Goal: Task Accomplishment & Management: Manage account settings

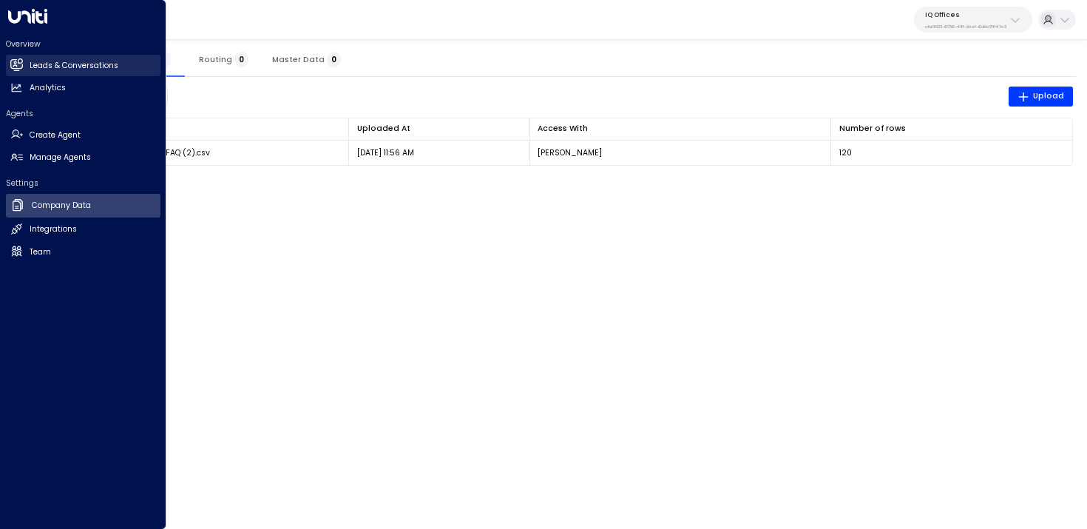
click at [21, 60] on icon at bounding box center [18, 64] width 10 height 13
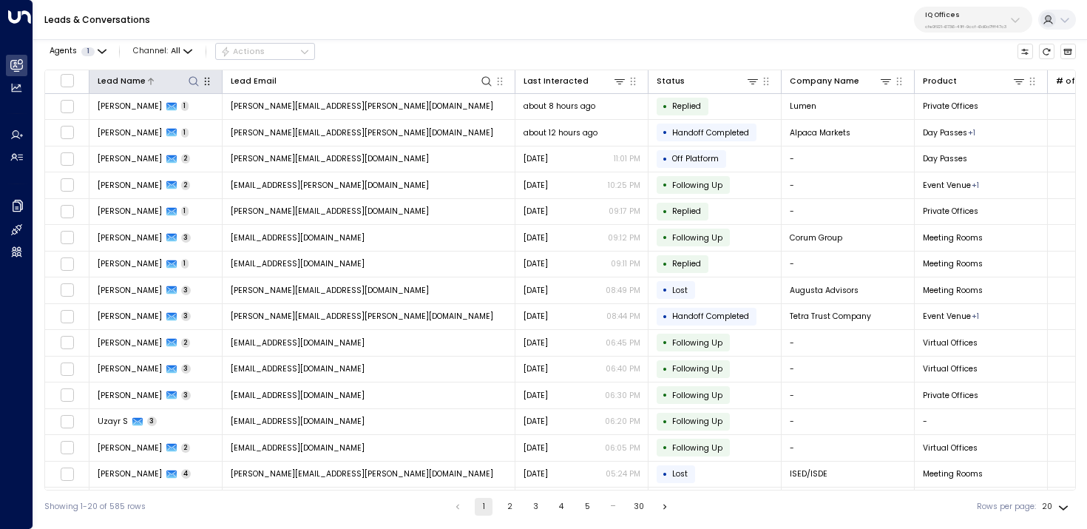
click at [189, 78] on icon at bounding box center [194, 81] width 10 height 10
type input "****"
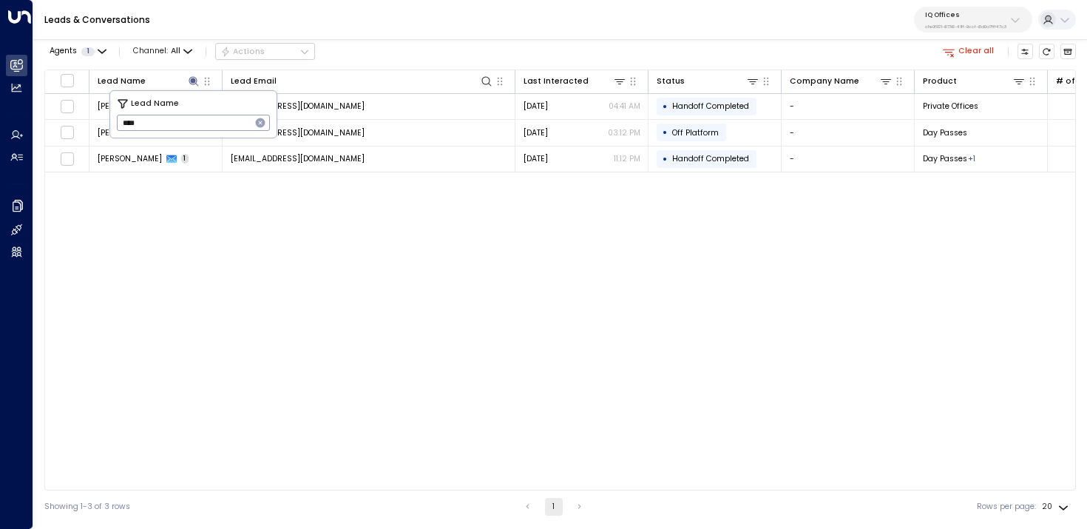
click at [419, 16] on div "Leads & Conversations IQ Offices cfe0f921-6736-41ff-9ccf-6d0a7fff47c3" at bounding box center [560, 20] width 1054 height 40
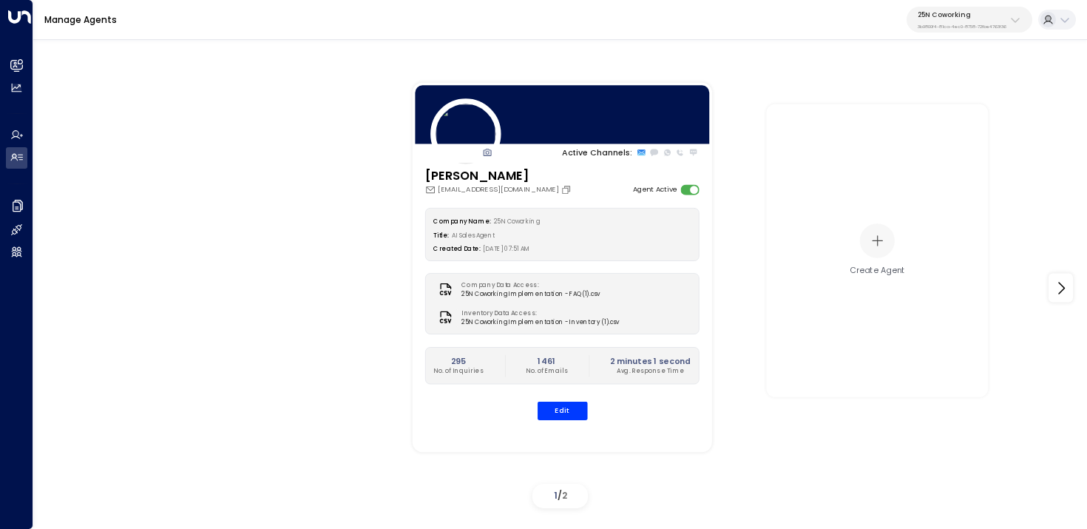
click at [953, 26] on p "3b9800f4-81ca-4ec0-8758-72fbe4763f36" at bounding box center [962, 27] width 89 height 6
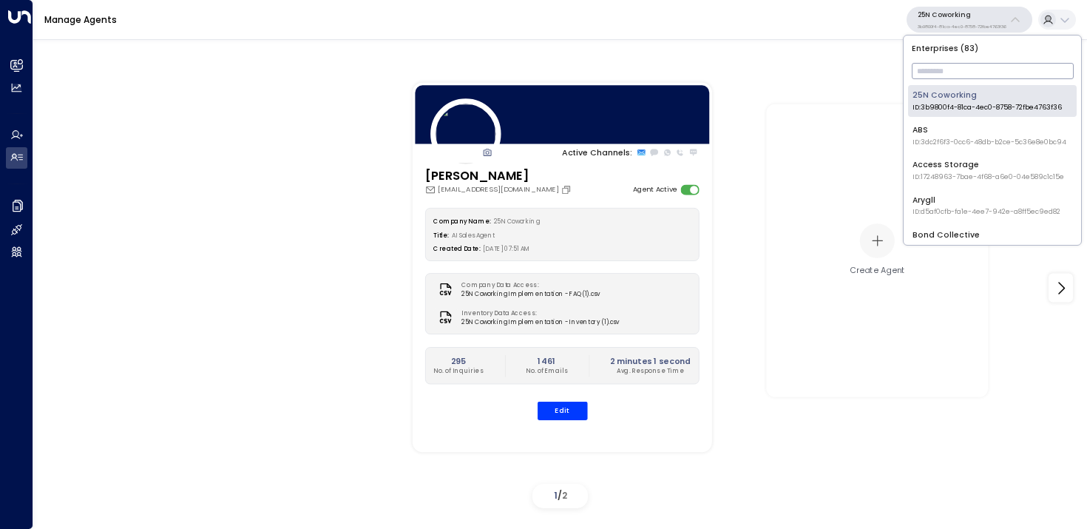
click at [946, 78] on input "text" at bounding box center [993, 71] width 162 height 24
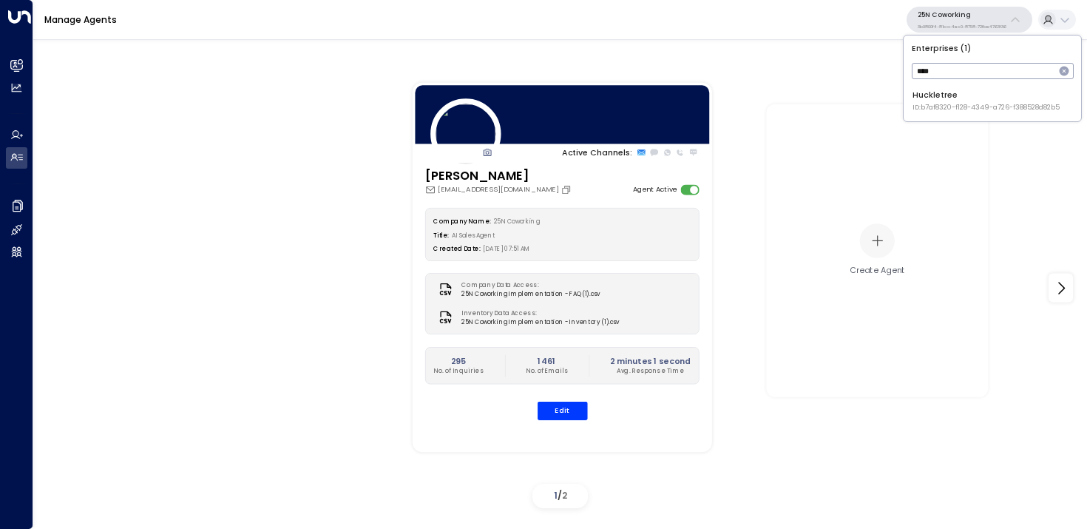
type input "****"
click at [916, 109] on span "ID: b7af8320-f128-4349-a726-f388528d82b5" at bounding box center [986, 108] width 147 height 10
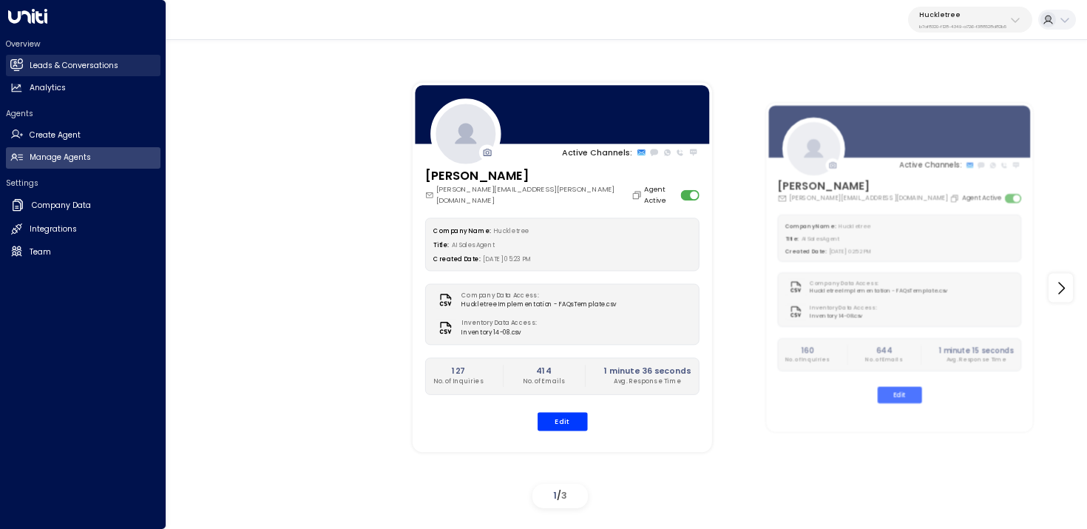
click at [16, 67] on icon at bounding box center [16, 64] width 12 height 9
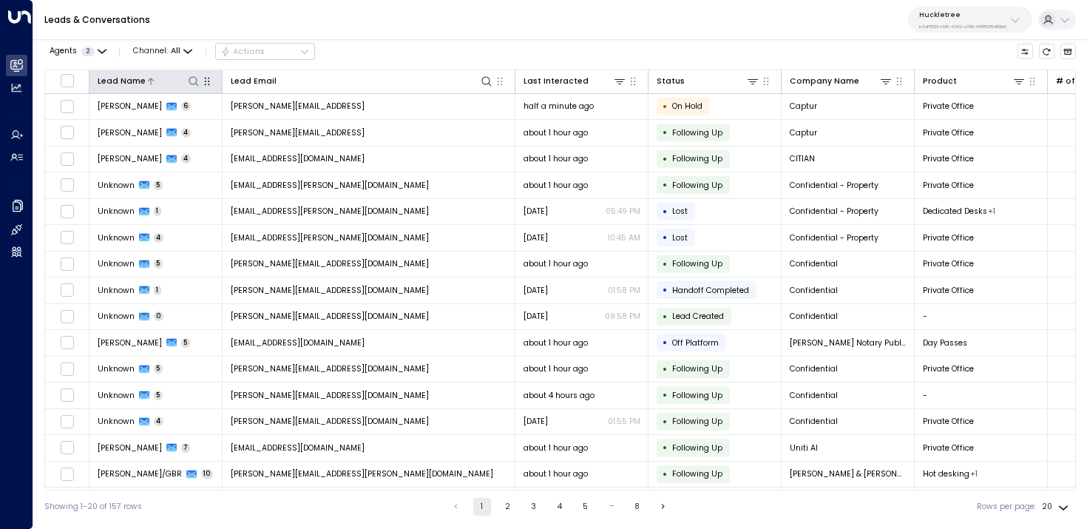
click at [188, 82] on icon at bounding box center [194, 81] width 12 height 12
type input "****"
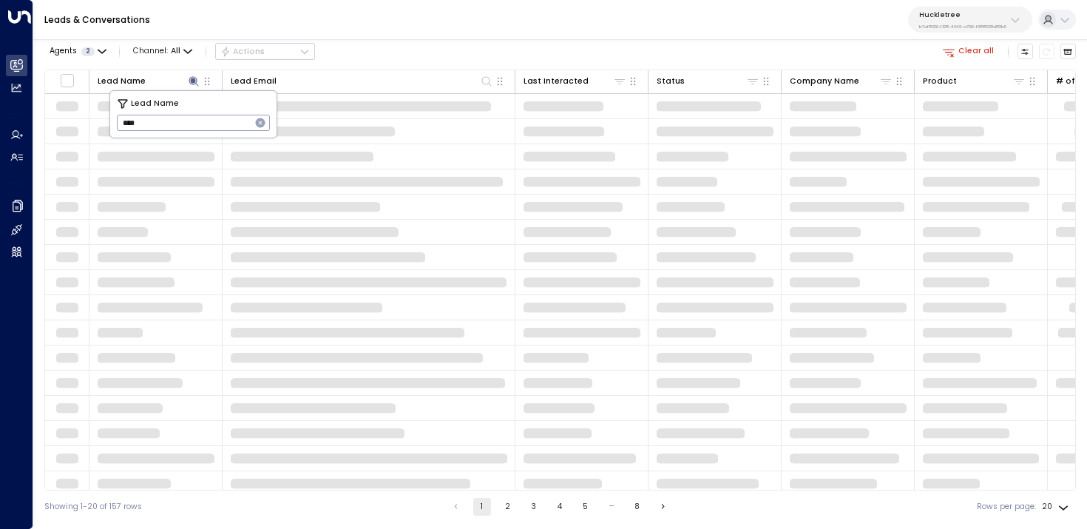
click at [401, 40] on div "Agents 2 Channel: All Actions Clear all" at bounding box center [560, 51] width 1032 height 25
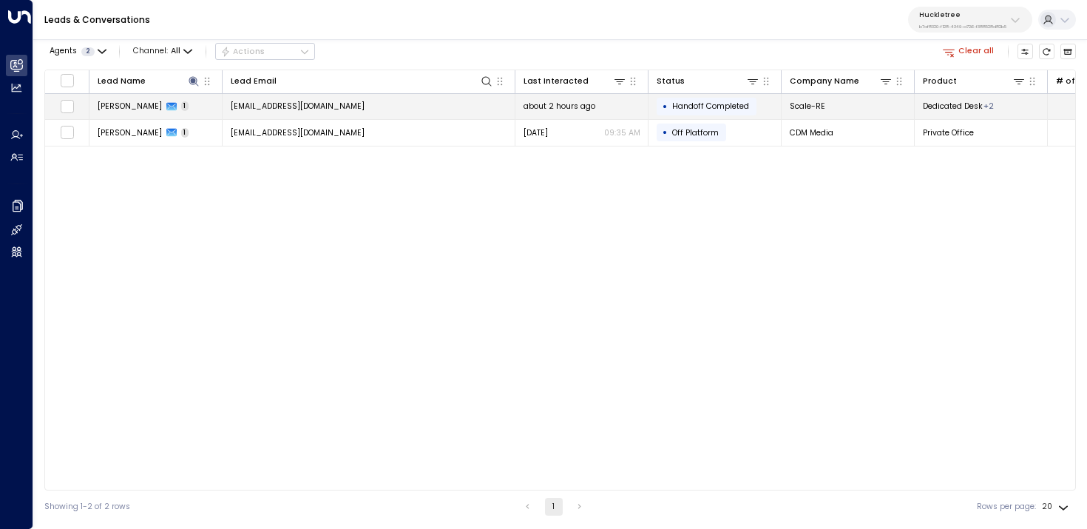
click at [419, 106] on td "jack@scale-re.com" at bounding box center [369, 107] width 293 height 26
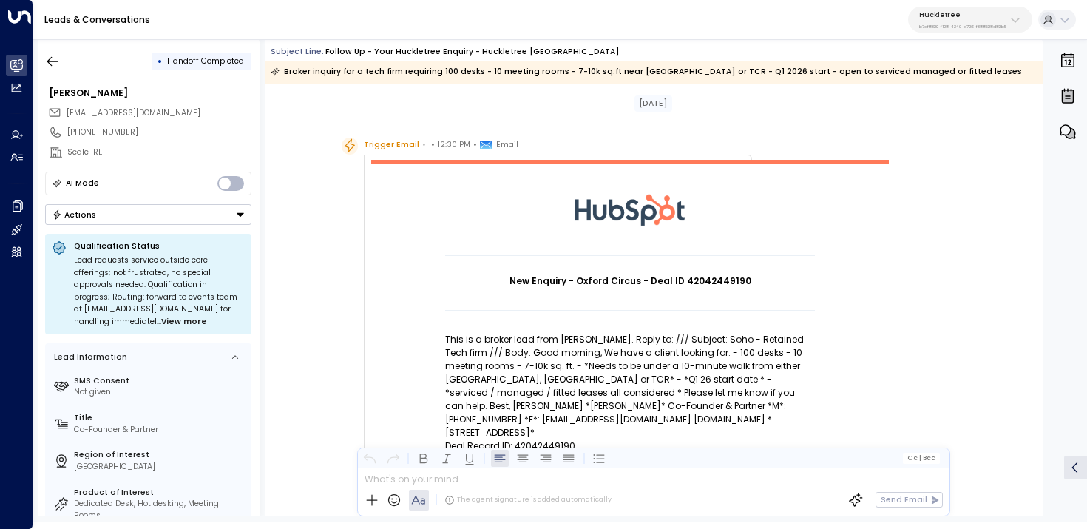
click at [161, 325] on span "View more" at bounding box center [184, 322] width 46 height 13
click at [163, 321] on span "View less" at bounding box center [182, 322] width 39 height 13
click at [161, 321] on span "View more" at bounding box center [184, 322] width 46 height 13
click at [163, 321] on span "View less" at bounding box center [182, 322] width 39 height 13
click at [161, 321] on span "View more" at bounding box center [184, 322] width 46 height 13
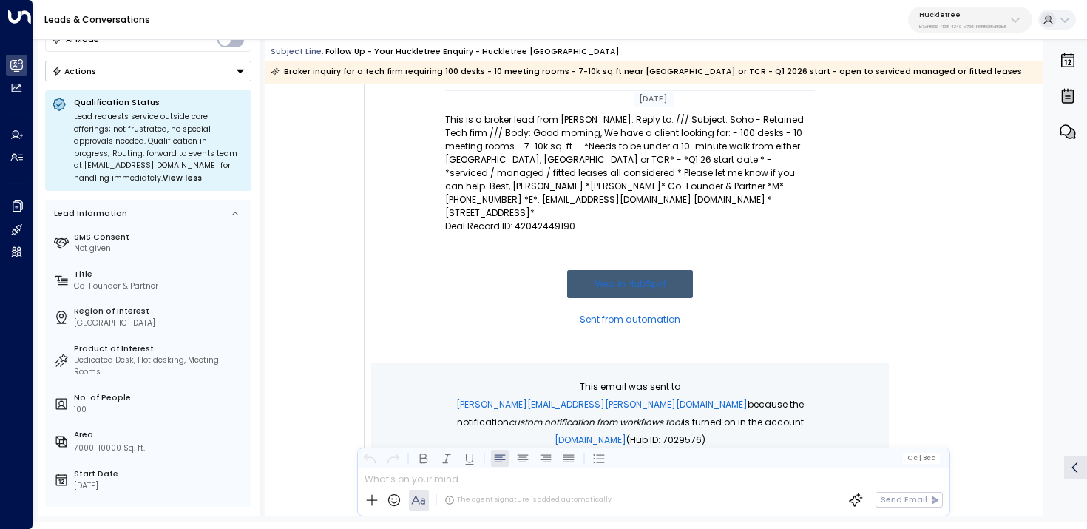
scroll to position [706, 0]
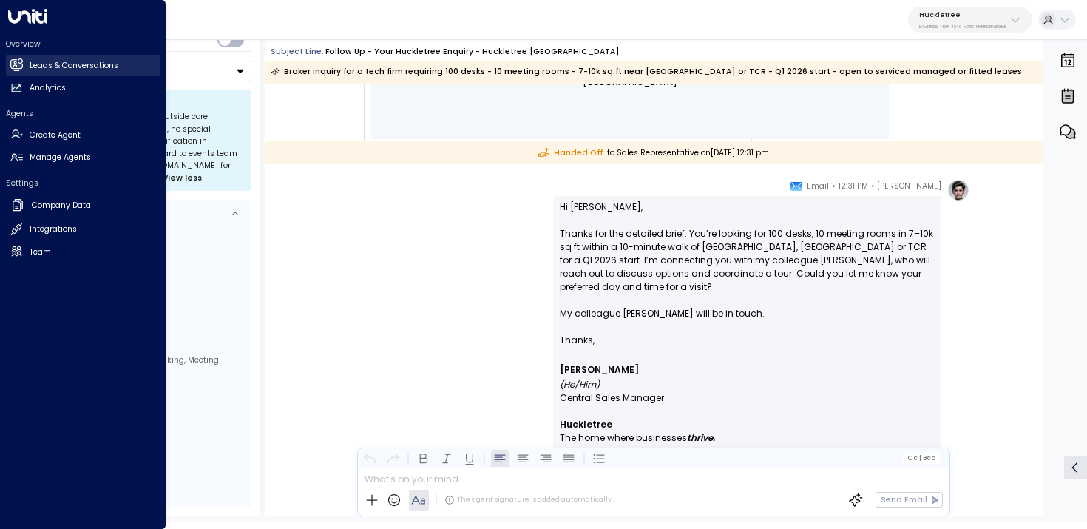
click at [18, 74] on link "Leads & Conversations Leads & Conversations" at bounding box center [83, 65] width 155 height 21
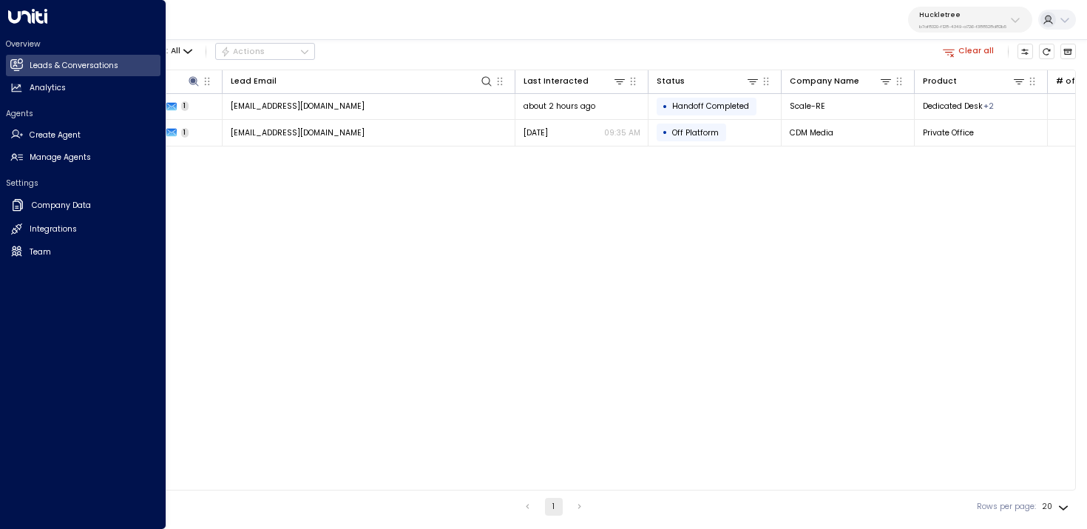
click at [18, 168] on div "Overview Leads & Conversations Leads & Conversations Analytics Analytics Agents…" at bounding box center [83, 147] width 155 height 234
click at [74, 161] on h2 "Manage Agents" at bounding box center [60, 158] width 61 height 12
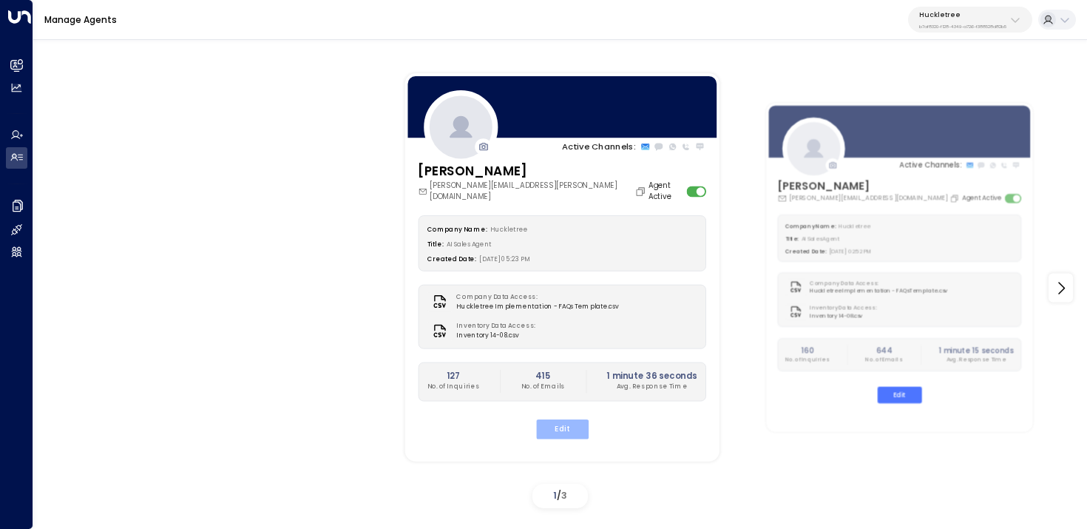
click at [570, 419] on button "Edit" at bounding box center [562, 428] width 53 height 19
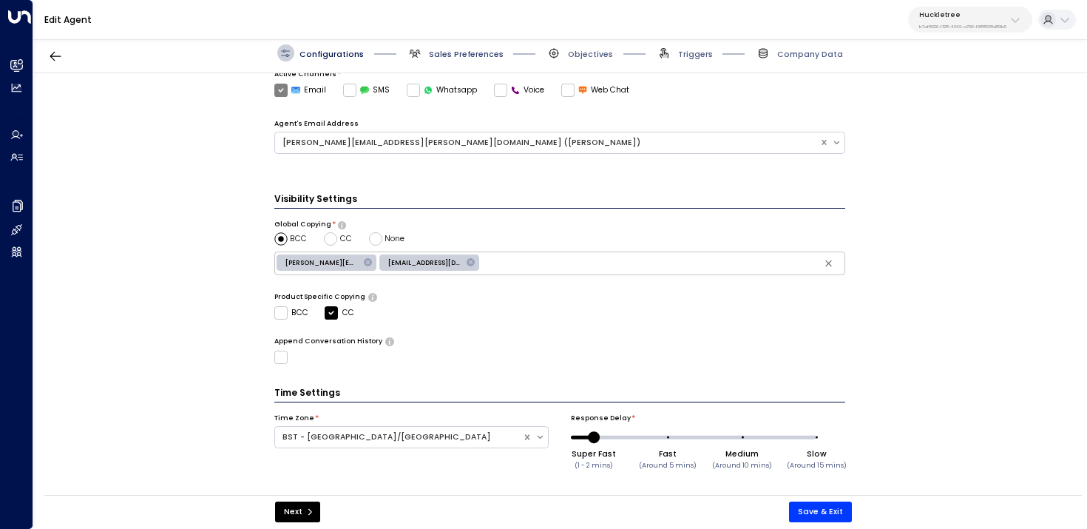
click at [443, 53] on span "Sales Preferences" at bounding box center [466, 54] width 75 height 11
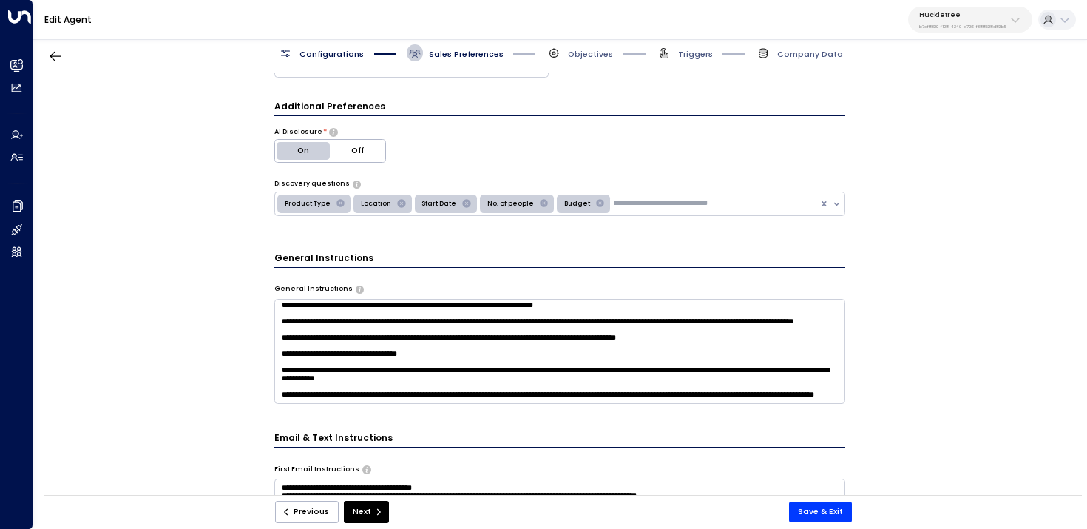
scroll to position [233, 0]
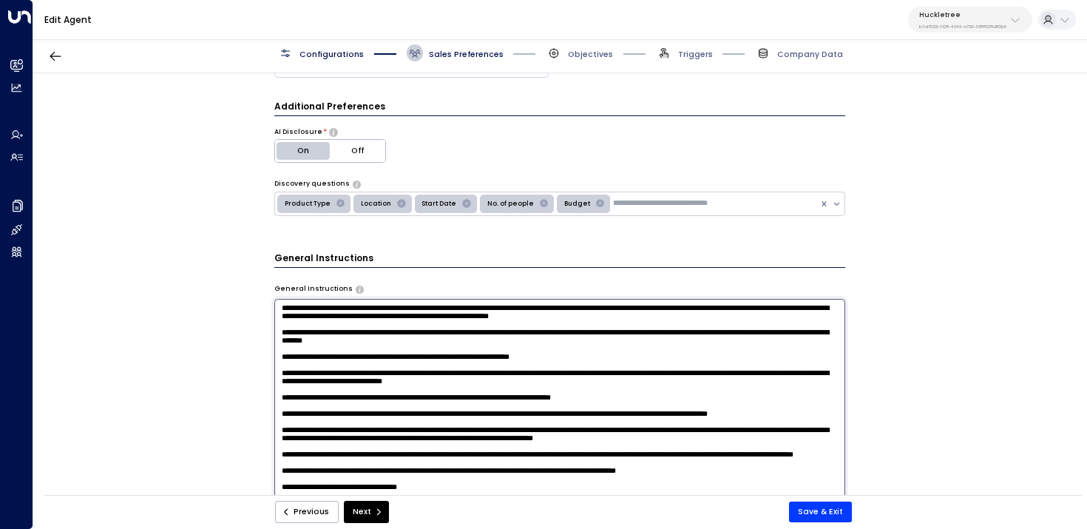
click at [584, 320] on textarea at bounding box center [560, 446] width 572 height 294
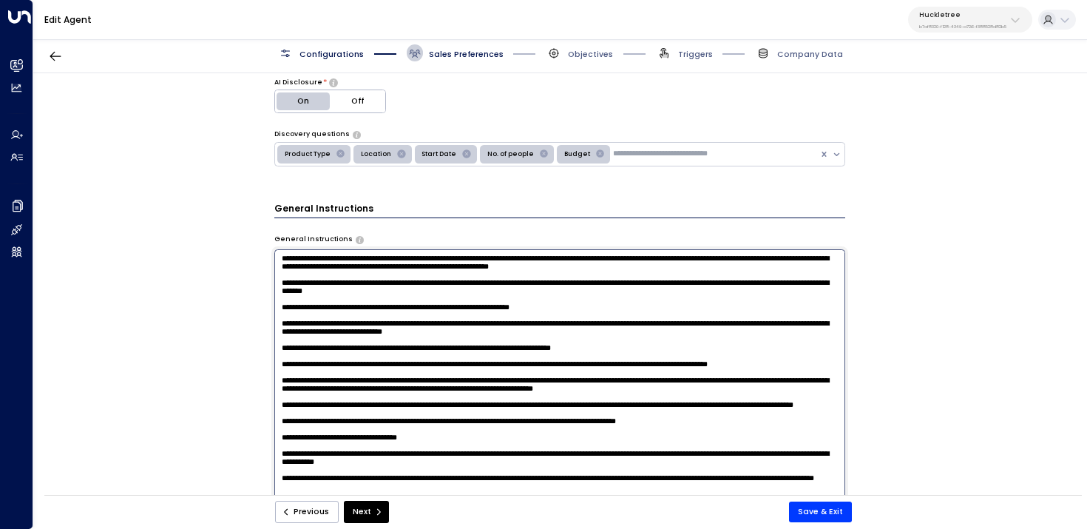
scroll to position [445, 0]
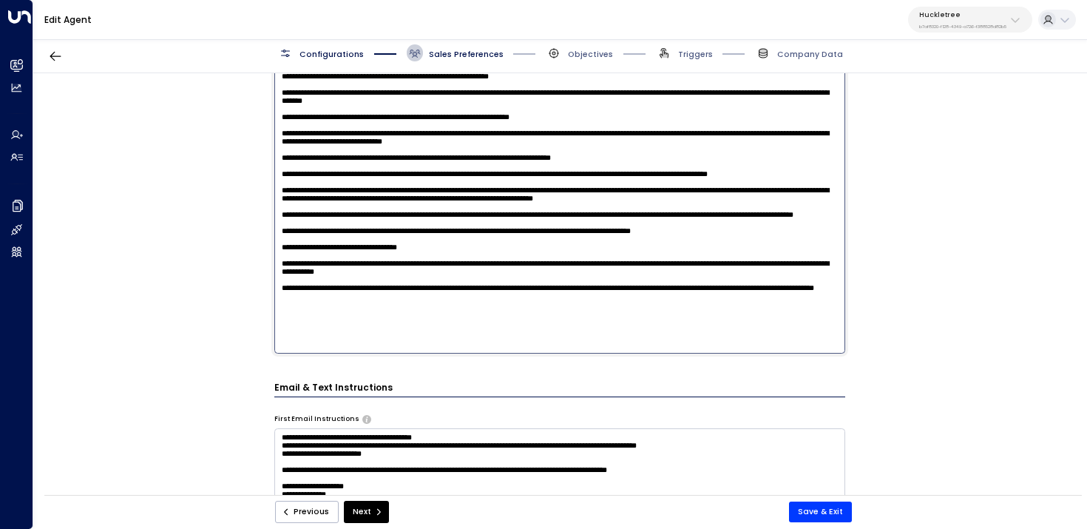
click at [667, 250] on textarea at bounding box center [560, 206] width 572 height 294
click at [673, 252] on textarea at bounding box center [560, 206] width 572 height 294
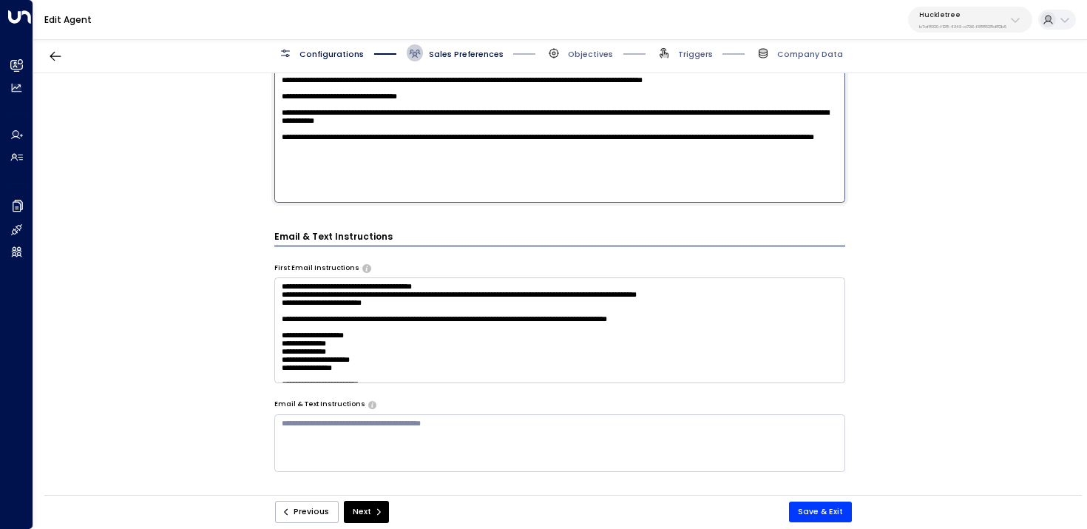
scroll to position [598, 0]
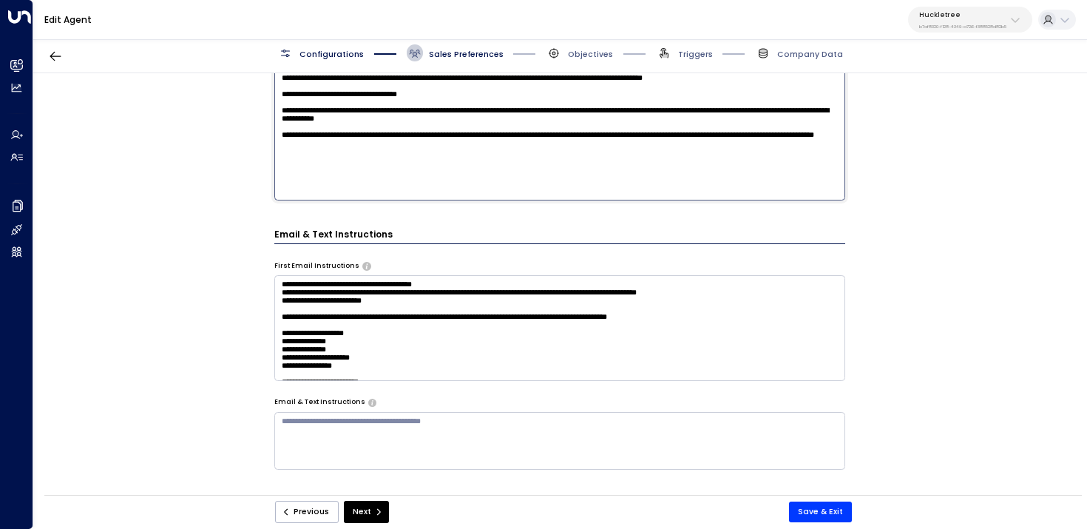
click at [466, 198] on textarea at bounding box center [560, 53] width 572 height 294
click at [399, 191] on textarea at bounding box center [560, 53] width 572 height 294
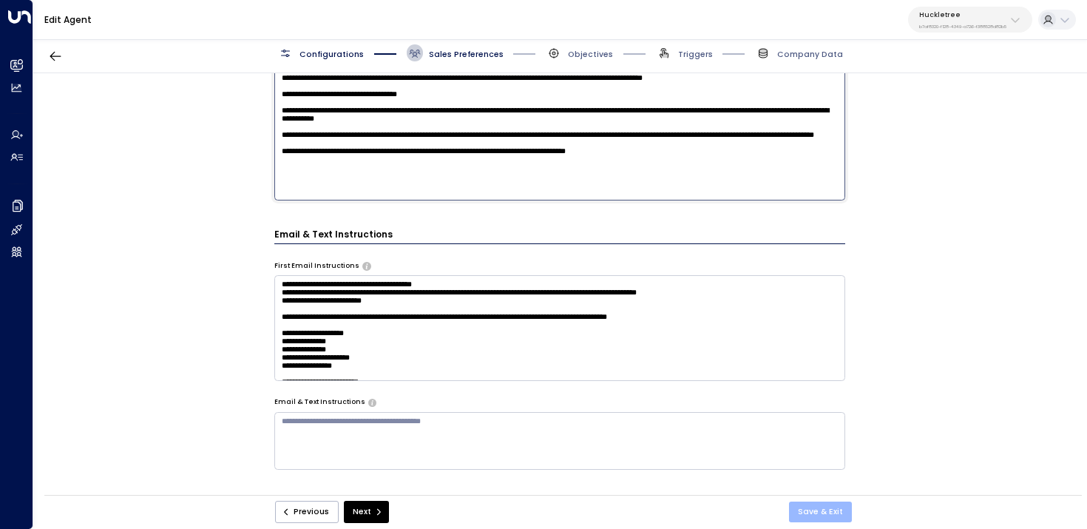
type textarea "**********"
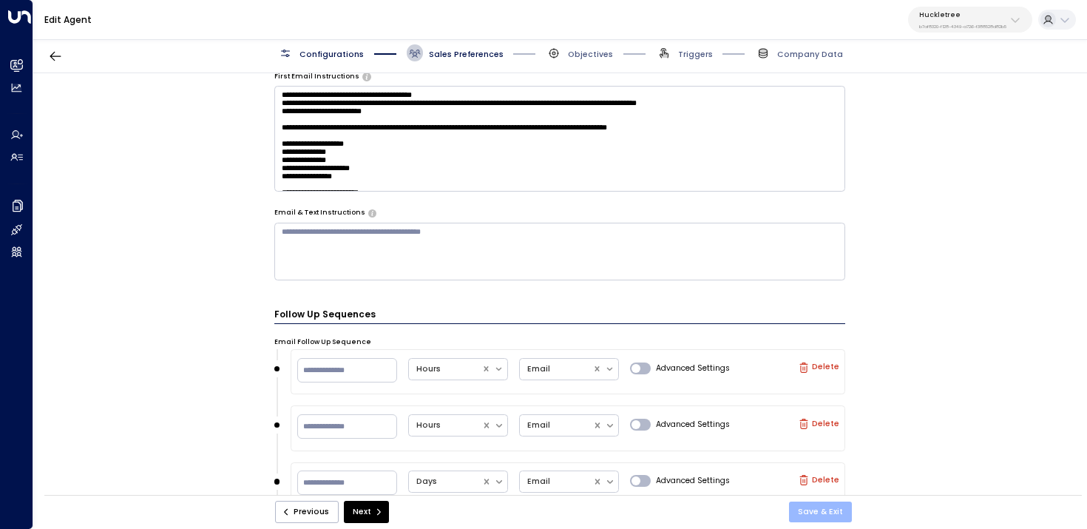
click at [826, 516] on button "Save & Exit" at bounding box center [820, 512] width 63 height 21
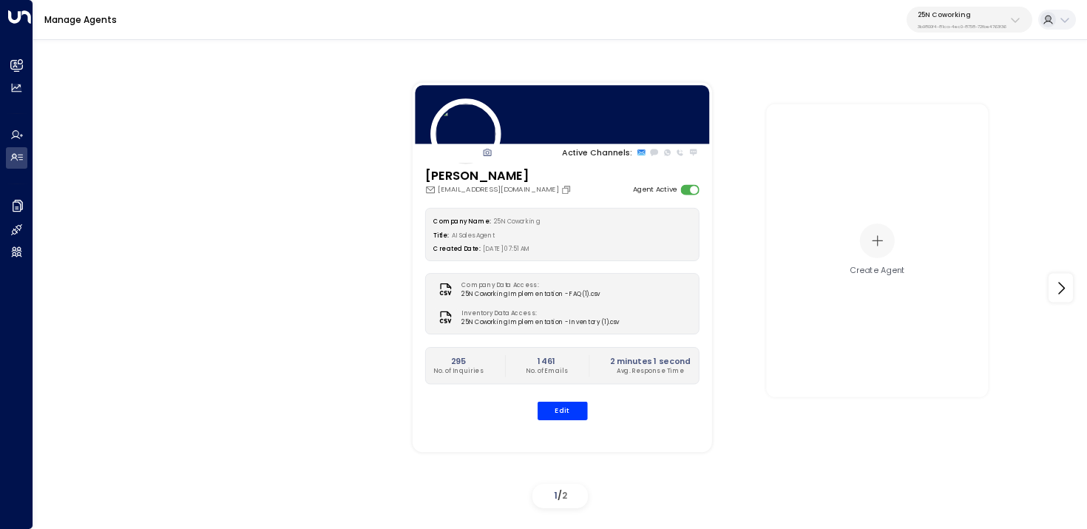
click at [946, 30] on button "25N Coworking 3b9800f4-81ca-4ec0-8758-72fbe4763f36" at bounding box center [970, 20] width 126 height 26
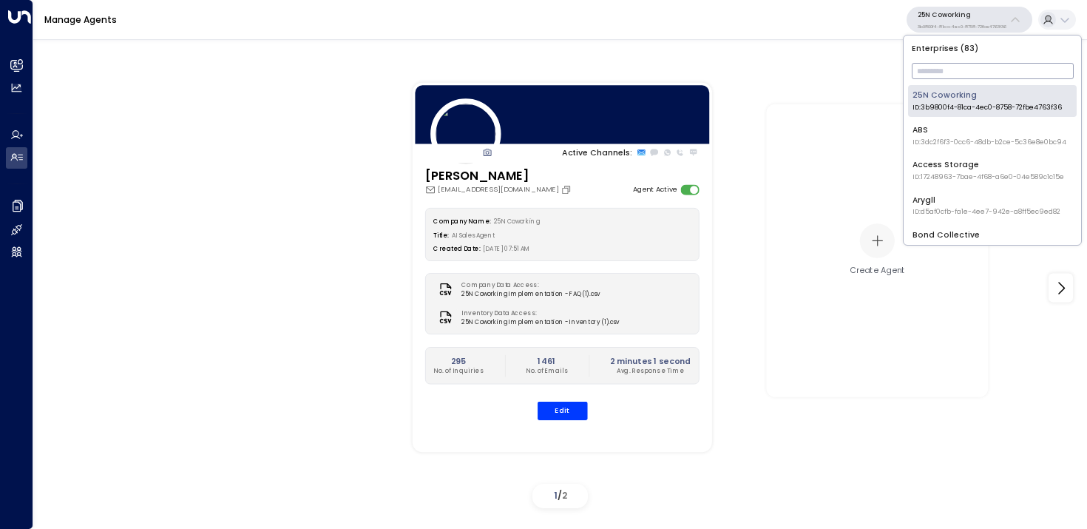
click at [946, 79] on input "text" at bounding box center [993, 71] width 162 height 24
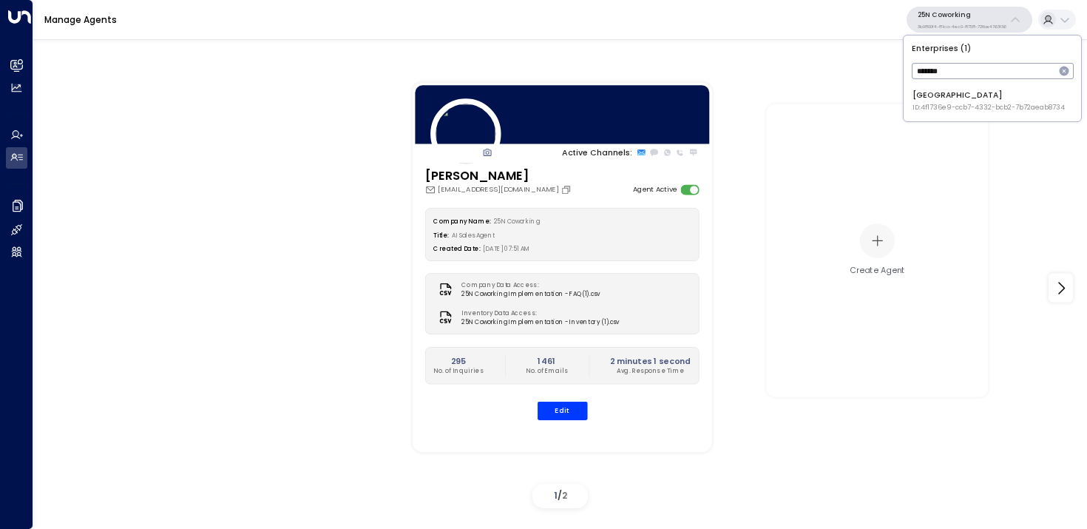
type input "*******"
click at [922, 104] on span "ID: 4f1736e9-ccb7-4332-bcb2-7b72aeab8734" at bounding box center [989, 108] width 152 height 10
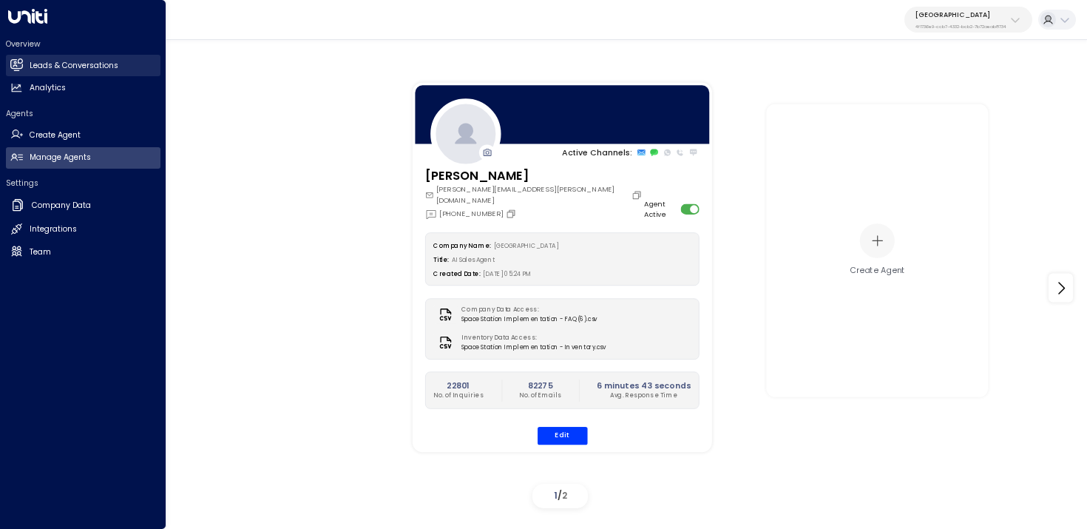
click at [23, 62] on link "Leads & Conversations Leads & Conversations" at bounding box center [83, 65] width 155 height 21
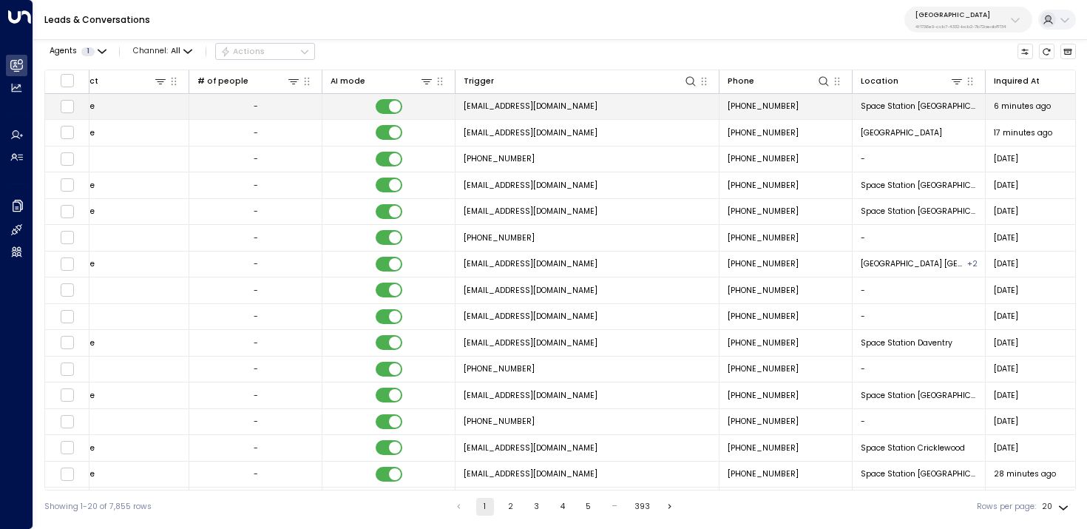
scroll to position [0, 910]
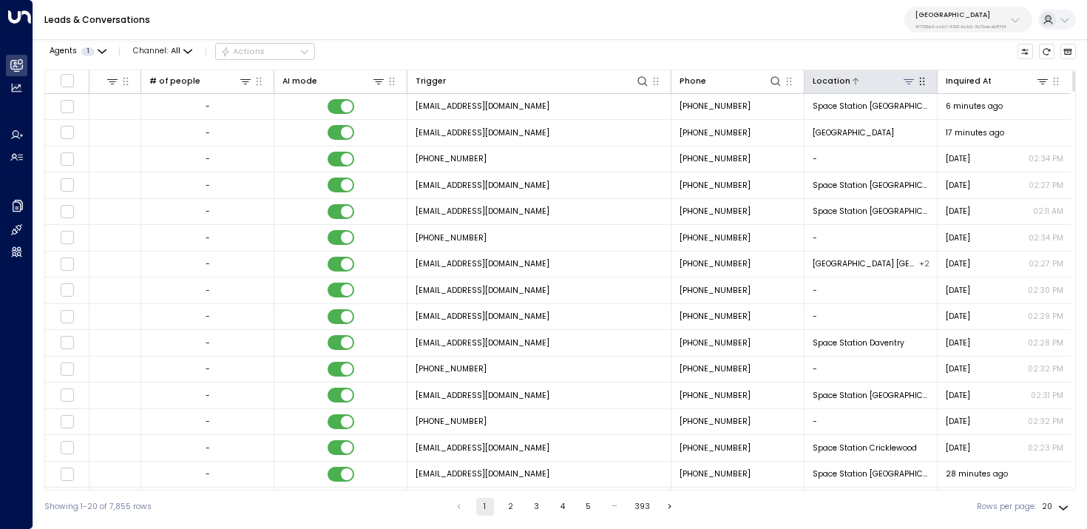
click at [904, 79] on icon at bounding box center [909, 81] width 10 height 5
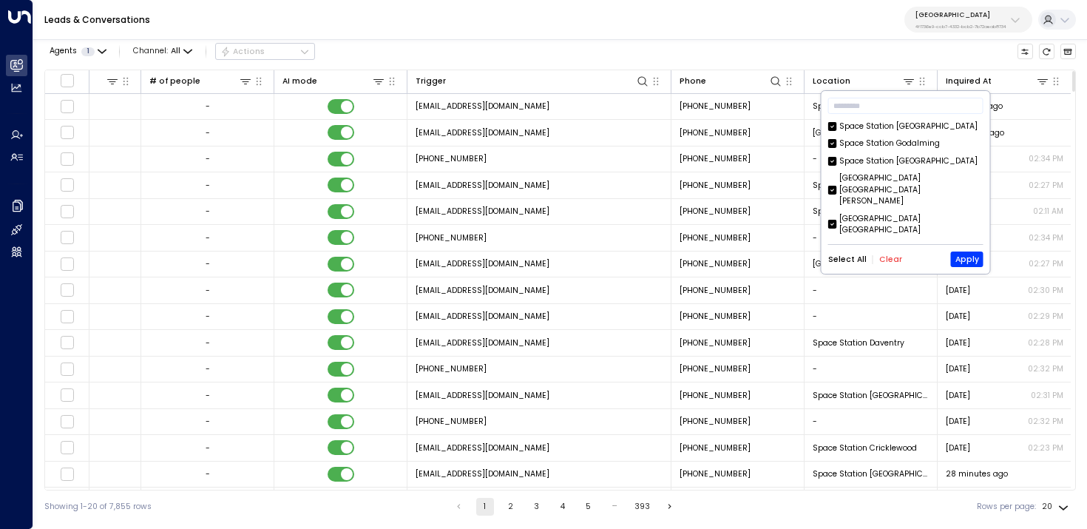
click at [895, 260] on button "Clear" at bounding box center [891, 259] width 23 height 9
click at [905, 101] on input "text" at bounding box center [906, 106] width 155 height 24
paste input "*********"
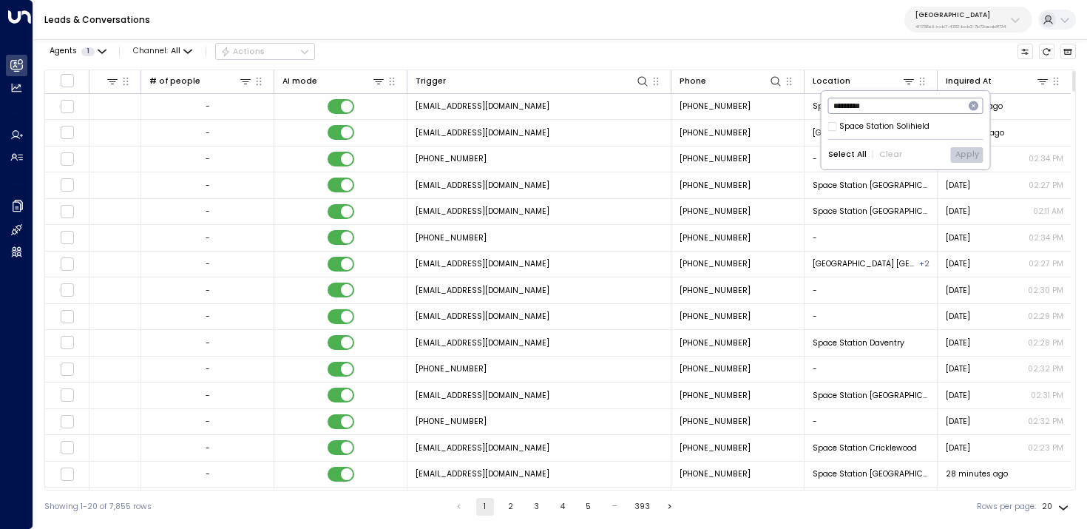
type input "*********"
click at [887, 123] on div "Space Station Solihield" at bounding box center [885, 127] width 90 height 12
click at [965, 153] on button "Apply" at bounding box center [967, 155] width 33 height 16
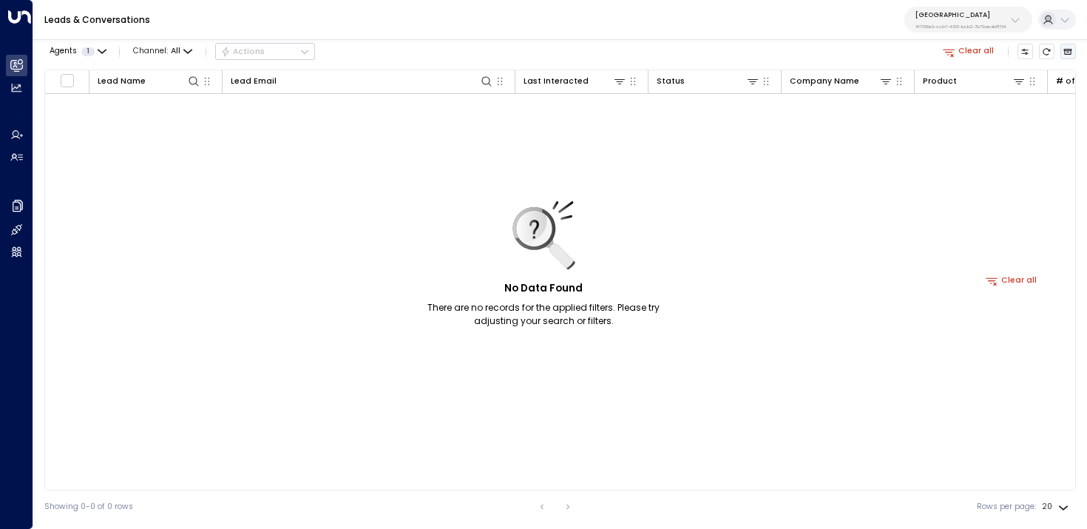
click at [1066, 52] on icon "Archived Leads" at bounding box center [1068, 51] width 9 height 9
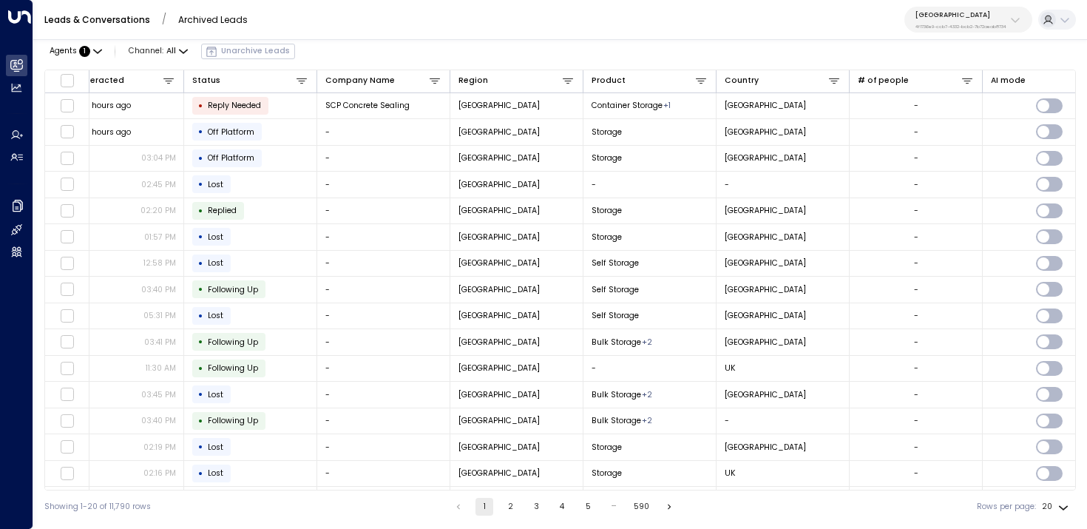
scroll to position [0, 881]
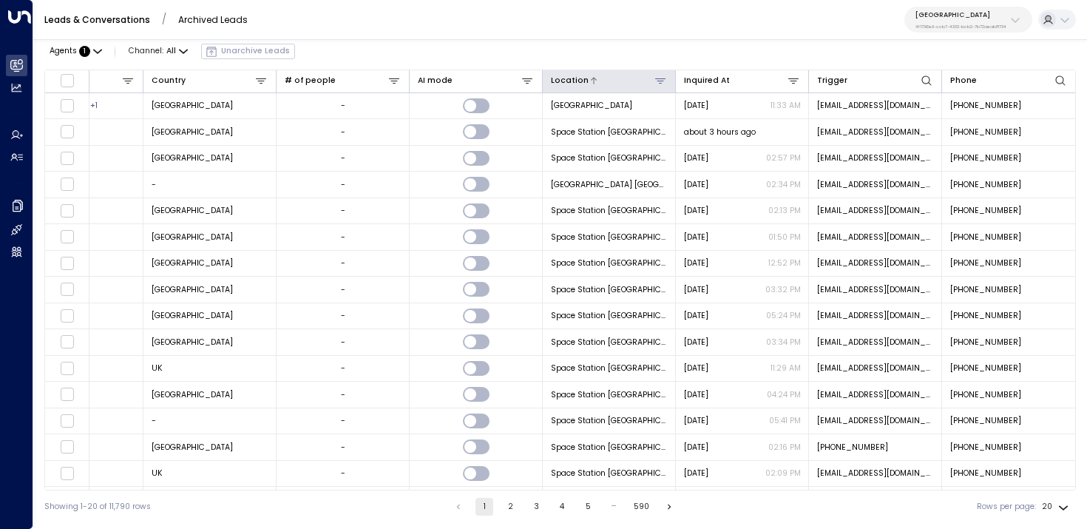
click at [658, 81] on icon at bounding box center [660, 80] width 10 height 5
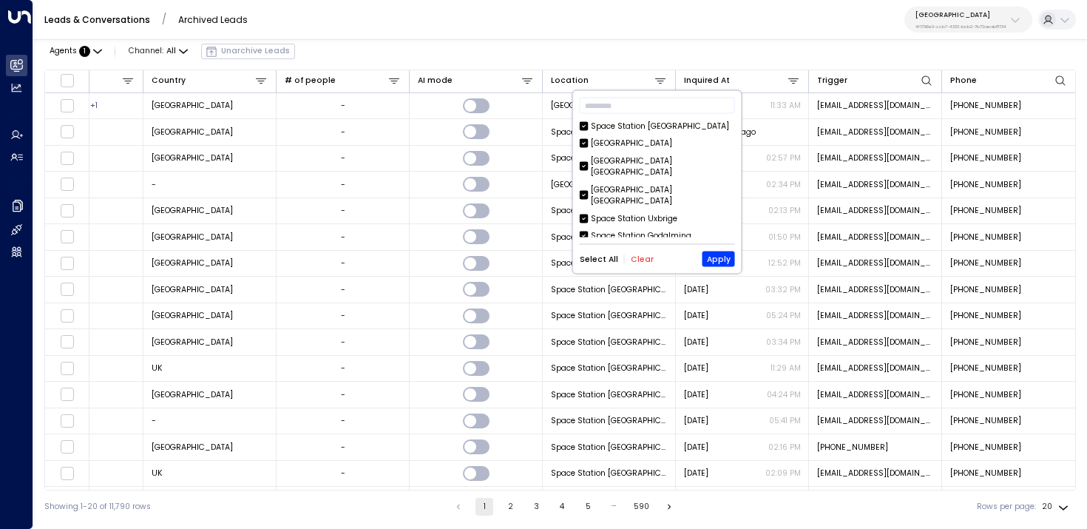
click at [638, 262] on button "Clear" at bounding box center [642, 258] width 23 height 9
click at [641, 105] on input "text" at bounding box center [657, 106] width 155 height 24
paste input "*********"
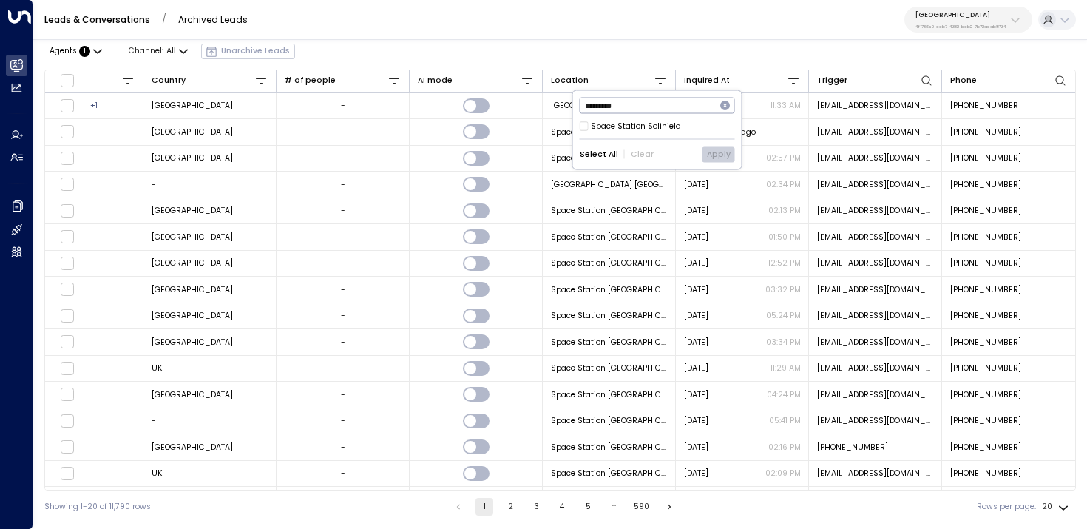
type input "*********"
click at [666, 126] on div "Space Station Solihield" at bounding box center [636, 127] width 90 height 12
click at [727, 158] on button "Apply" at bounding box center [719, 154] width 33 height 16
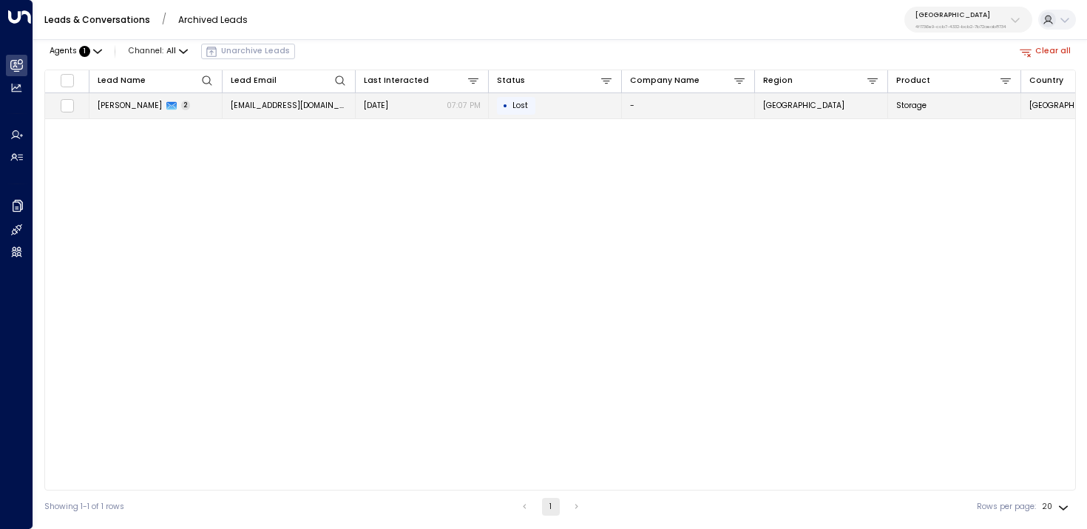
click at [312, 104] on span "emily_em17@hotmail.com" at bounding box center [289, 105] width 117 height 11
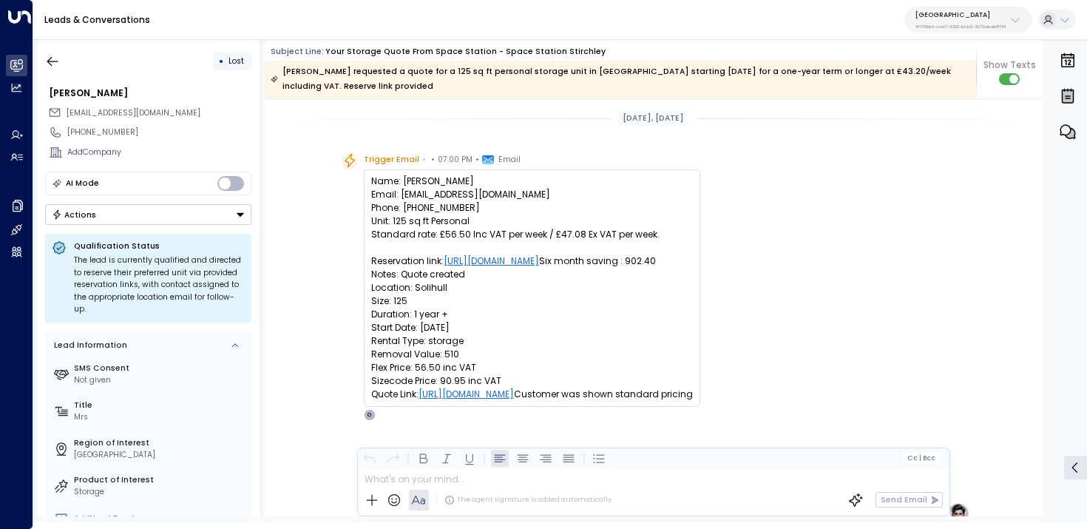
click at [971, 18] on p "[GEOGRAPHIC_DATA]" at bounding box center [961, 14] width 91 height 9
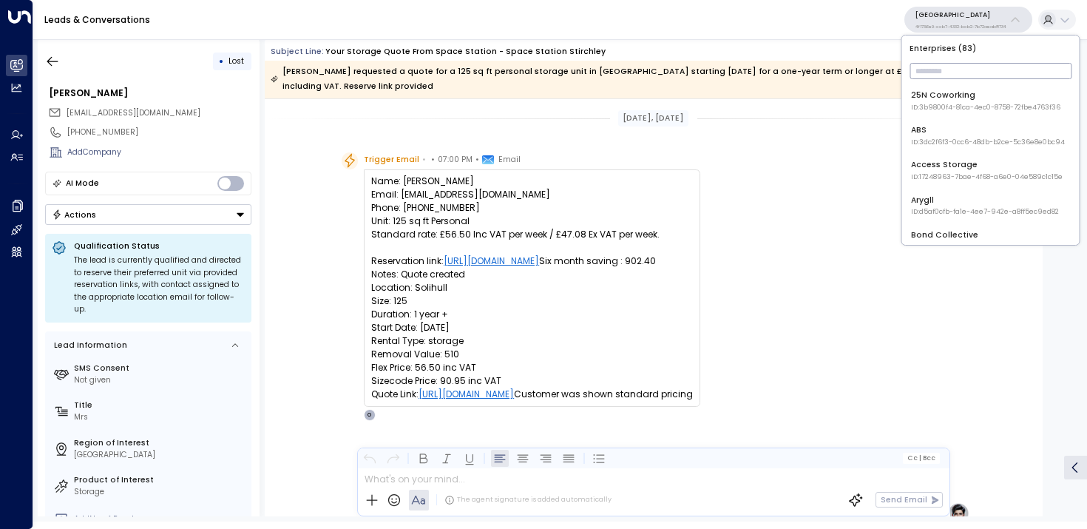
click at [958, 80] on input "text" at bounding box center [991, 71] width 162 height 24
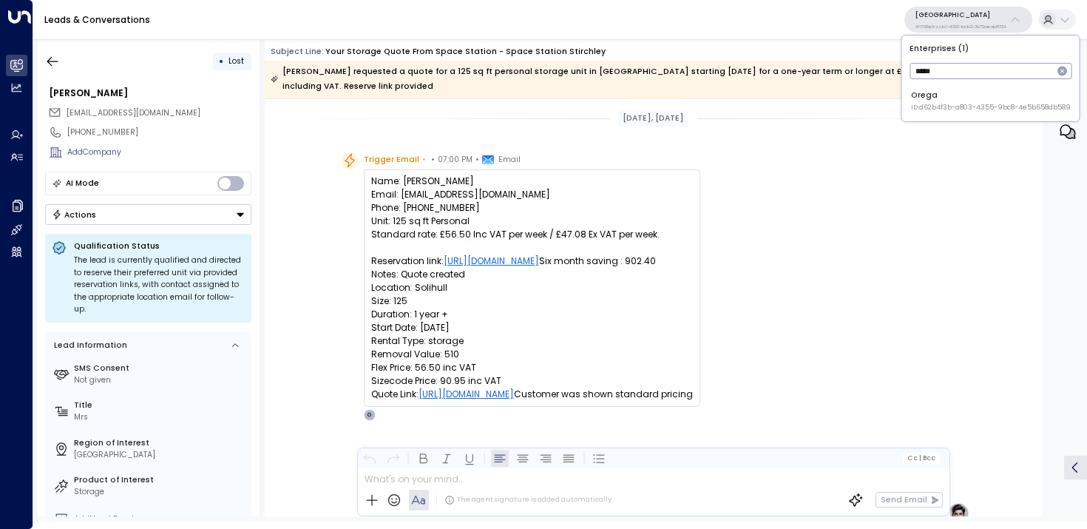
type input "*****"
click at [951, 109] on span "ID: d62b4f3b-a803-4355-9bc8-4e5b658db589" at bounding box center [991, 108] width 160 height 10
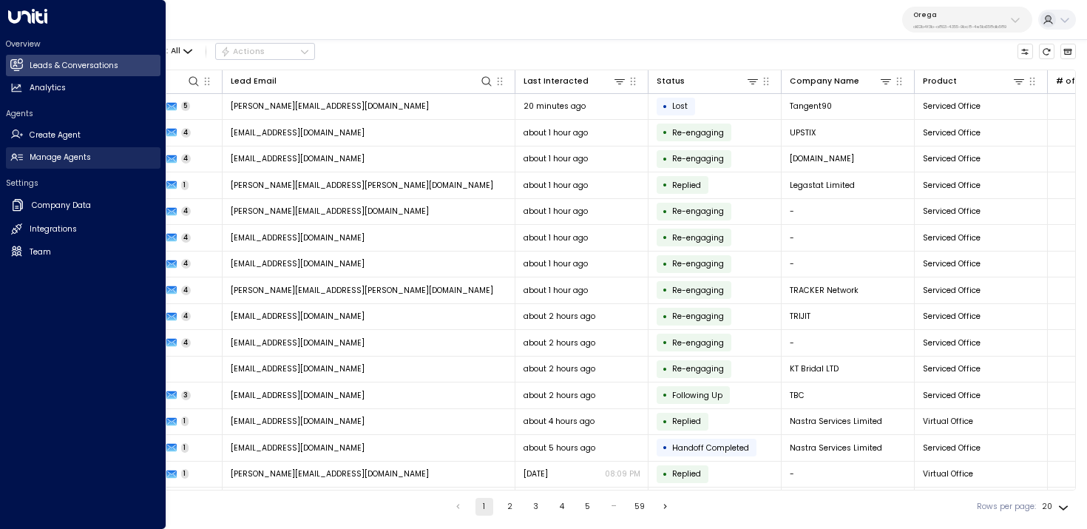
click at [21, 156] on icon at bounding box center [16, 157] width 12 height 7
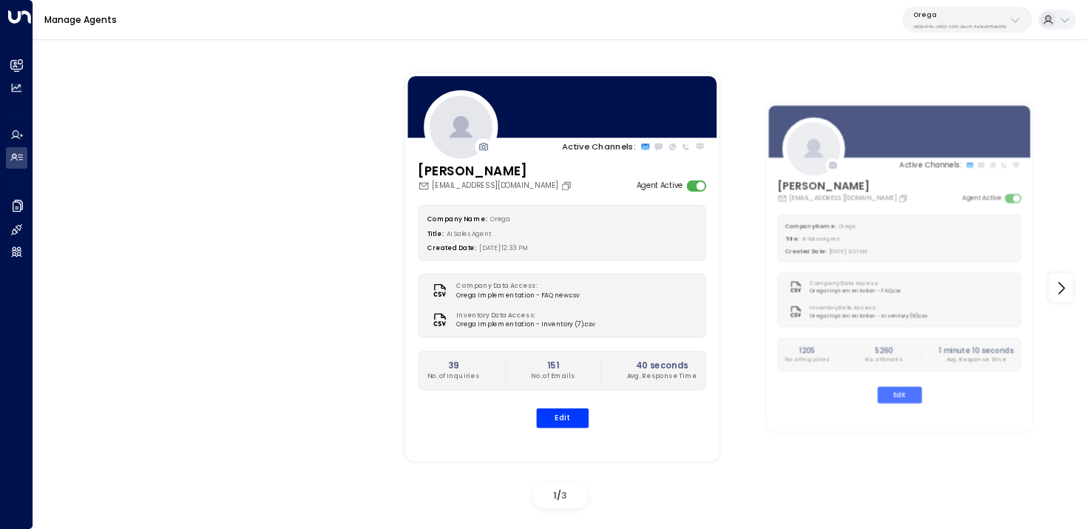
click at [558, 434] on div "Alex Ingram aingram@orega.com Agent Active Company Name: Orega Title: AI Sales …" at bounding box center [562, 301] width 314 height 280
click at [565, 422] on button "Edit" at bounding box center [562, 417] width 53 height 19
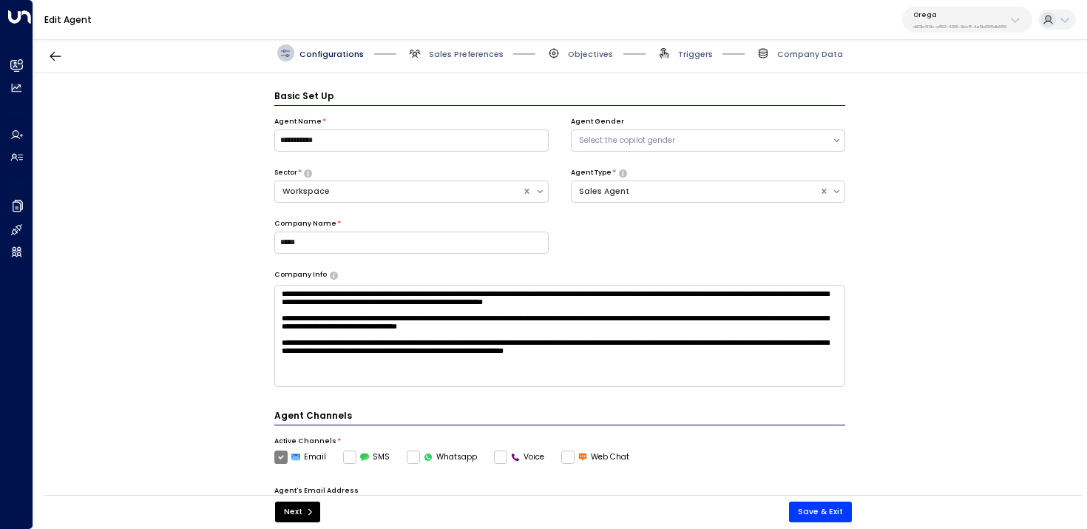
scroll to position [16, 0]
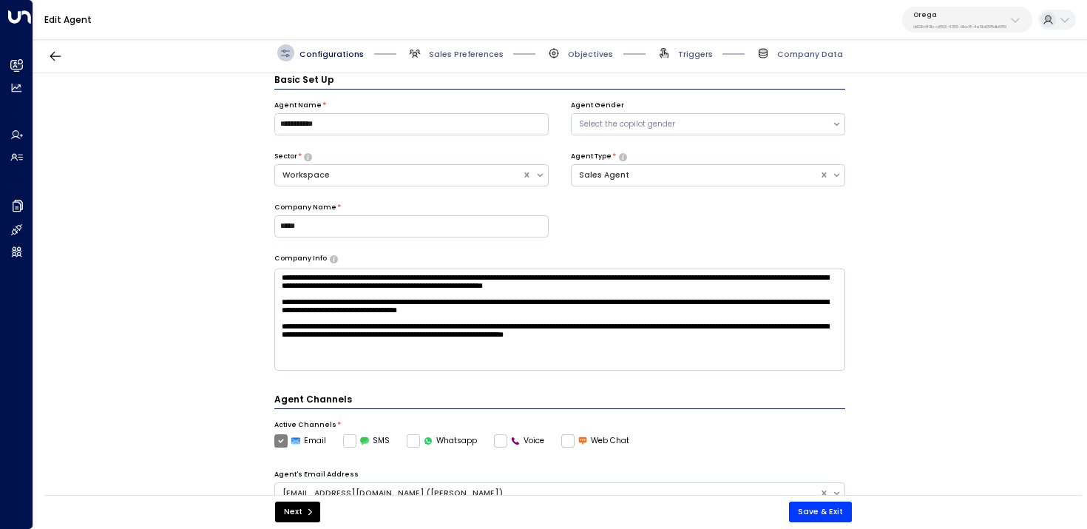
click at [454, 41] on div "Configurations Sales Preferences Objectives Triggers Company Data" at bounding box center [560, 53] width 1054 height 40
click at [455, 52] on span "Sales Preferences" at bounding box center [466, 54] width 75 height 11
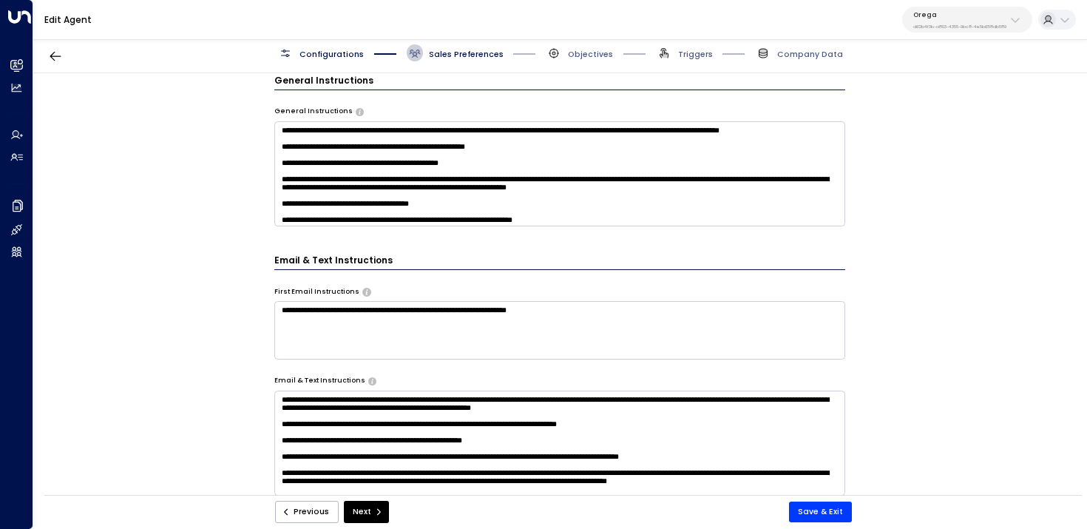
scroll to position [385, 0]
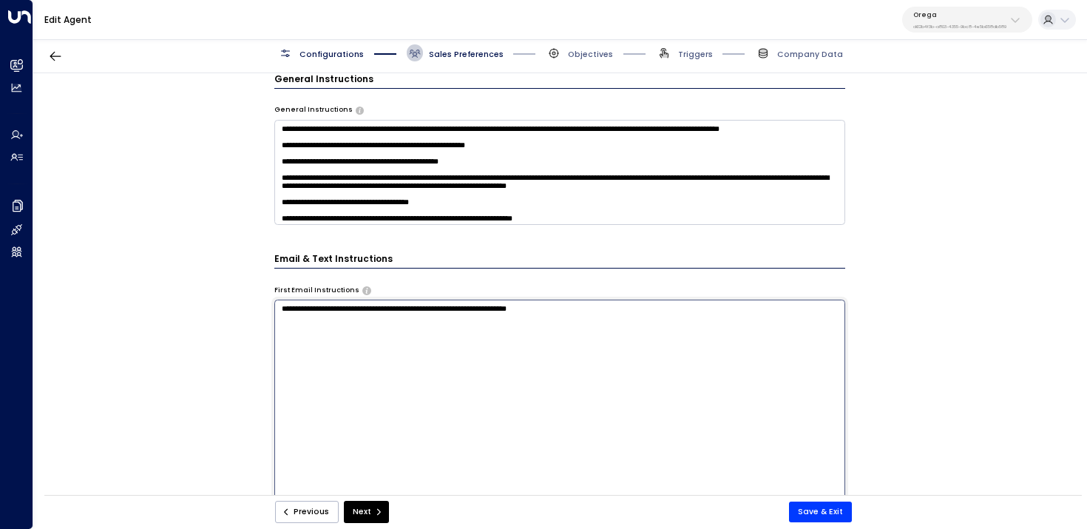
click at [654, 316] on textarea "**********" at bounding box center [560, 447] width 572 height 294
paste textarea "**********"
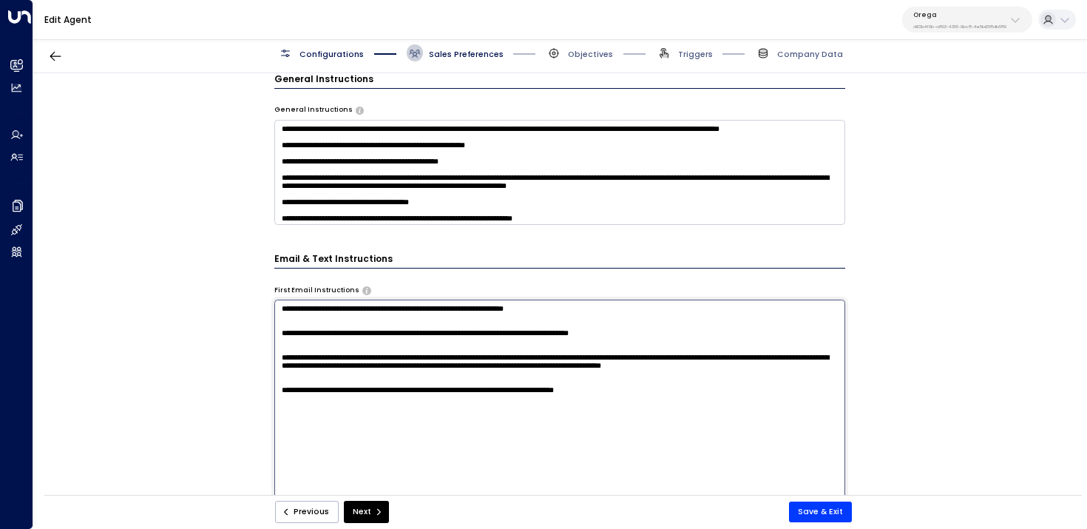
drag, startPoint x: 363, startPoint y: 345, endPoint x: 209, endPoint y: 341, distance: 153.9
click at [212, 341] on div "**********" at bounding box center [559, 287] width 1053 height 429
drag, startPoint x: 600, startPoint y: 342, endPoint x: 405, endPoint y: 343, distance: 194.6
click at [405, 343] on textarea "**********" at bounding box center [560, 447] width 572 height 294
click at [283, 375] on textarea "**********" at bounding box center [560, 447] width 572 height 294
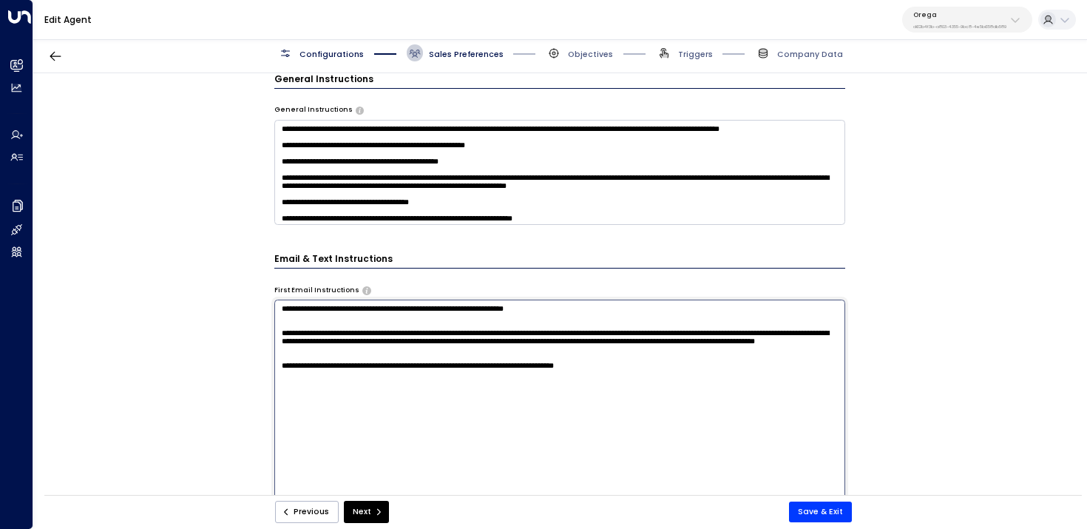
click at [748, 341] on textarea "**********" at bounding box center [560, 447] width 572 height 294
click at [746, 343] on textarea "**********" at bounding box center [560, 447] width 572 height 294
click at [320, 405] on textarea "**********" at bounding box center [560, 447] width 572 height 294
drag, startPoint x: 668, startPoint y: 405, endPoint x: 212, endPoint y: 382, distance: 457.0
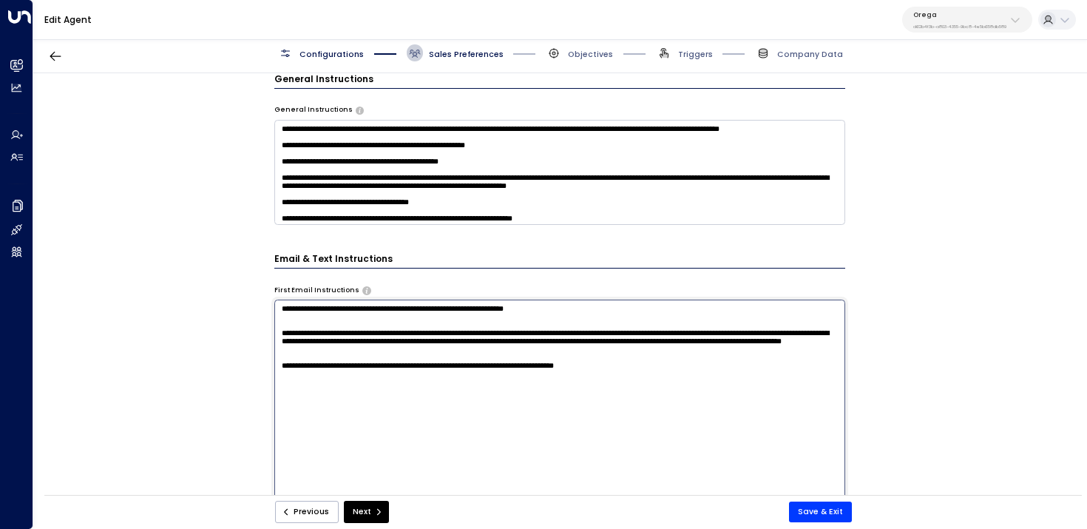
click at [212, 382] on div "**********" at bounding box center [559, 287] width 1053 height 429
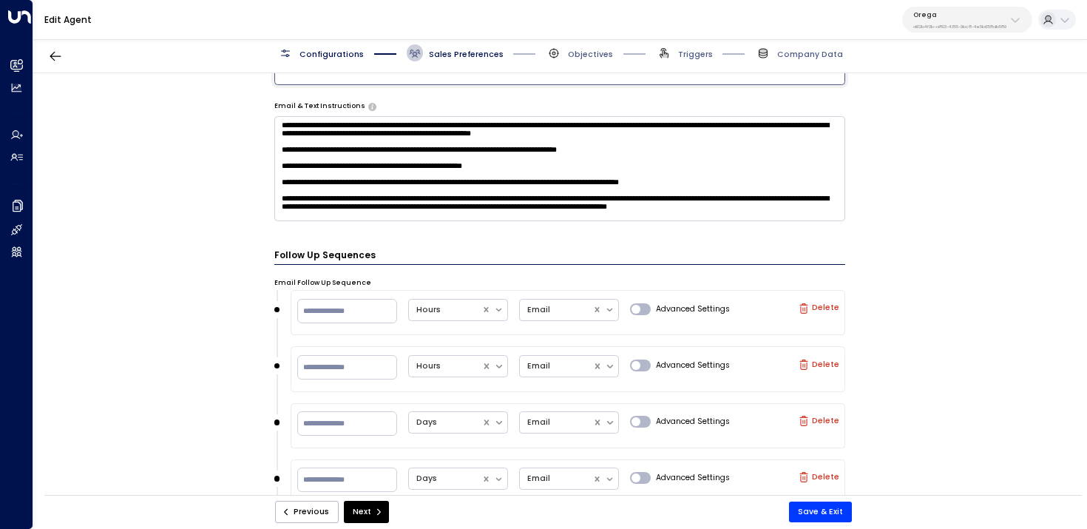
type textarea "**********"
click at [789, 198] on textarea "**********" at bounding box center [560, 168] width 572 height 105
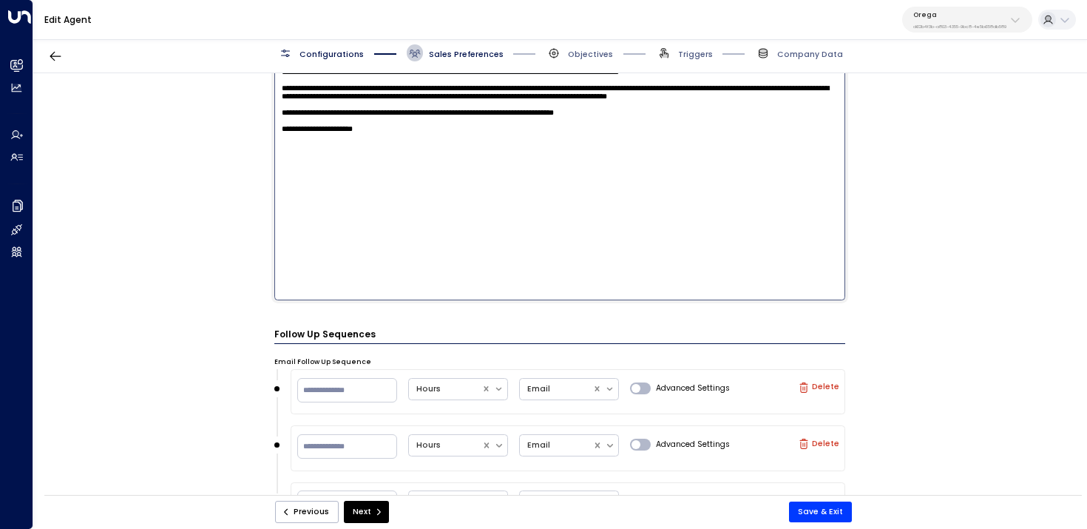
scroll to position [801, 0]
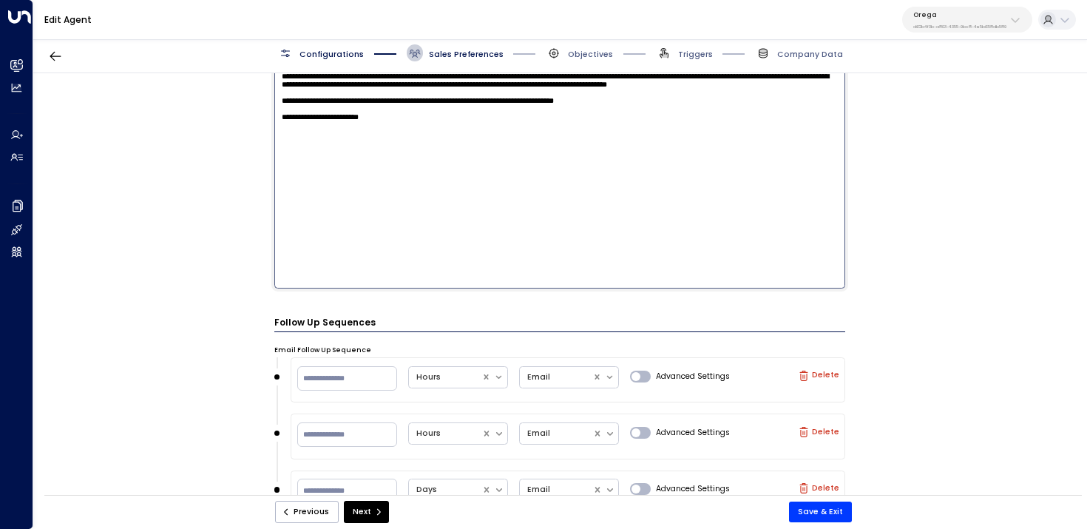
paste textarea "**********"
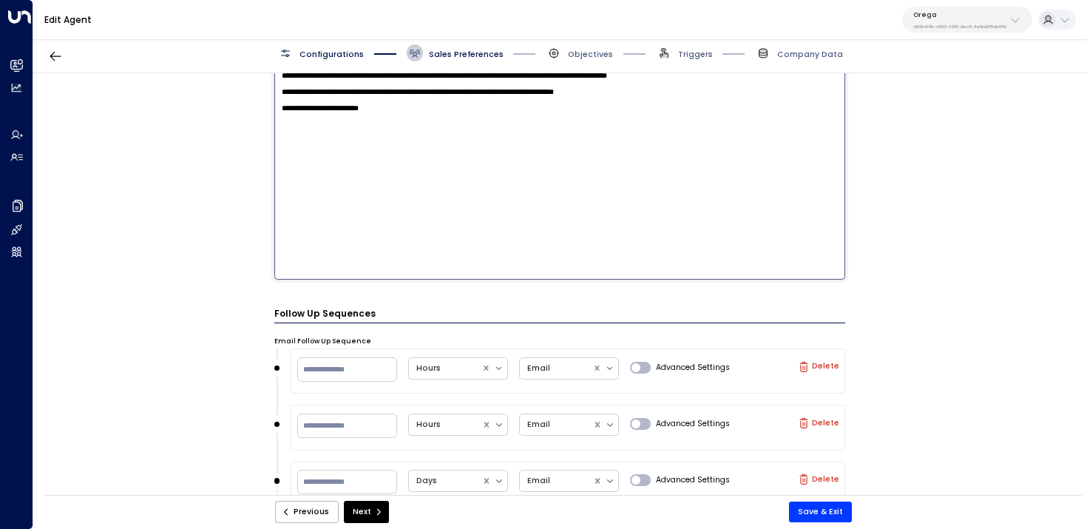
paste textarea "**********"
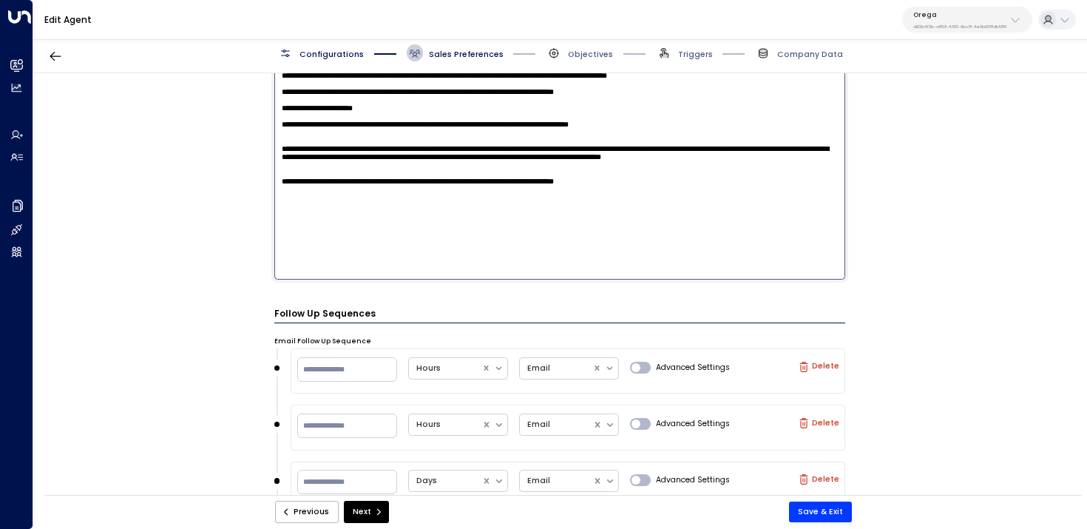
scroll to position [14, 0]
drag, startPoint x: 317, startPoint y: 274, endPoint x: 243, endPoint y: 178, distance: 121.9
click at [243, 178] on div "**********" at bounding box center [559, 287] width 1053 height 429
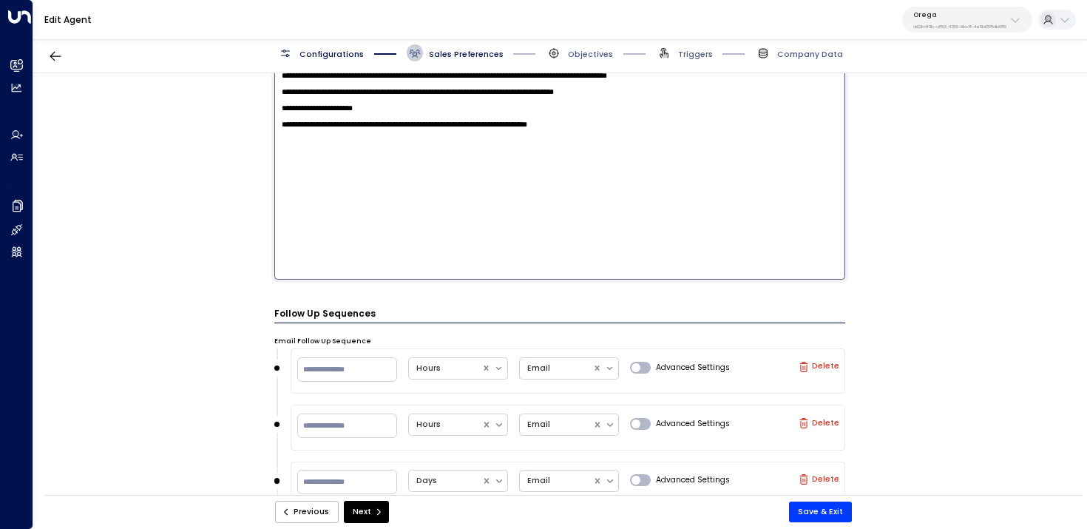
scroll to position [824, 0]
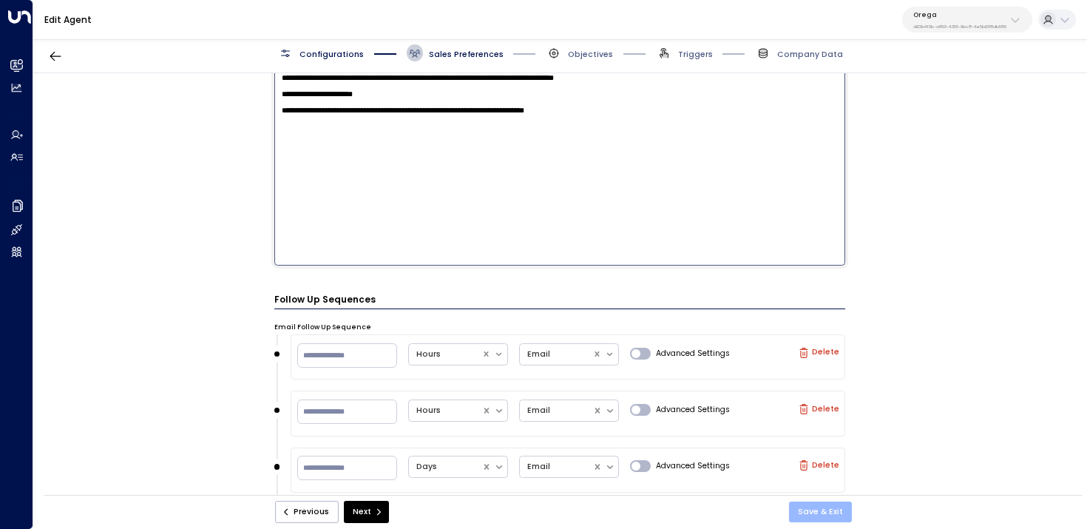
type textarea "**********"
click at [830, 518] on button "Save & Exit" at bounding box center [820, 512] width 63 height 21
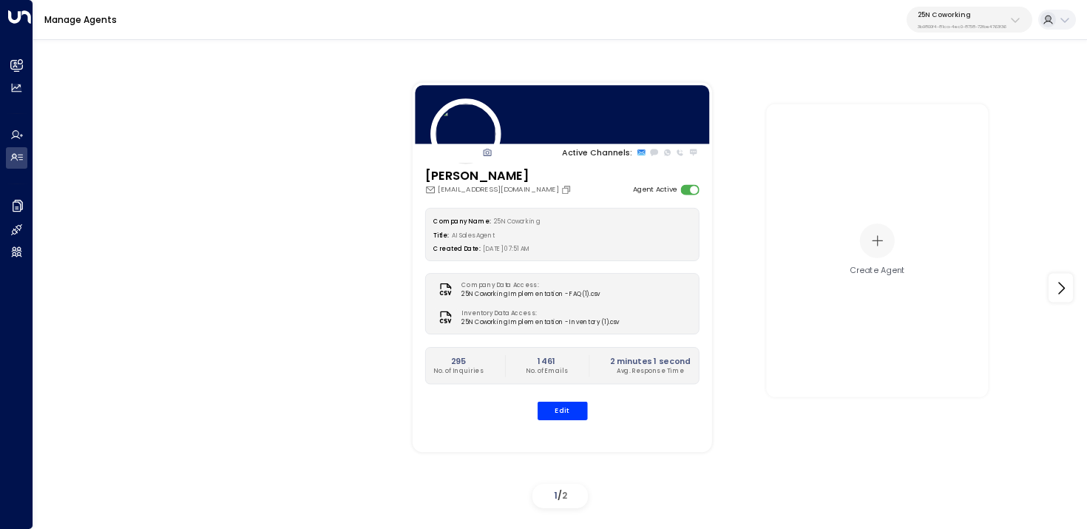
click at [943, 27] on p "3b9800f4-81ca-4ec0-8758-72fbe4763f36" at bounding box center [962, 27] width 89 height 6
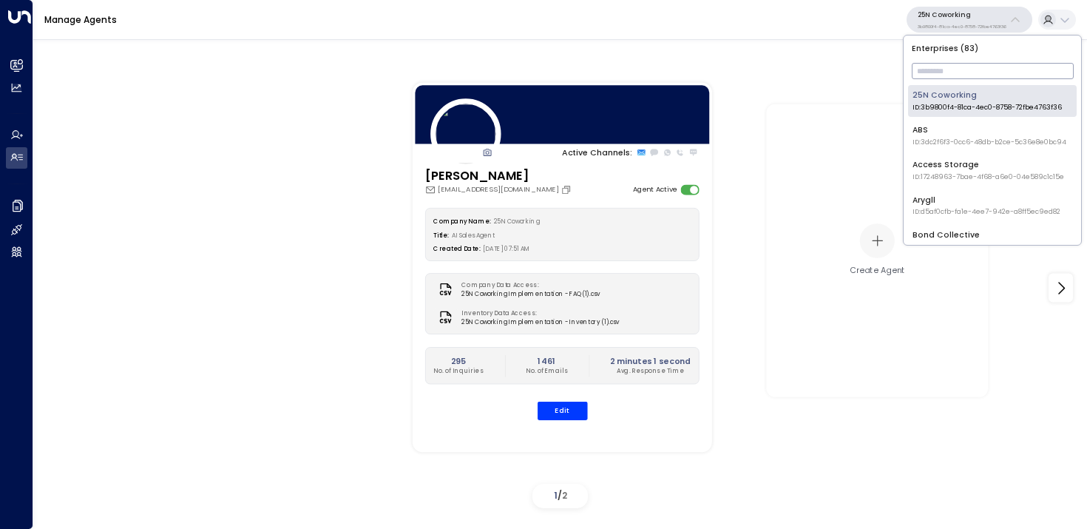
click at [939, 67] on input "text" at bounding box center [993, 71] width 162 height 24
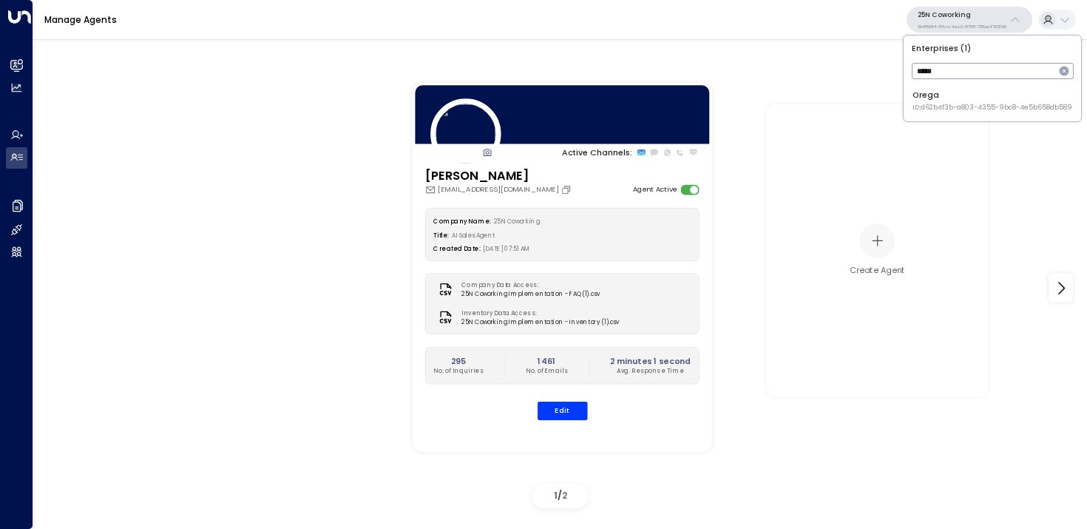
type input "*****"
click at [929, 103] on span "ID: d62b4f3b-a803-4355-9bc8-4e5b658db589" at bounding box center [993, 108] width 160 height 10
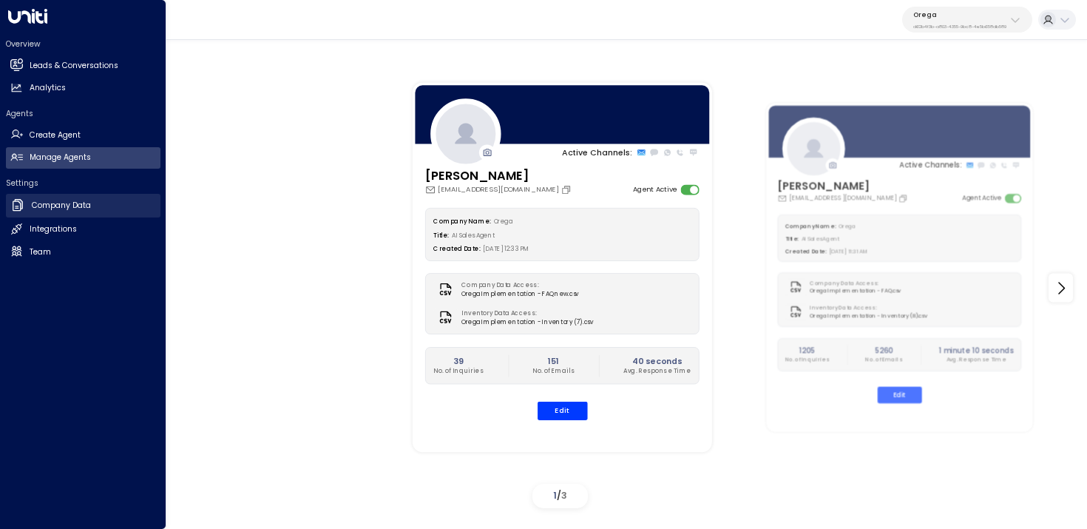
click at [33, 207] on h2 "Company Data" at bounding box center [61, 206] width 59 height 12
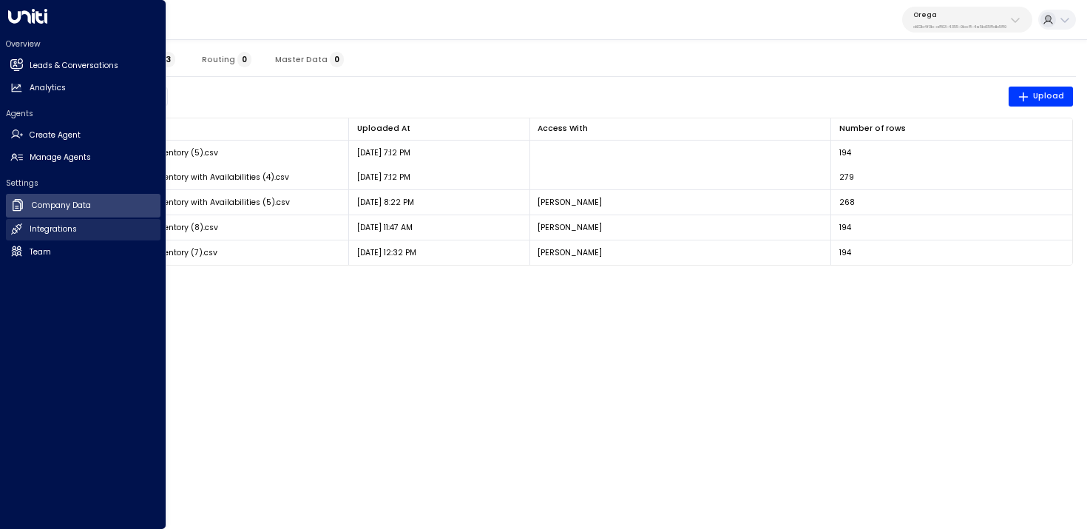
click at [13, 226] on icon at bounding box center [16, 229] width 13 height 13
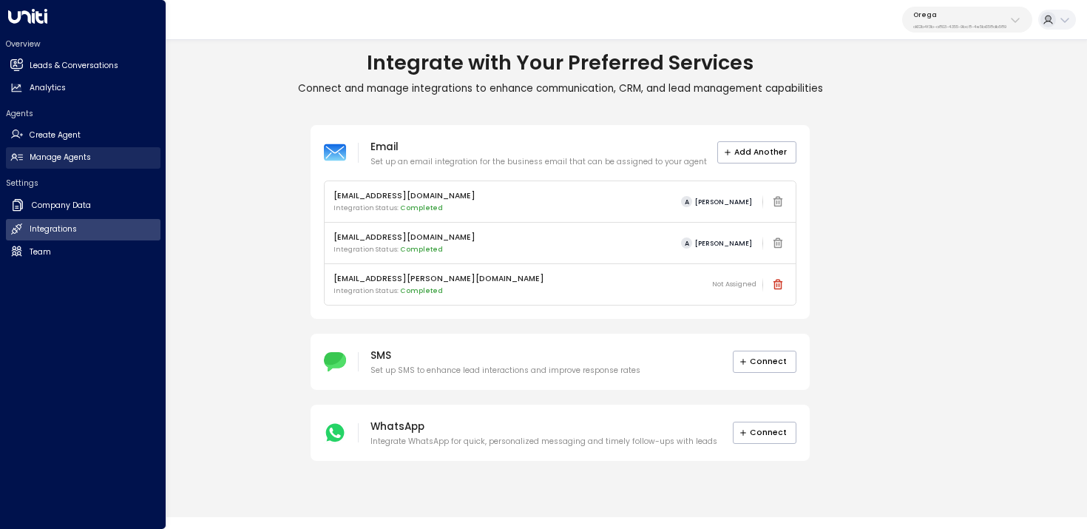
click at [45, 149] on link "Manage Agents Manage Agents" at bounding box center [83, 157] width 155 height 21
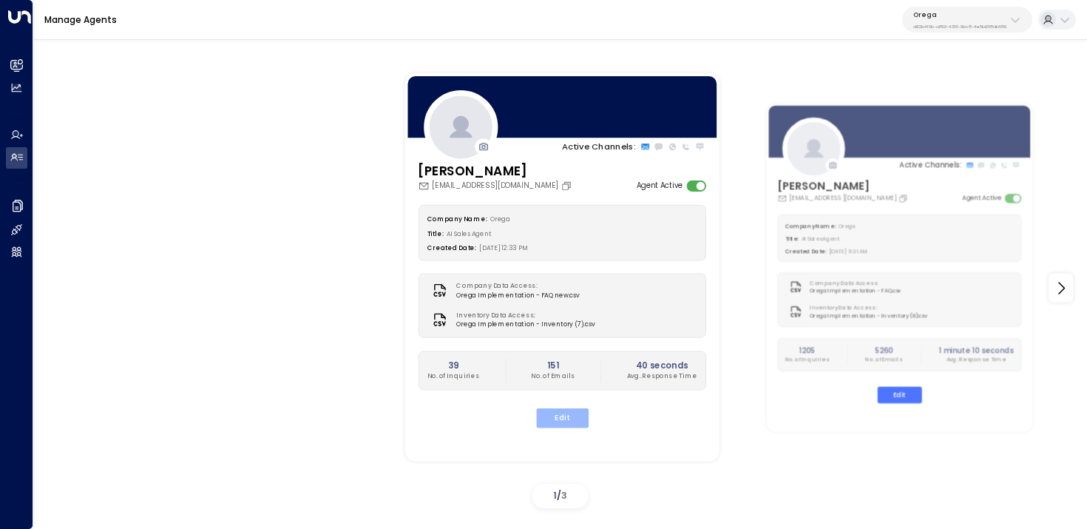
click at [563, 417] on button "Edit" at bounding box center [562, 417] width 53 height 19
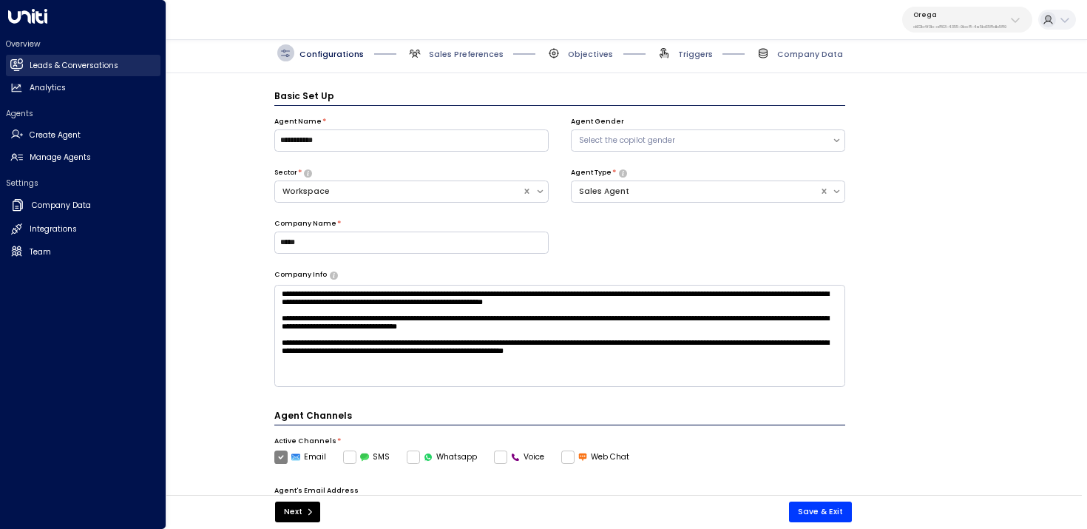
click at [30, 67] on h2 "Leads & Conversations" at bounding box center [74, 66] width 89 height 12
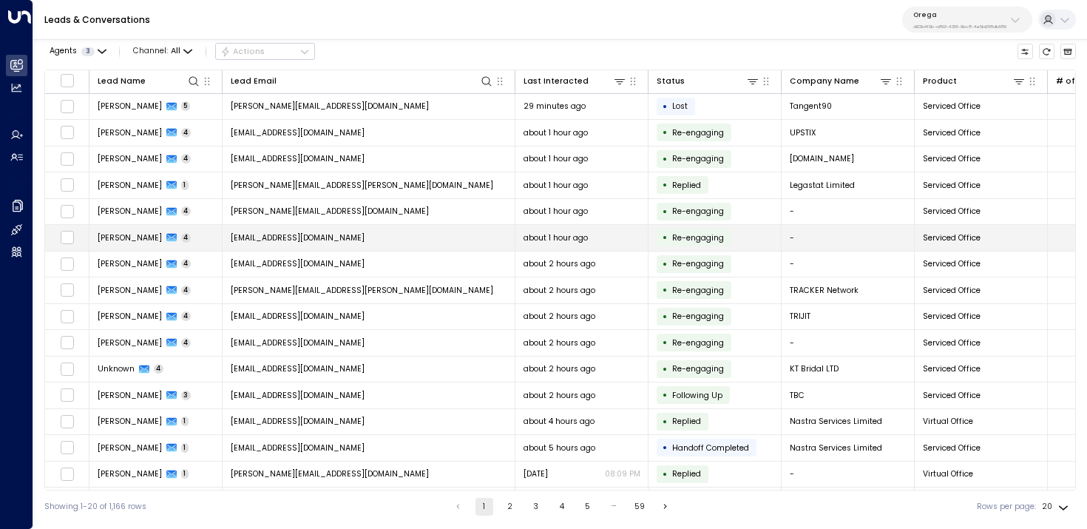
click at [634, 244] on td "about 1 hour ago" at bounding box center [582, 238] width 133 height 26
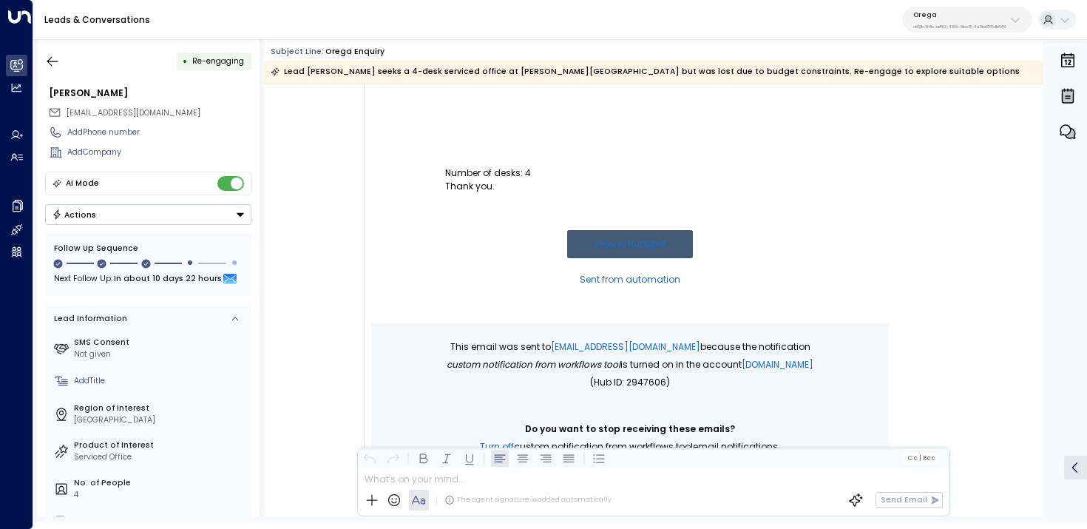
scroll to position [1617, 0]
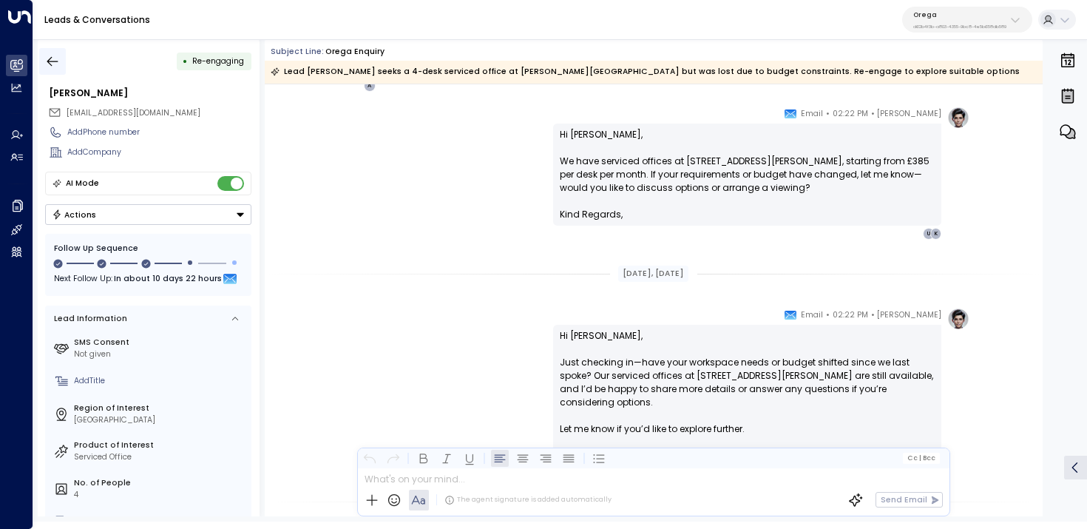
click at [61, 67] on button "button" at bounding box center [52, 61] width 27 height 27
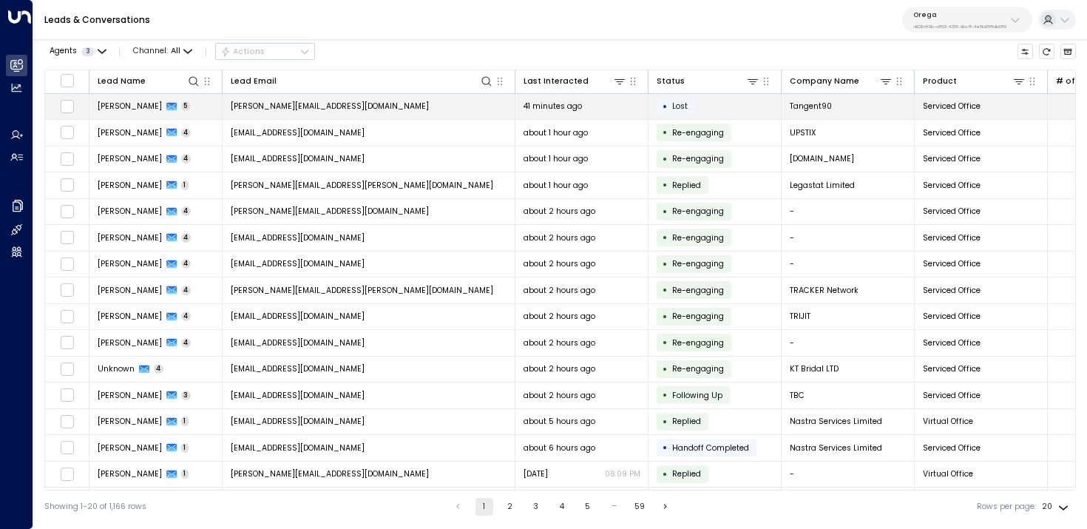
click at [117, 116] on td "Peter West 5" at bounding box center [156, 107] width 133 height 26
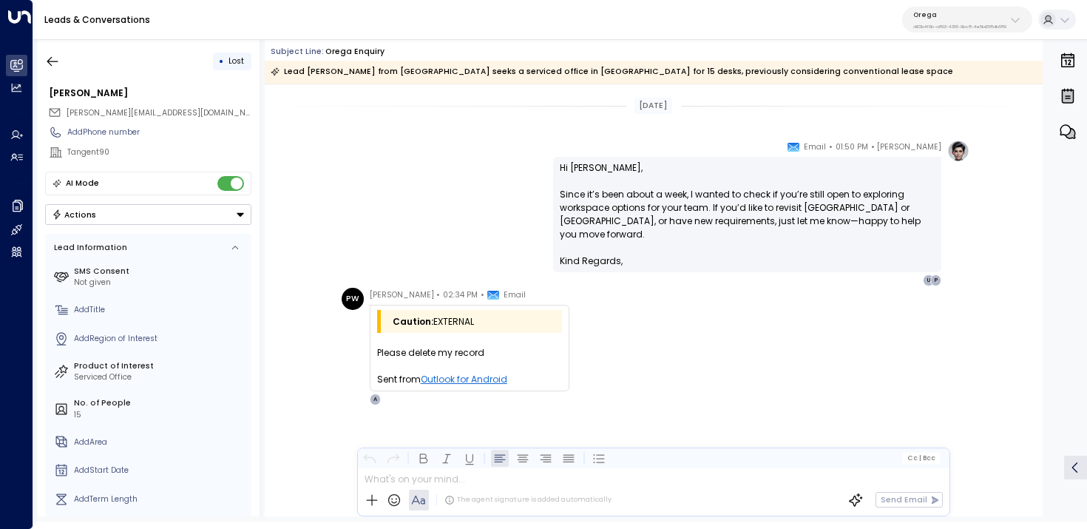
scroll to position [2201, 0]
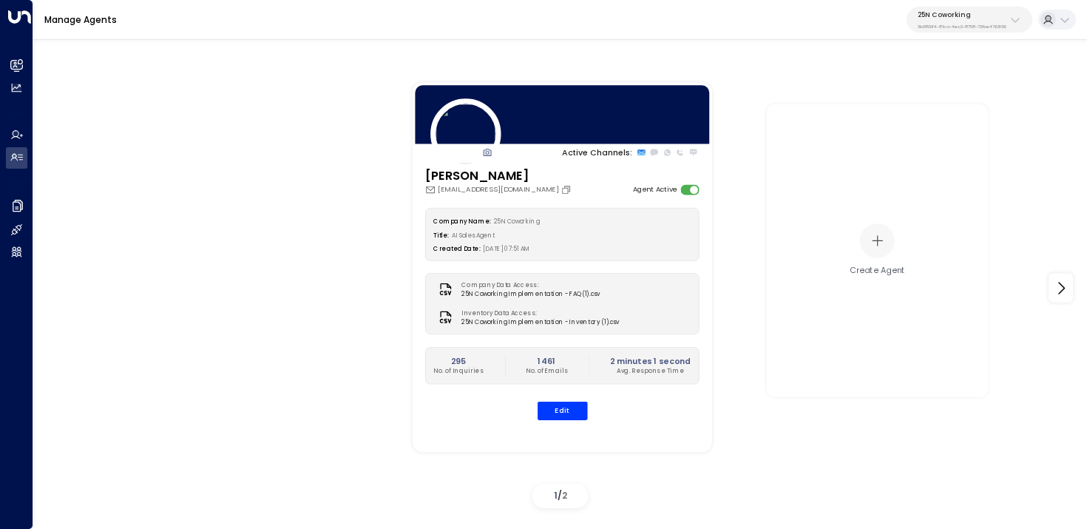
click at [945, 18] on div "25N Coworking 3b9800f4-81ca-4ec0-8758-72fbe4763f36" at bounding box center [962, 19] width 89 height 19
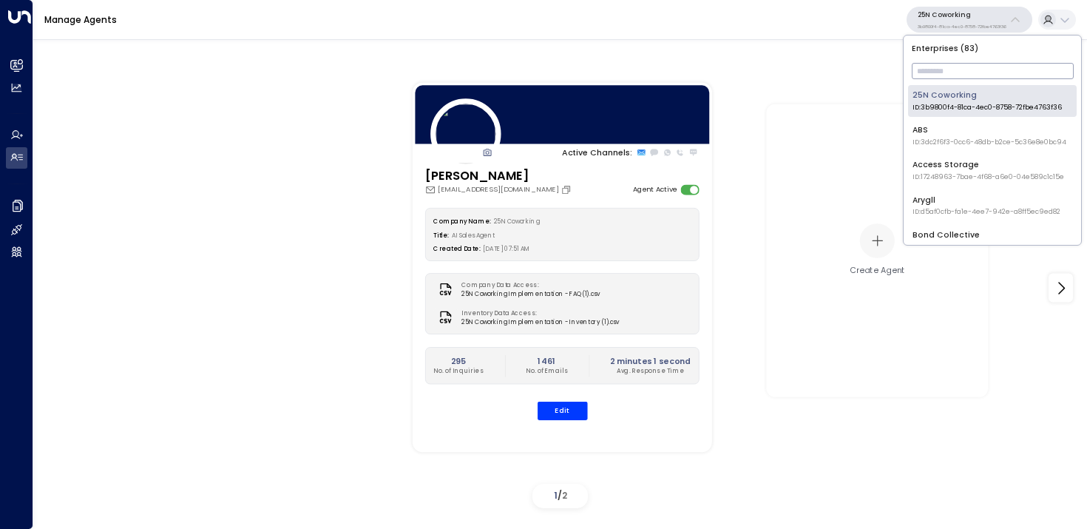
click at [928, 80] on input "text" at bounding box center [993, 71] width 162 height 24
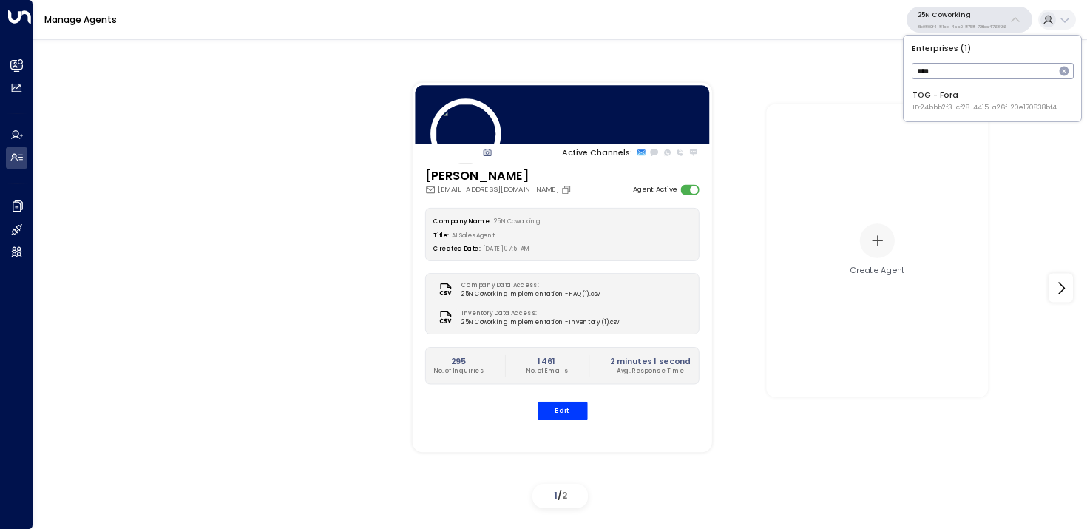
type input "****"
click at [939, 107] on span "ID: 24bbb2f3-cf28-4415-a26f-20e170838bf4" at bounding box center [985, 108] width 144 height 10
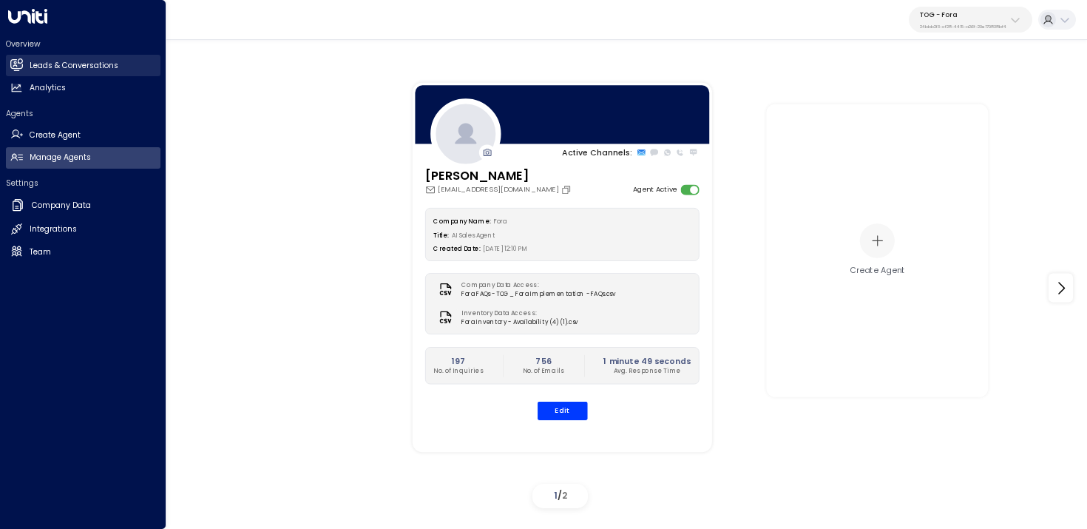
click at [9, 61] on link "Leads & Conversations Leads & Conversations" at bounding box center [83, 65] width 155 height 21
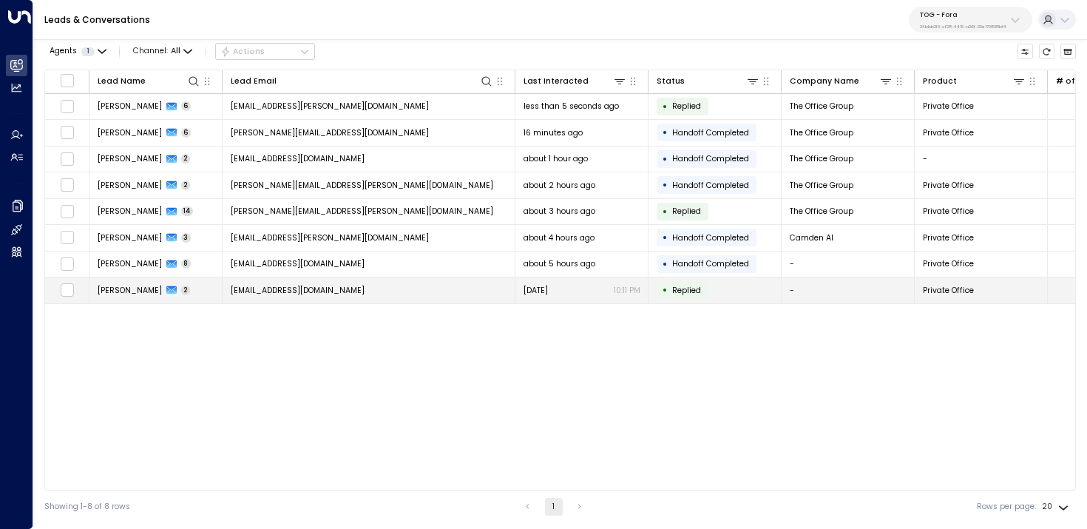
click at [307, 294] on span "[EMAIL_ADDRESS][DOMAIN_NAME]" at bounding box center [298, 290] width 134 height 11
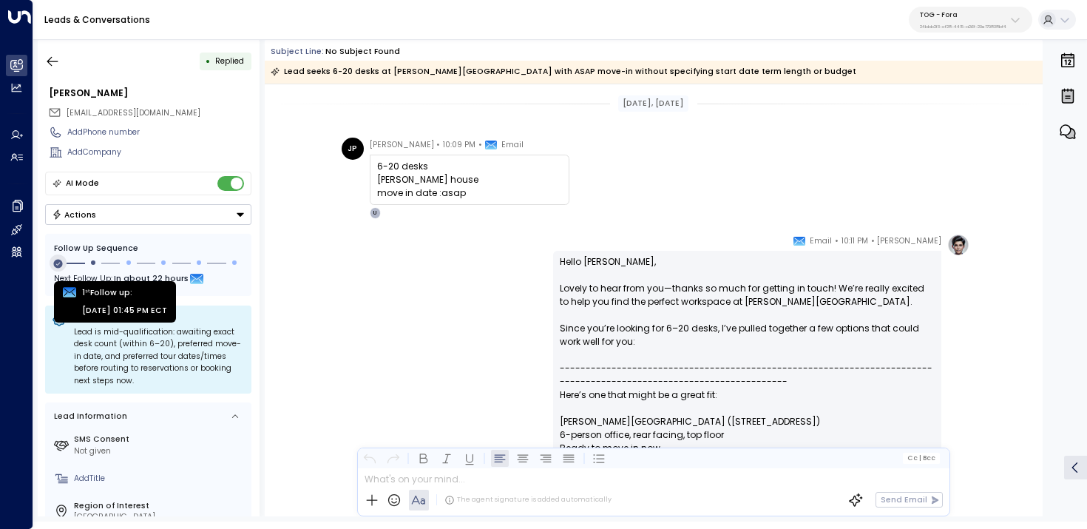
click at [58, 263] on icon at bounding box center [58, 263] width 11 height 11
click at [1047, 18] on icon at bounding box center [1048, 19] width 6 height 6
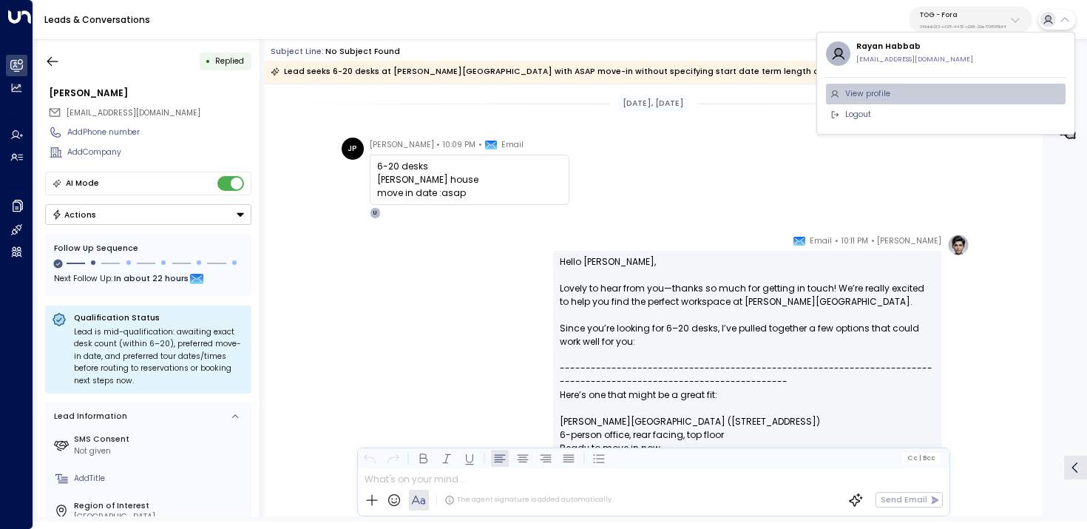
click at [899, 96] on li "View profile" at bounding box center [946, 94] width 240 height 21
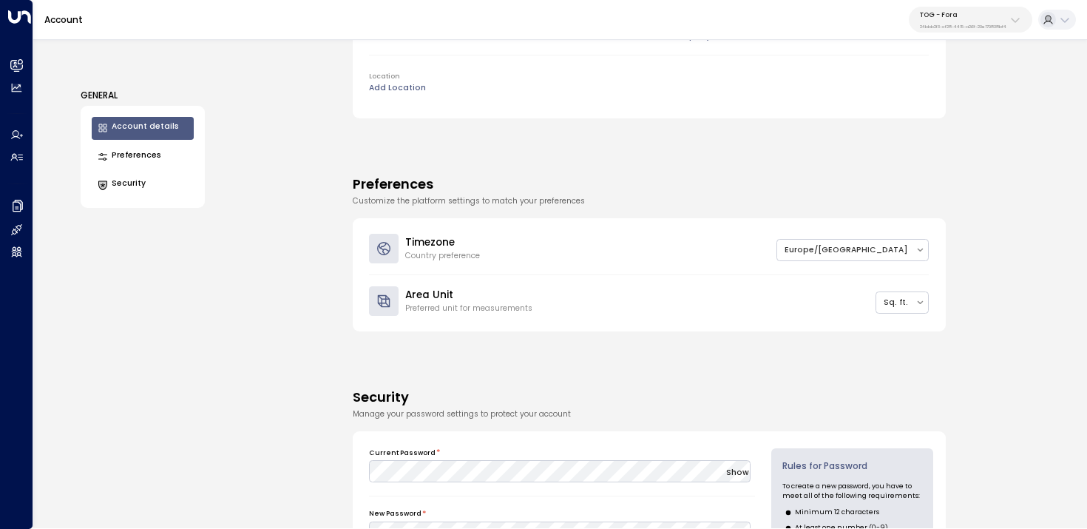
scroll to position [317, 0]
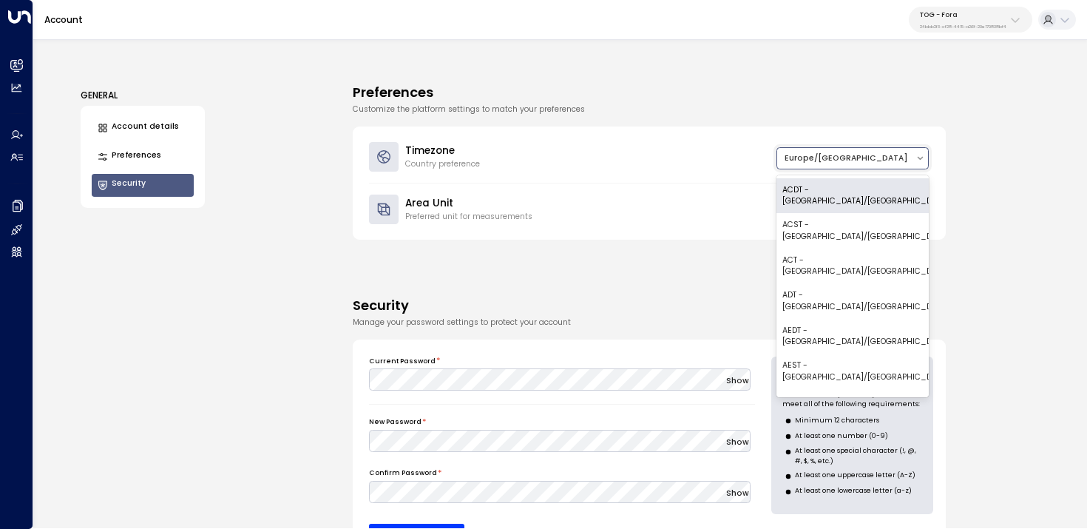
click at [858, 151] on div at bounding box center [847, 158] width 124 height 15
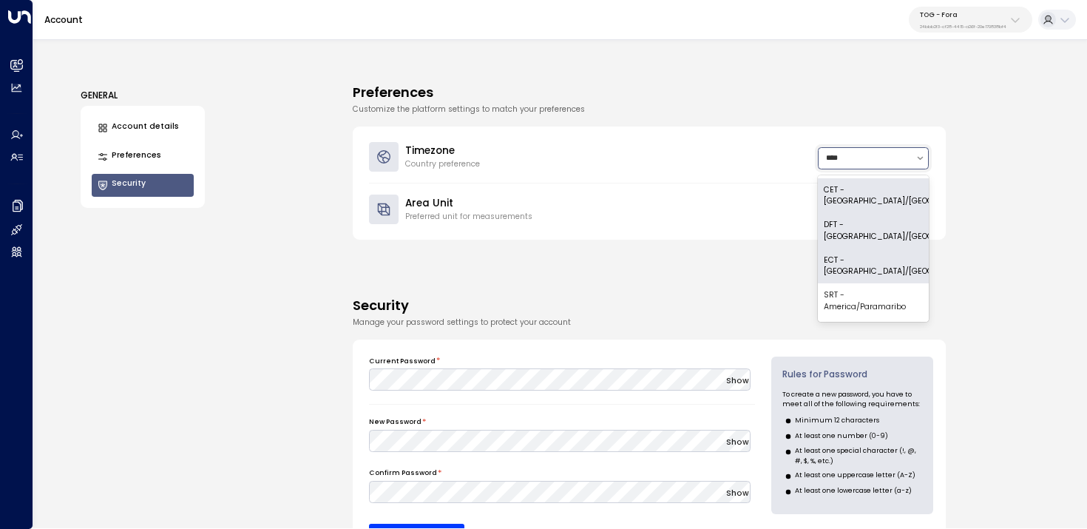
type input "*****"
click at [877, 190] on div "CET - Europe/Paris" at bounding box center [873, 196] width 111 height 36
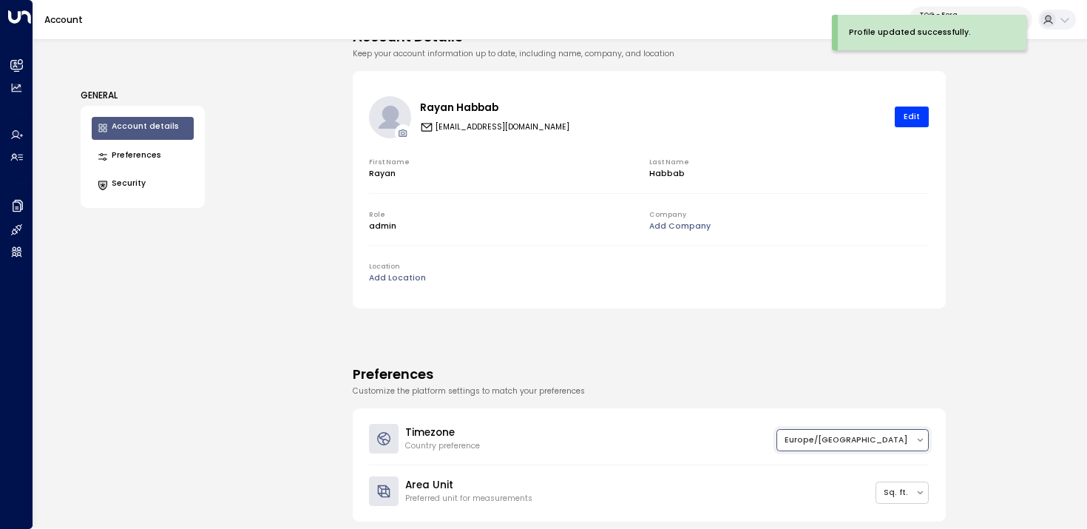
scroll to position [0, 0]
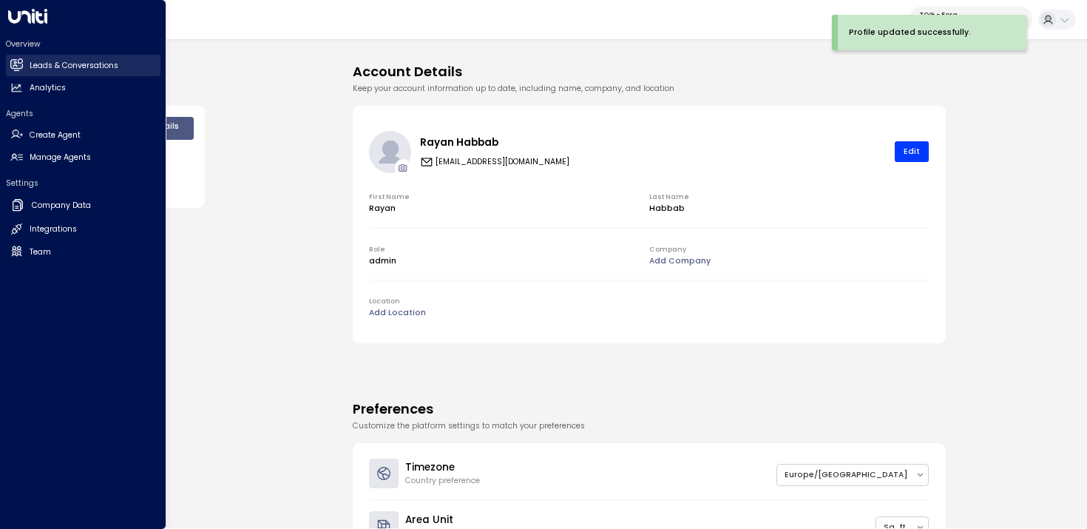
click at [21, 67] on icon at bounding box center [16, 64] width 13 height 10
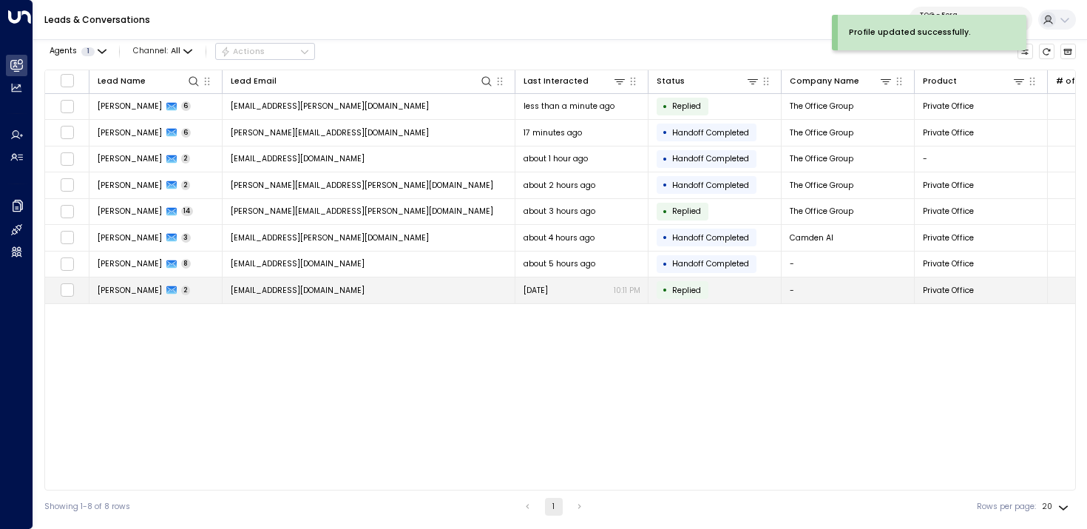
click at [181, 291] on td "James Pinner 2" at bounding box center [156, 290] width 133 height 26
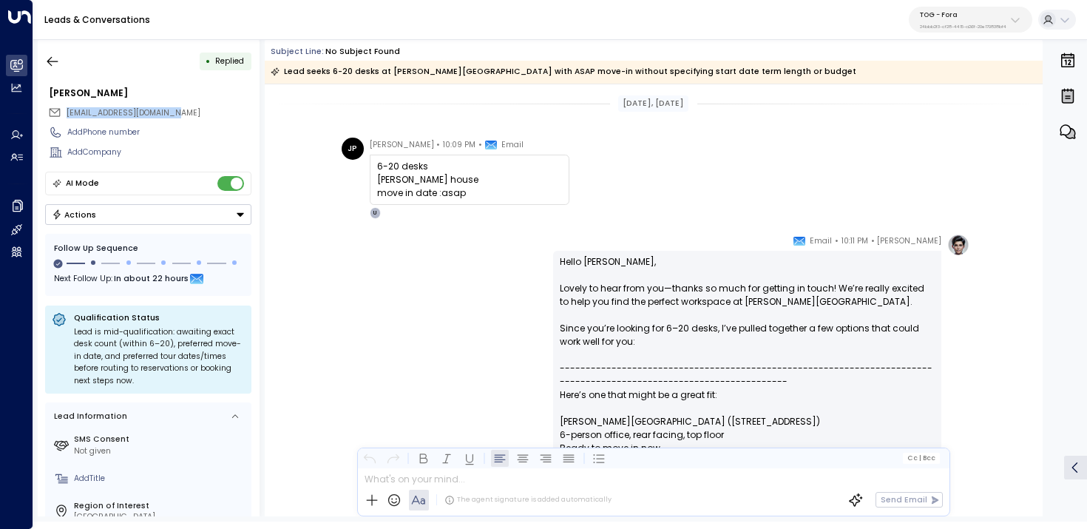
drag, startPoint x: 207, startPoint y: 112, endPoint x: 56, endPoint y: 112, distance: 150.9
click at [56, 112] on div "[EMAIL_ADDRESS][DOMAIN_NAME]" at bounding box center [149, 113] width 203 height 18
copy span "[EMAIL_ADDRESS][DOMAIN_NAME]"
click at [58, 64] on icon "button" at bounding box center [52, 61] width 15 height 15
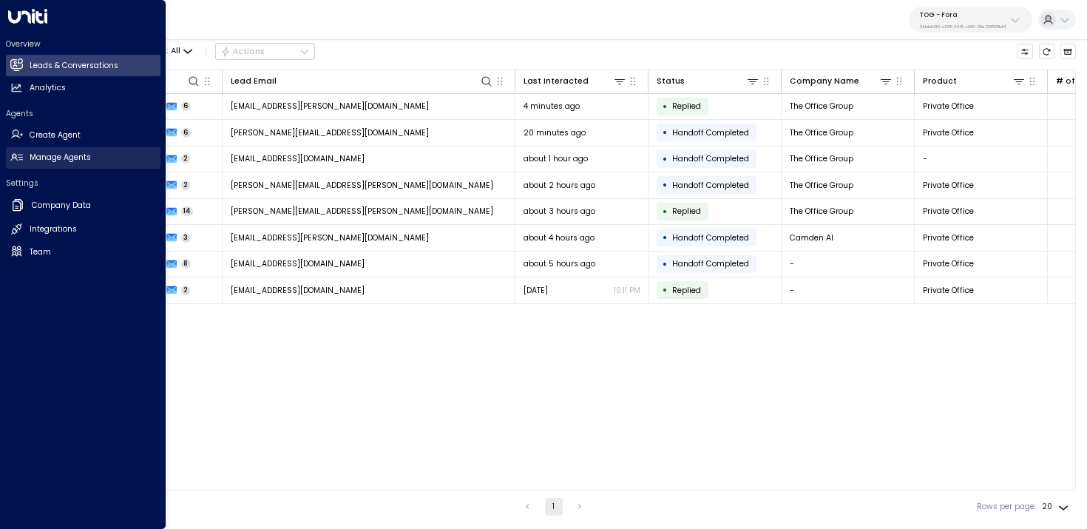
click at [64, 161] on h2 "Manage Agents" at bounding box center [60, 158] width 61 height 12
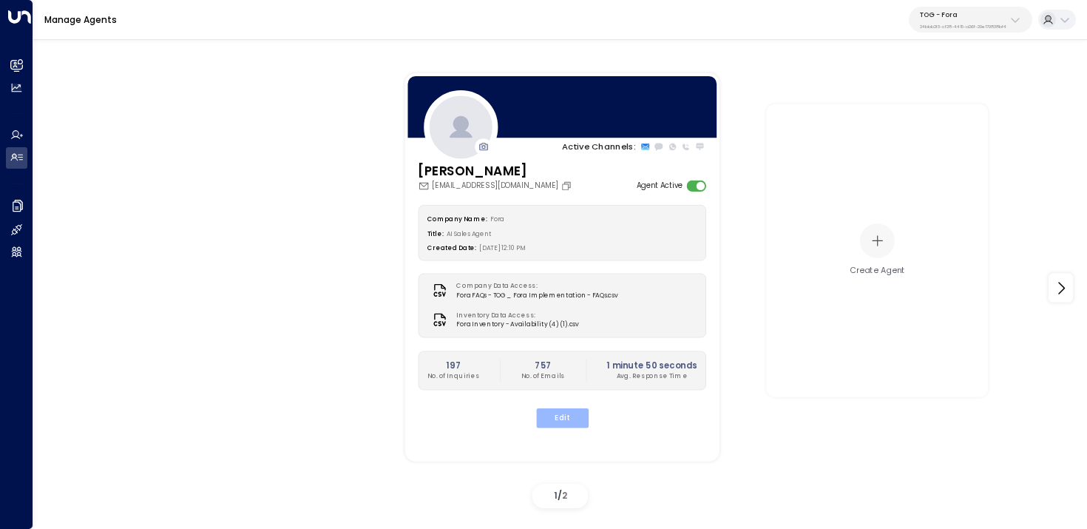
click at [560, 427] on button "Edit" at bounding box center [562, 417] width 53 height 19
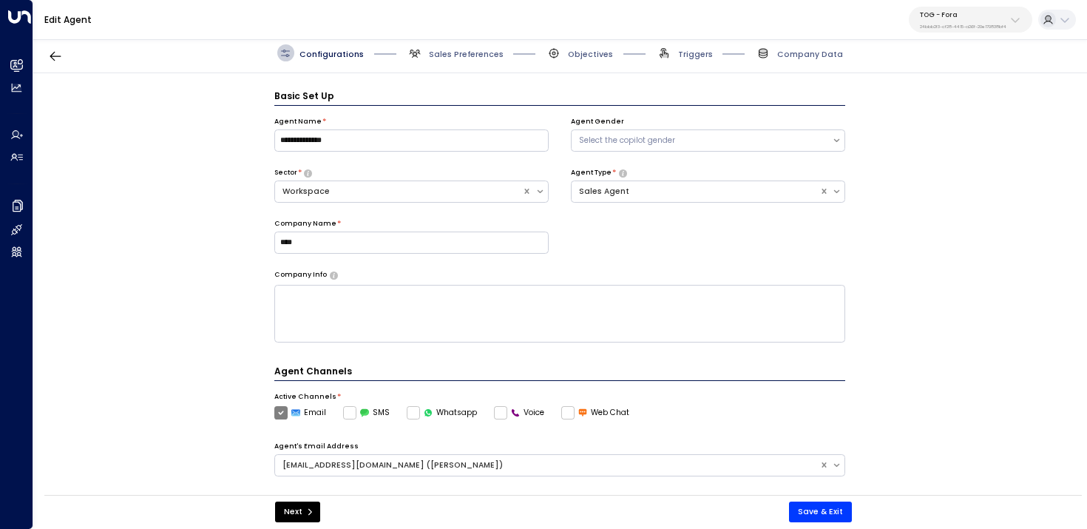
scroll to position [16, 0]
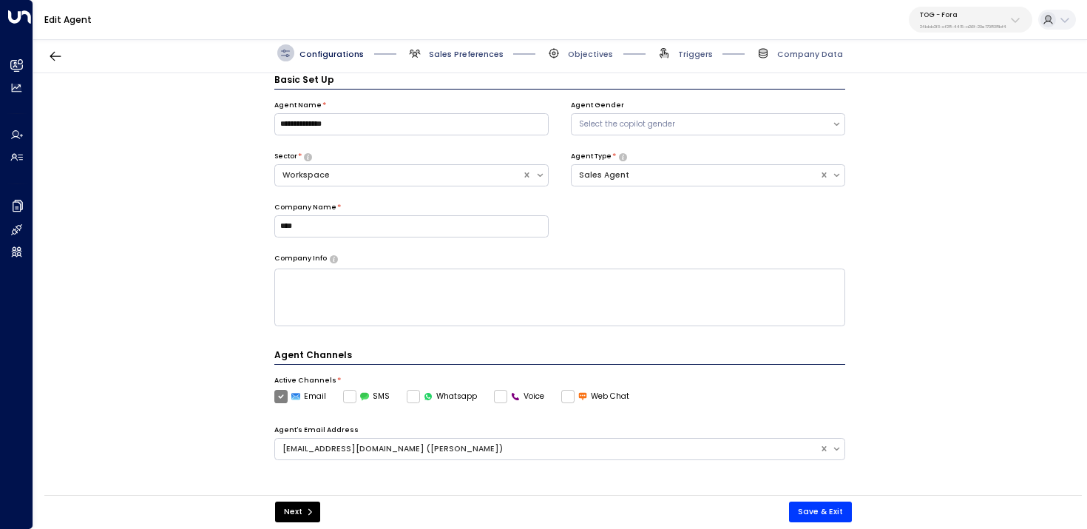
click at [457, 49] on span "Sales Preferences" at bounding box center [466, 54] width 75 height 11
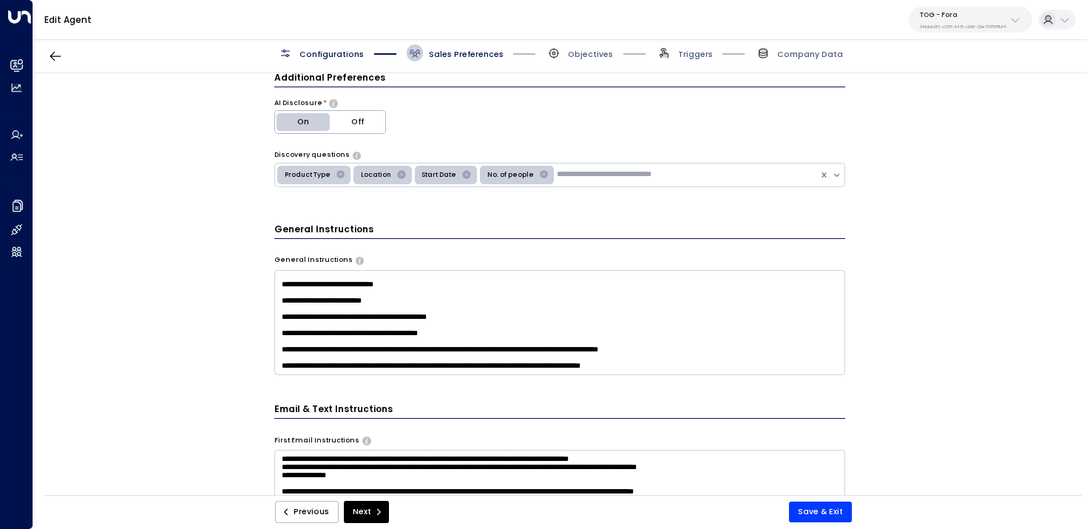
scroll to position [2, 0]
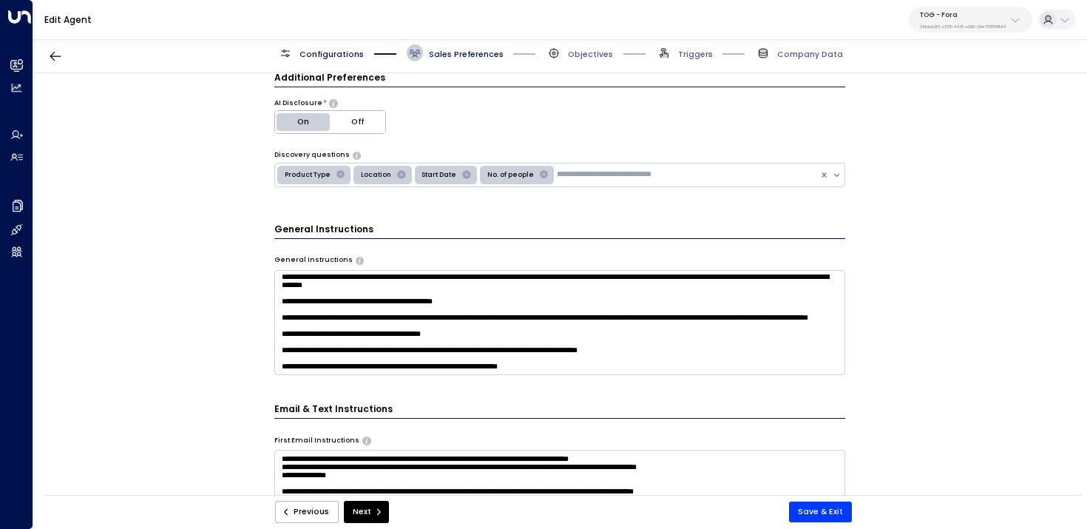
click at [670, 359] on textarea at bounding box center [560, 322] width 572 height 105
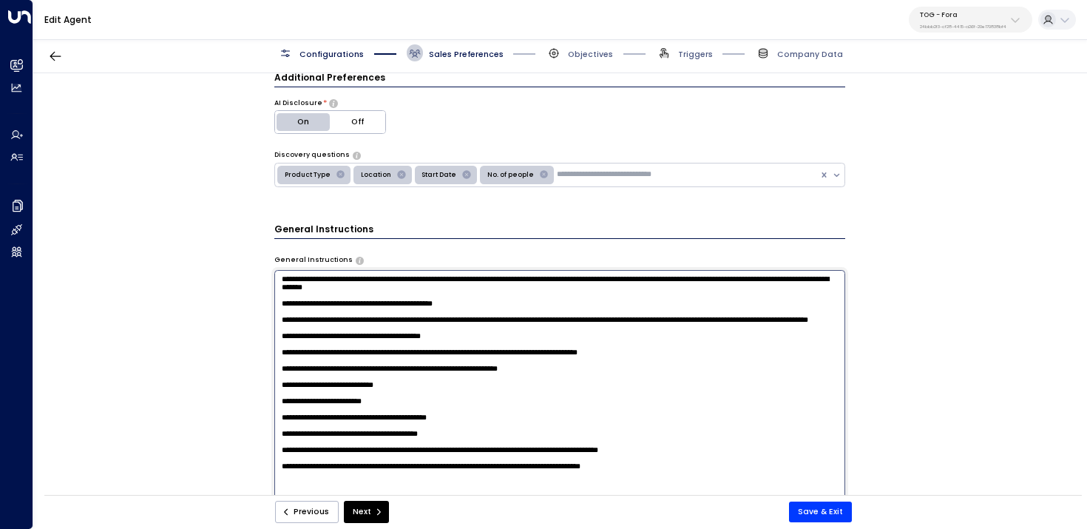
scroll to position [515, 0]
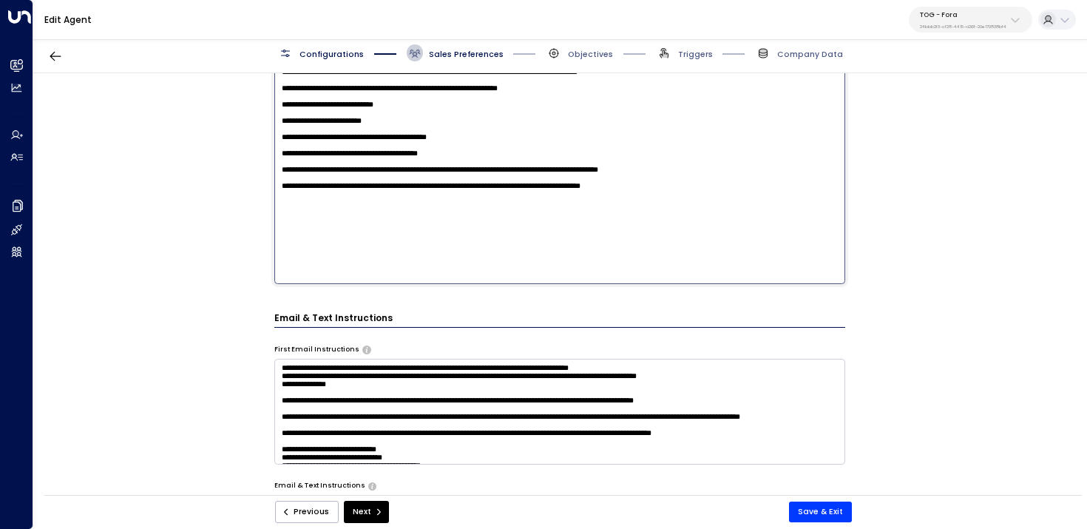
click at [715, 267] on textarea at bounding box center [560, 137] width 572 height 294
type textarea "**********"
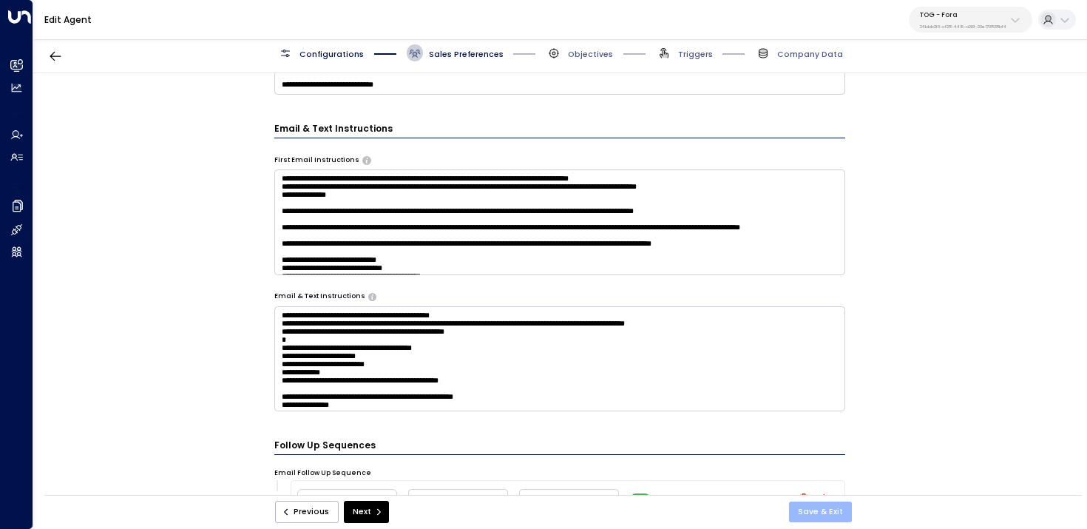
click at [820, 512] on button "Save & Exit" at bounding box center [820, 512] width 63 height 21
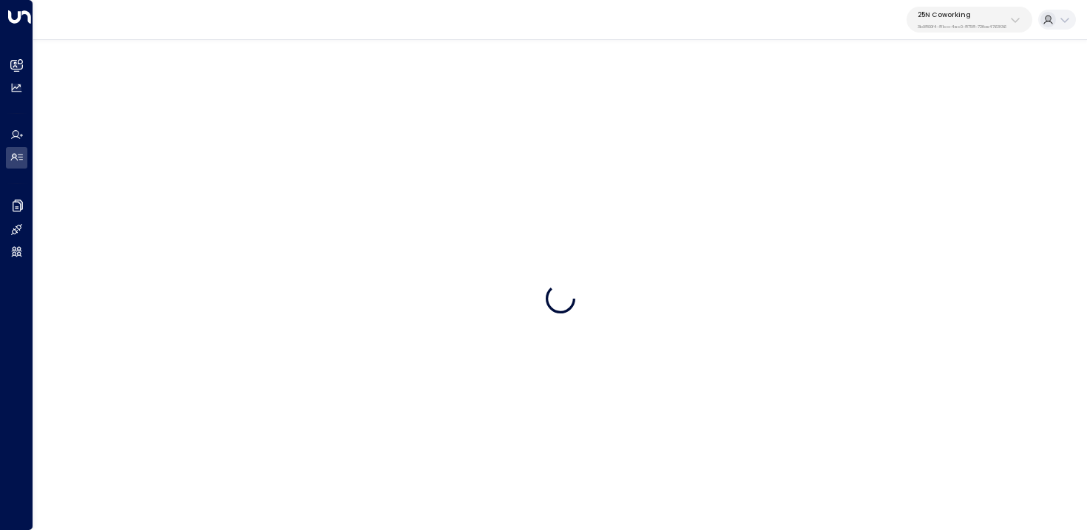
click at [999, 20] on div "25N Coworking 3b9800f4-81ca-4ec0-8758-72fbe4763f36" at bounding box center [962, 19] width 89 height 19
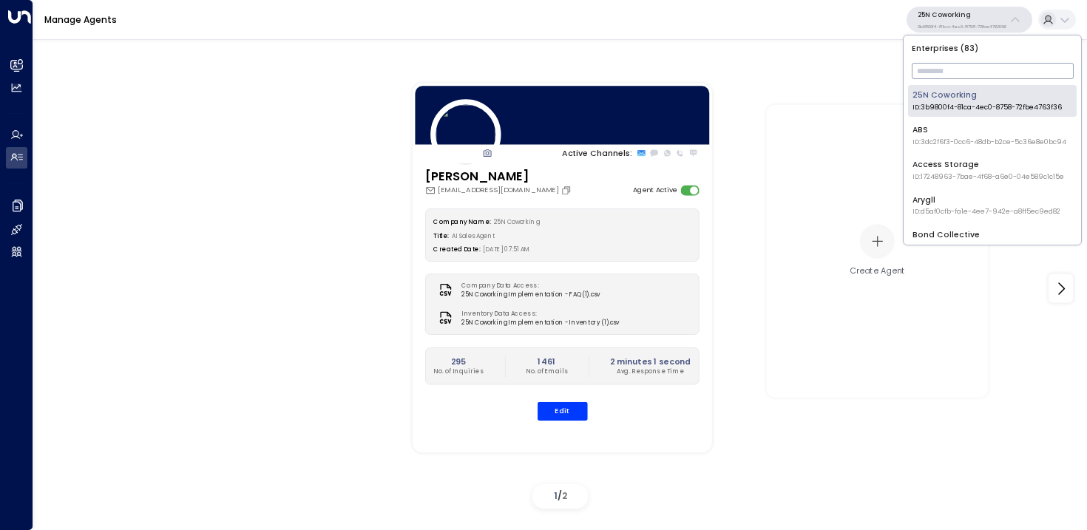
click at [958, 67] on input "text" at bounding box center [993, 71] width 162 height 24
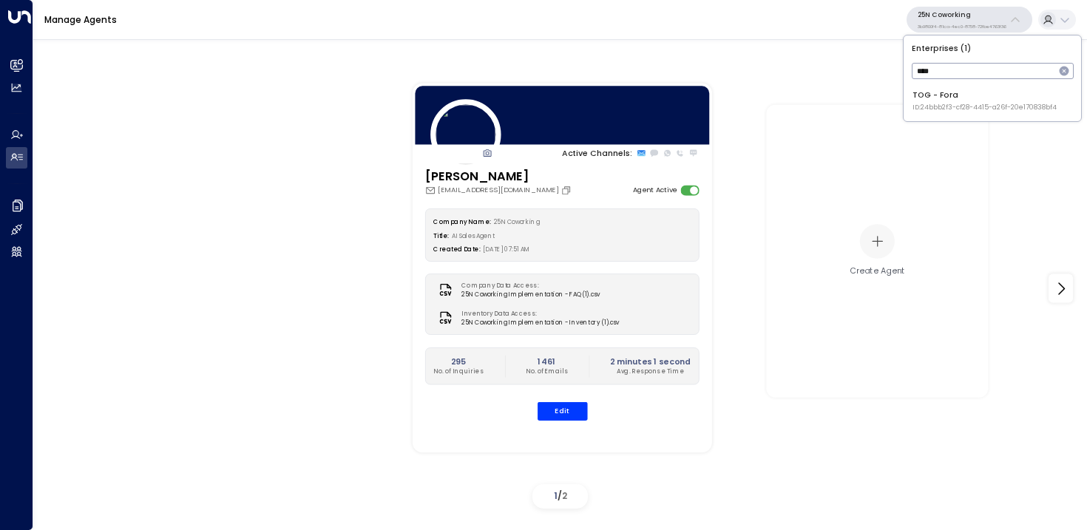
type input "****"
click at [929, 104] on span "ID: 24bbb2f3-cf28-4415-a26f-20e170838bf4" at bounding box center [985, 108] width 144 height 10
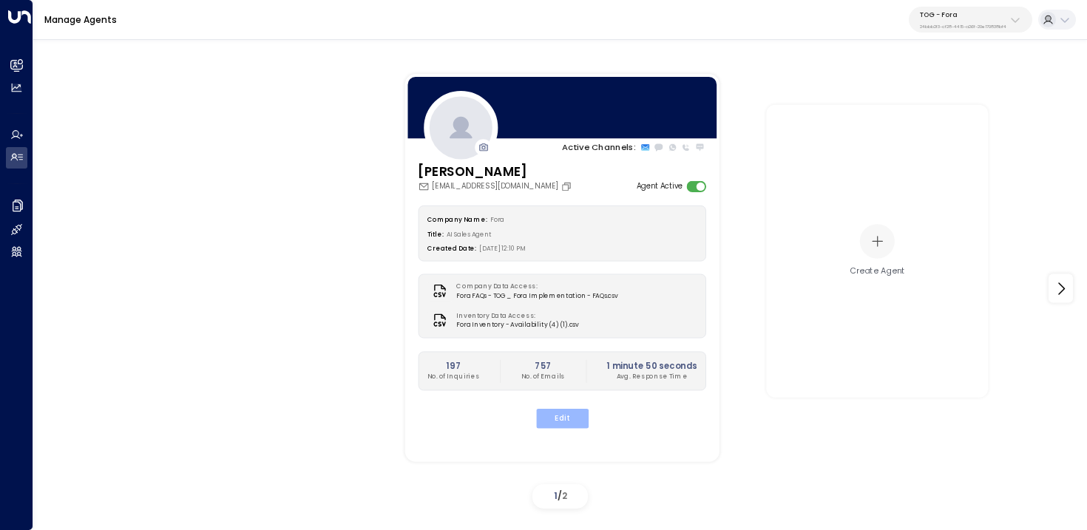
click at [559, 417] on button "Edit" at bounding box center [562, 418] width 53 height 19
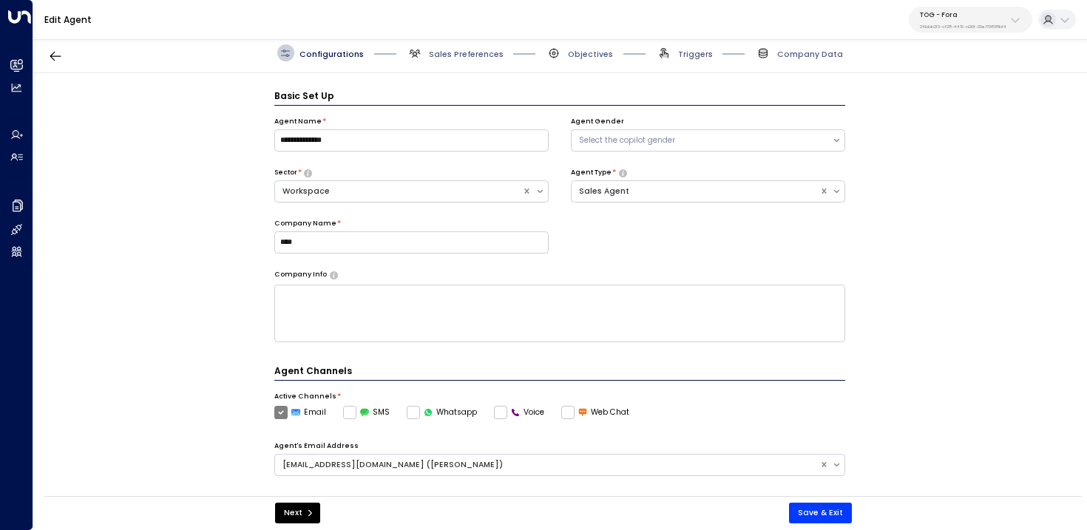
scroll to position [16, 0]
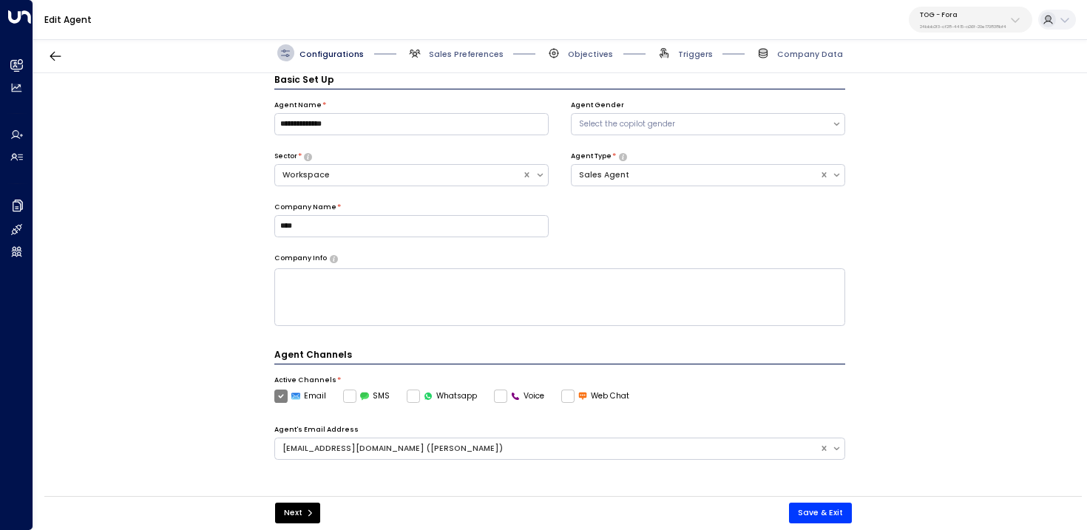
click at [461, 43] on div "Configurations Sales Preferences Objectives Triggers Company Data" at bounding box center [560, 53] width 1054 height 40
click at [461, 59] on span "Sales Preferences" at bounding box center [466, 54] width 75 height 11
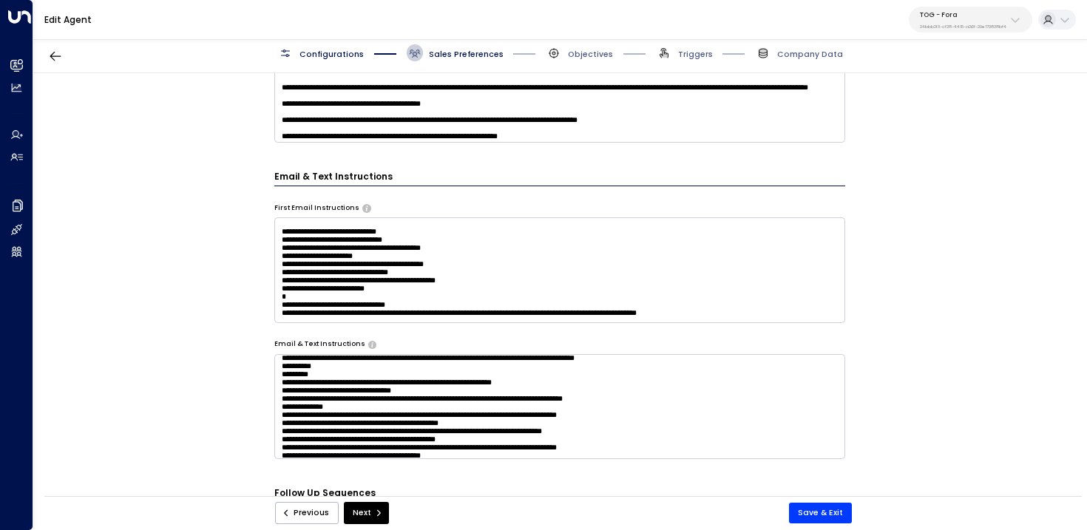
scroll to position [308, 0]
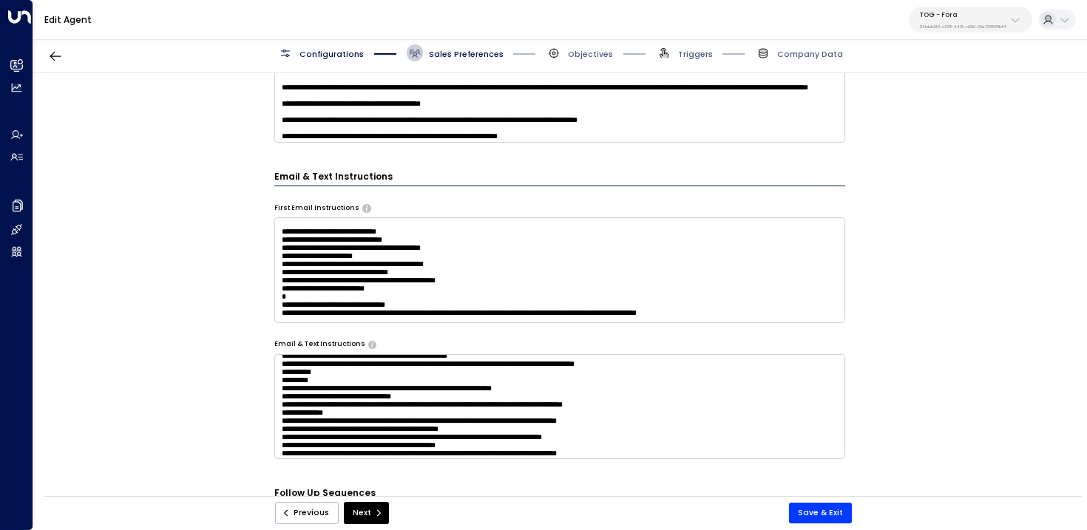
click at [434, 415] on textarea at bounding box center [560, 406] width 572 height 105
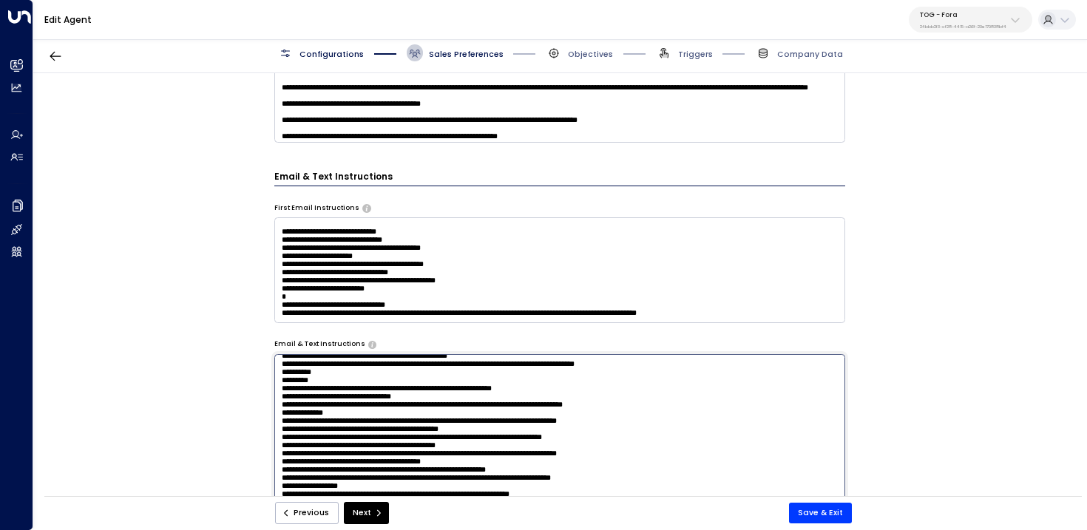
click at [434, 404] on textarea at bounding box center [560, 501] width 572 height 294
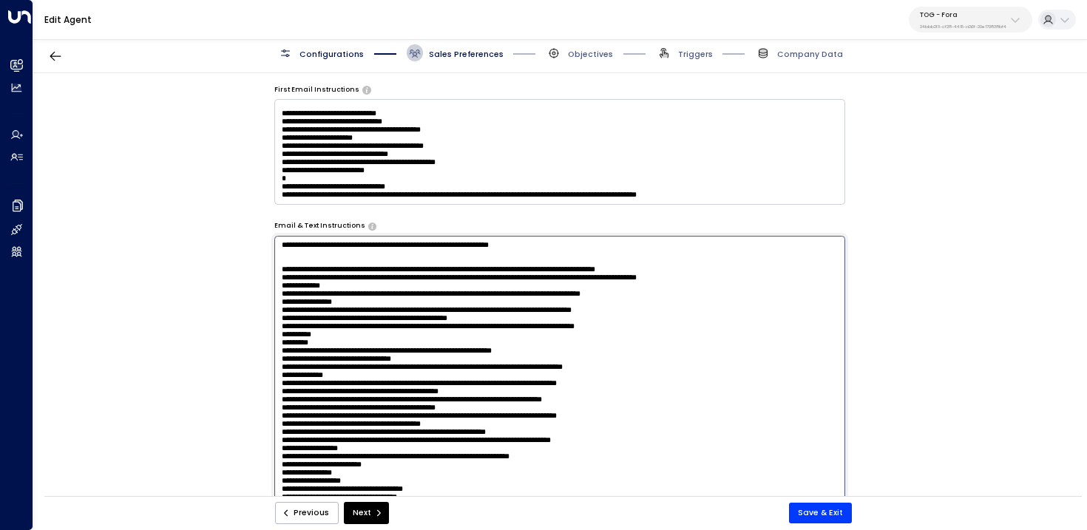
scroll to position [274, 0]
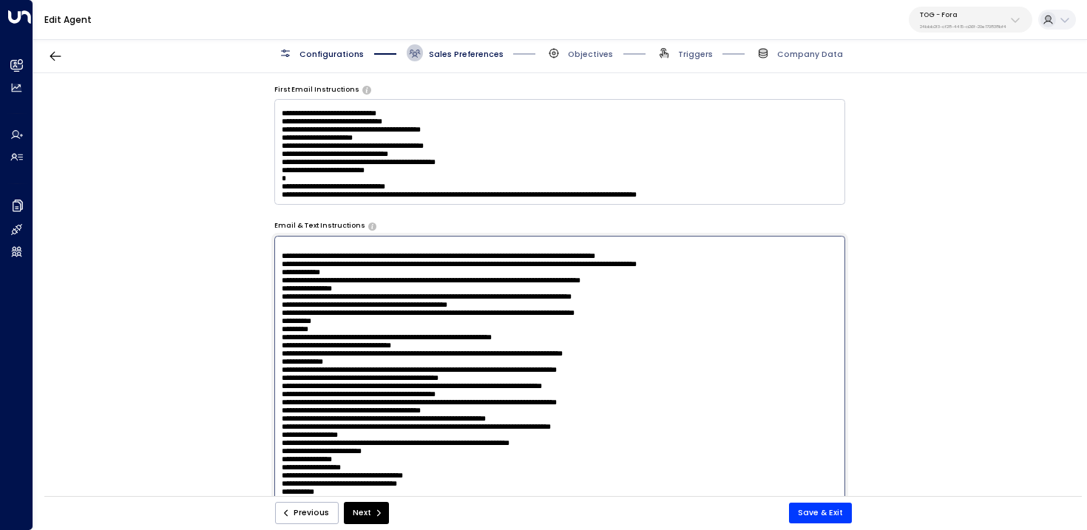
drag, startPoint x: 565, startPoint y: 366, endPoint x: 250, endPoint y: 365, distance: 315.1
click at [250, 366] on div "**********" at bounding box center [559, 288] width 1053 height 431
drag, startPoint x: 568, startPoint y: 375, endPoint x: 277, endPoint y: 367, distance: 290.8
click at [277, 367] on textarea at bounding box center [560, 383] width 572 height 294
type textarea "**********"
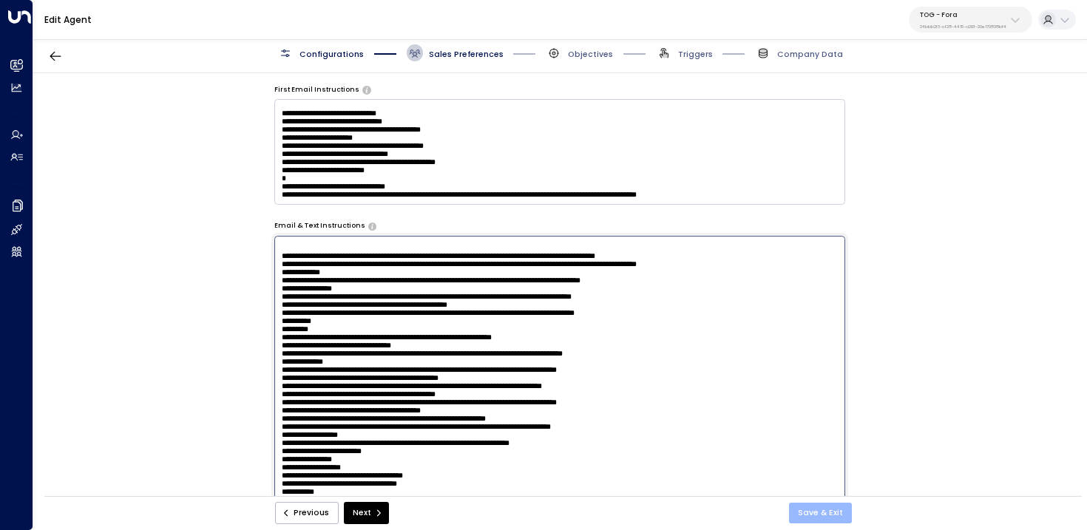
click at [819, 522] on button "Save & Exit" at bounding box center [820, 513] width 63 height 21
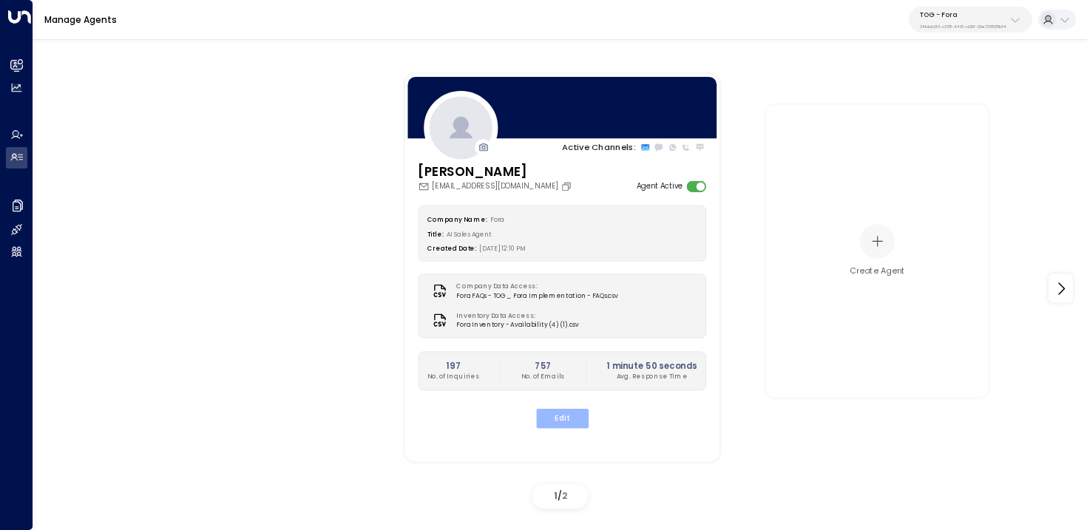
click at [570, 411] on button "Edit" at bounding box center [562, 418] width 53 height 19
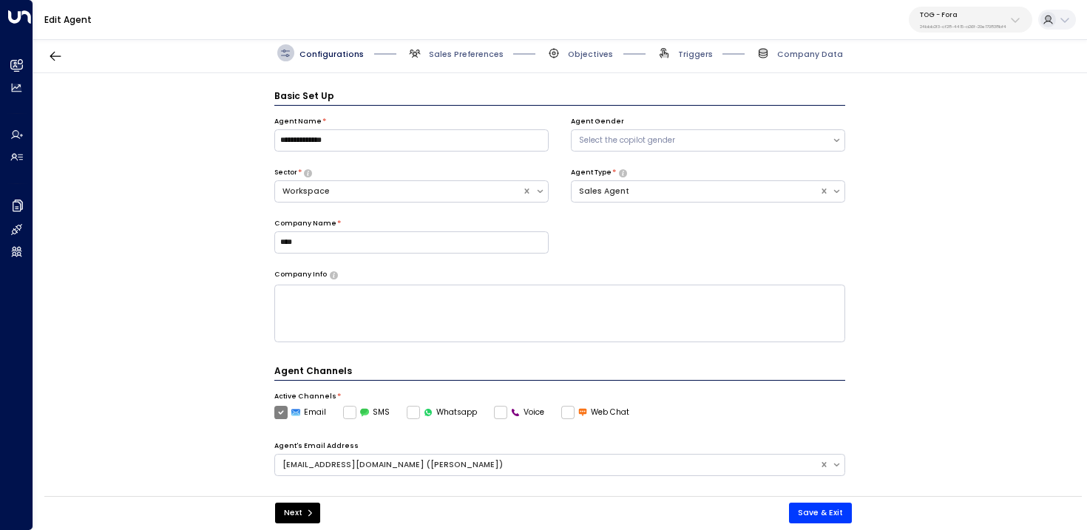
scroll to position [16, 0]
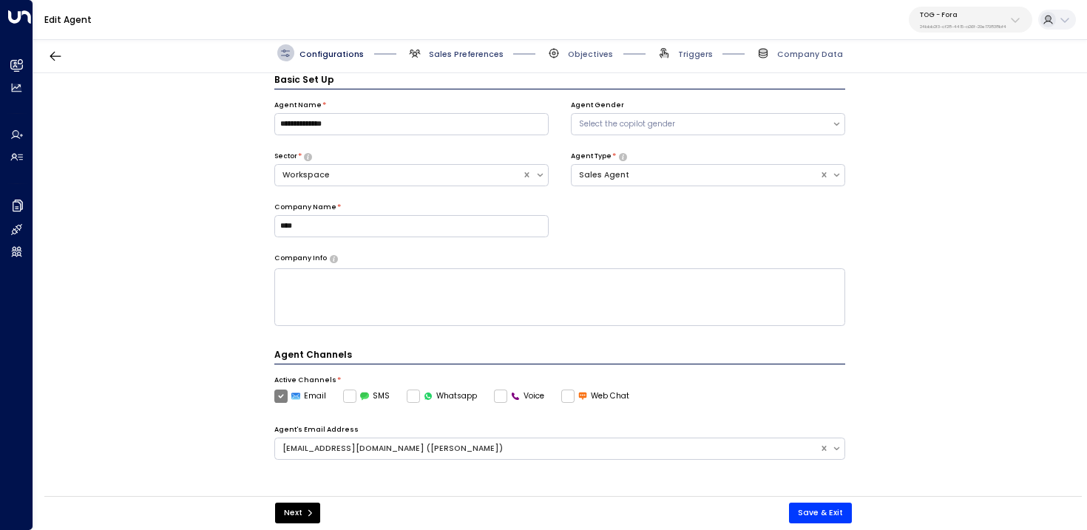
click at [458, 49] on span "Sales Preferences" at bounding box center [466, 54] width 75 height 11
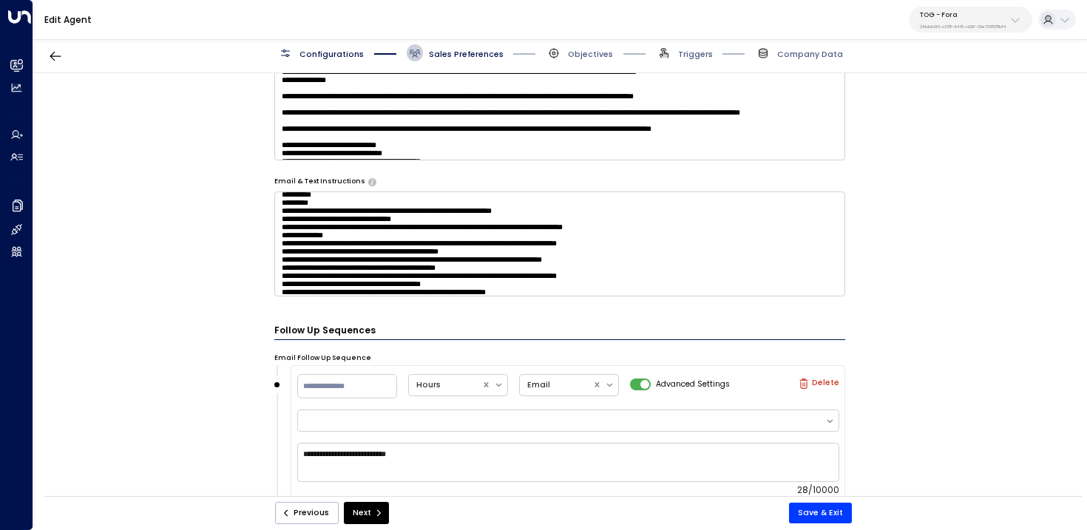
scroll to position [351, 0]
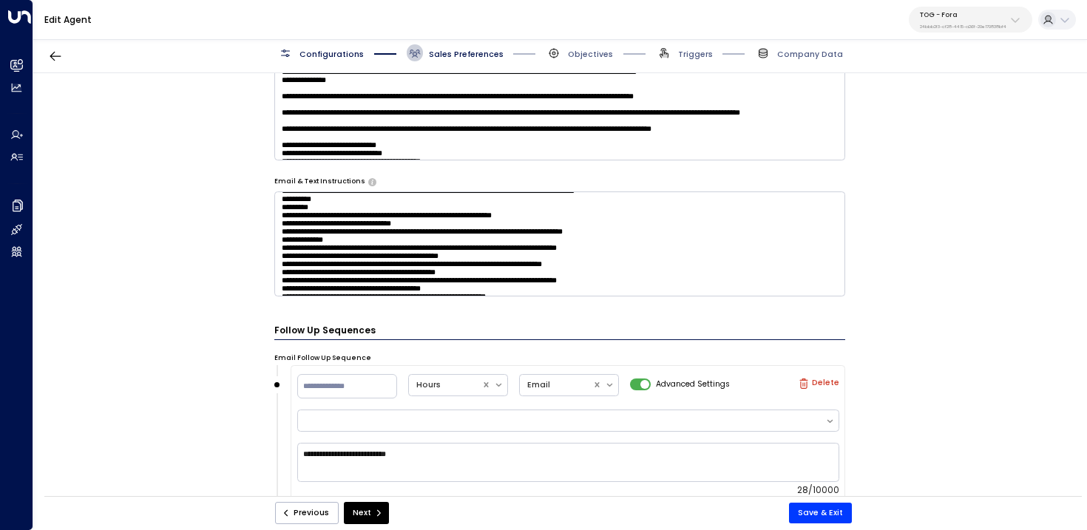
click at [813, 258] on textarea at bounding box center [560, 244] width 572 height 105
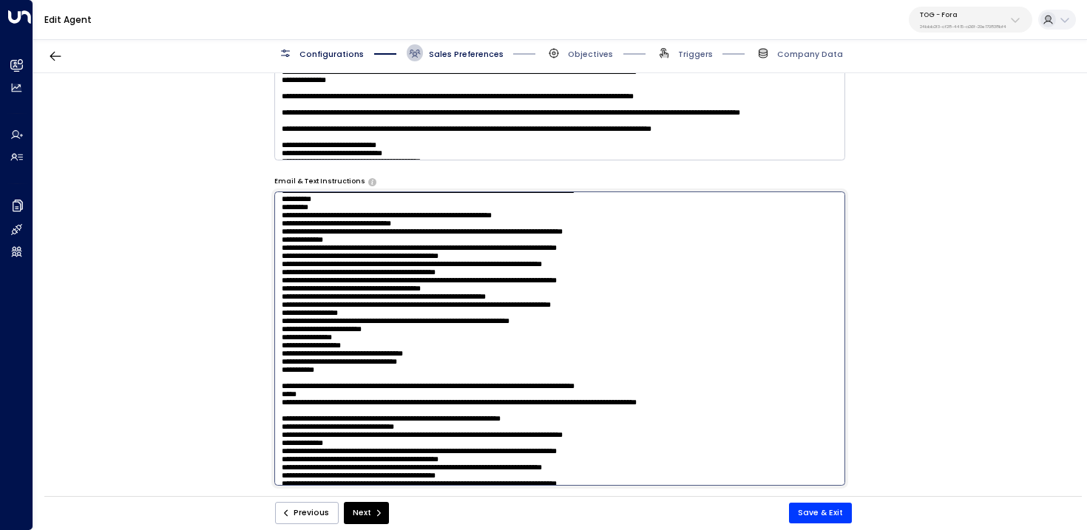
click at [811, 250] on textarea at bounding box center [560, 339] width 572 height 294
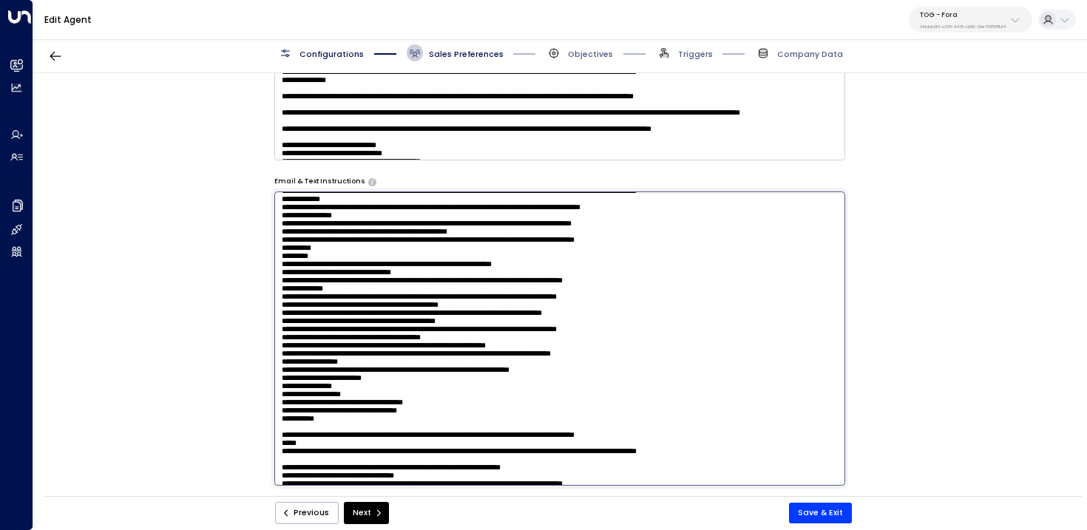
type textarea "**********"
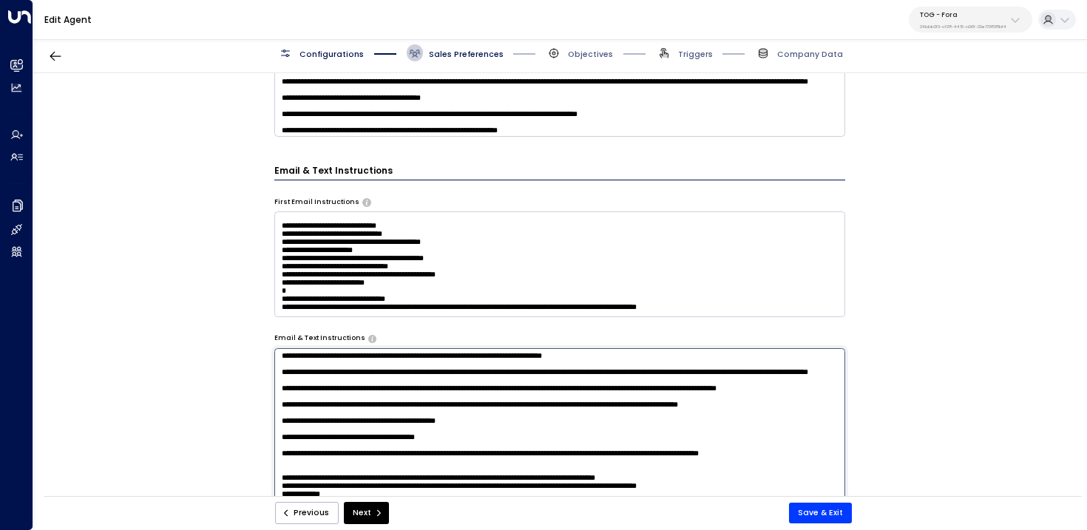
scroll to position [158, 0]
click at [831, 304] on textarea at bounding box center [560, 264] width 572 height 105
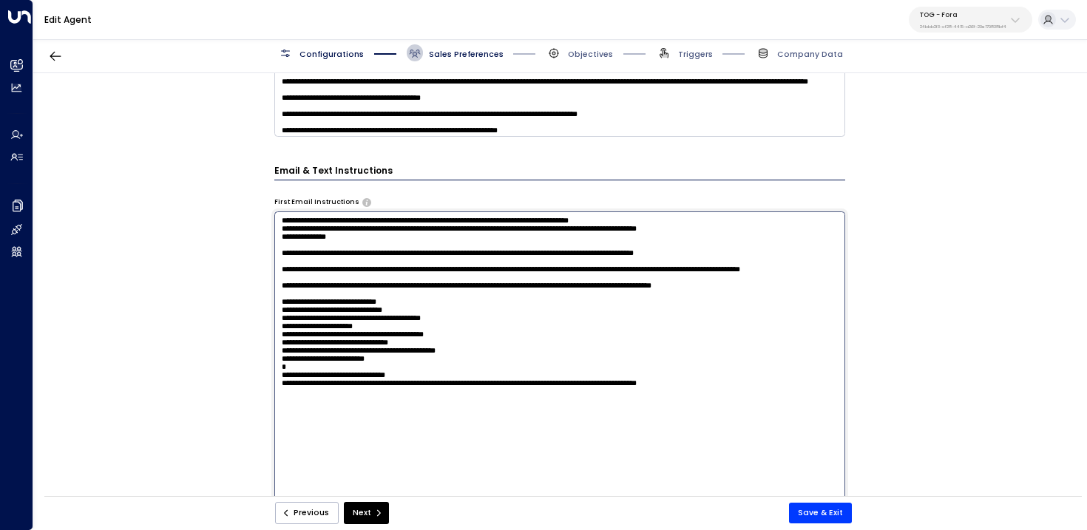
click at [829, 466] on textarea at bounding box center [560, 359] width 572 height 294
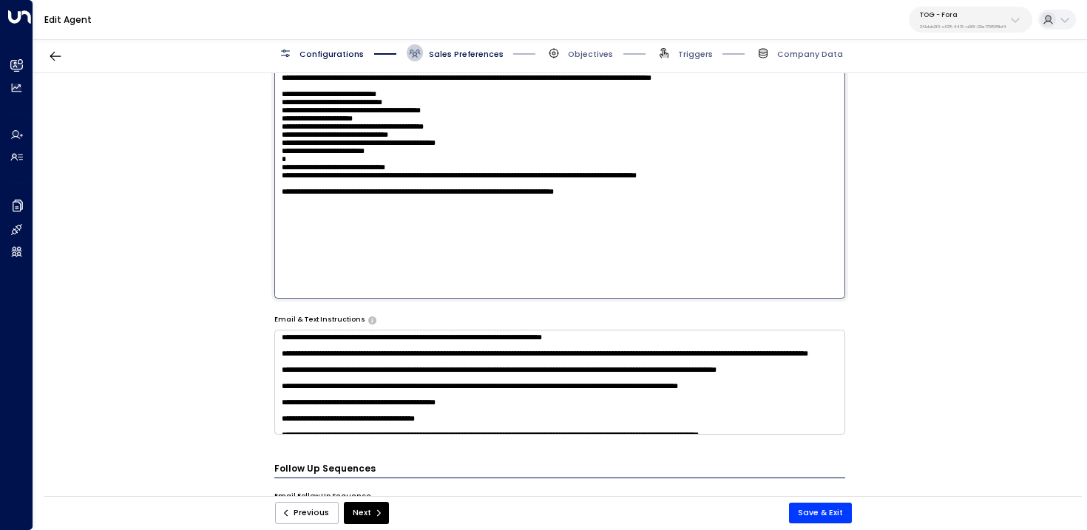
scroll to position [422, 0]
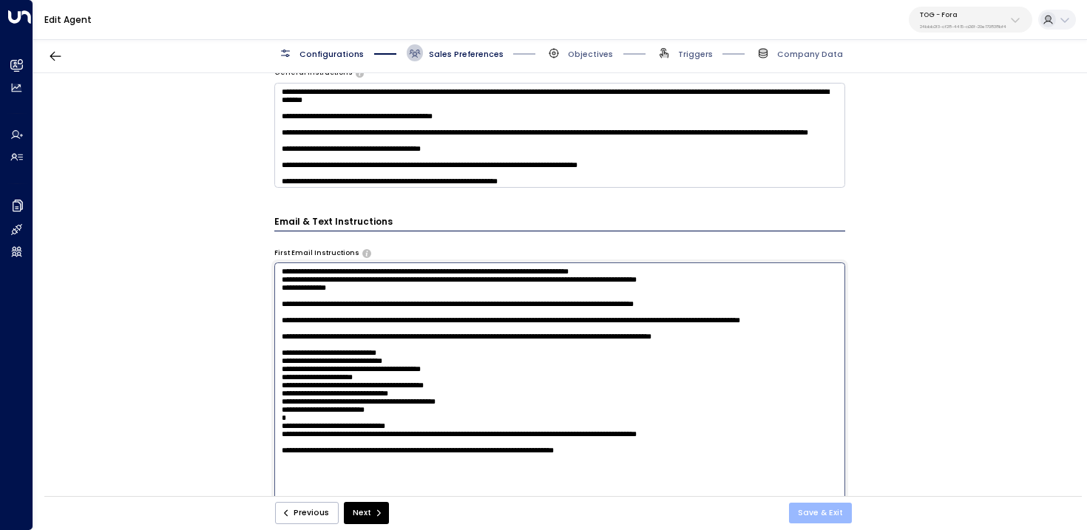
type textarea "**********"
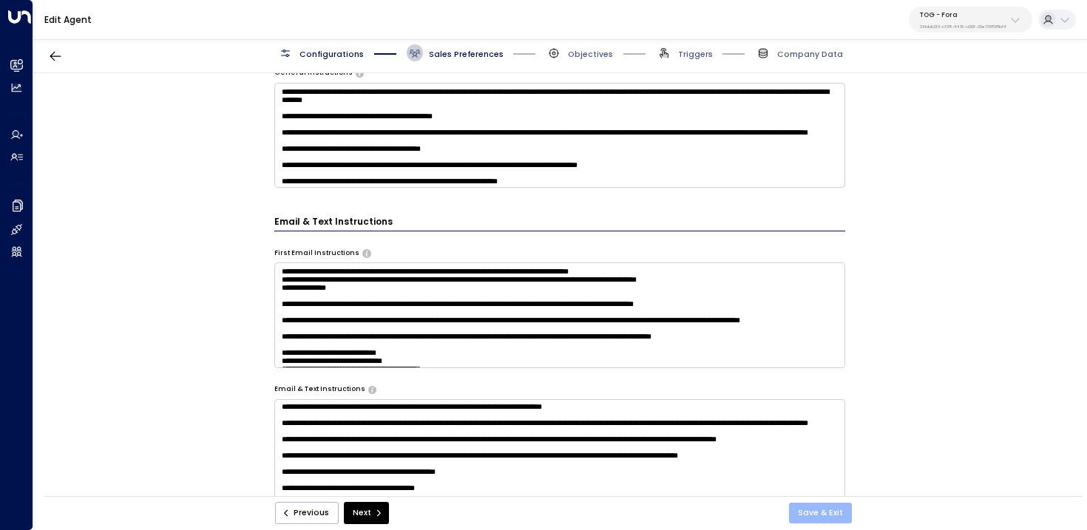
click at [826, 516] on button "Save & Exit" at bounding box center [820, 513] width 63 height 21
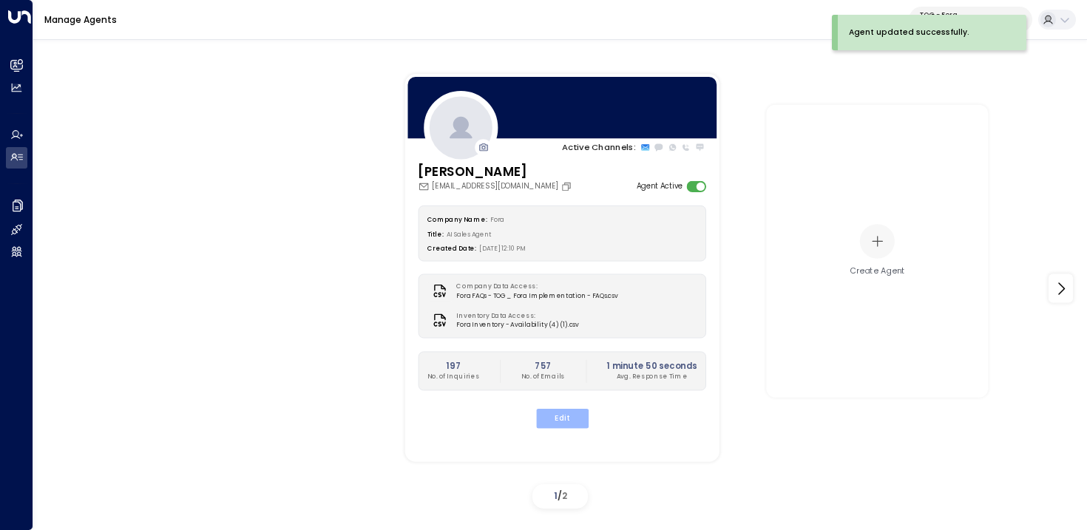
click at [560, 417] on button "Edit" at bounding box center [562, 418] width 53 height 19
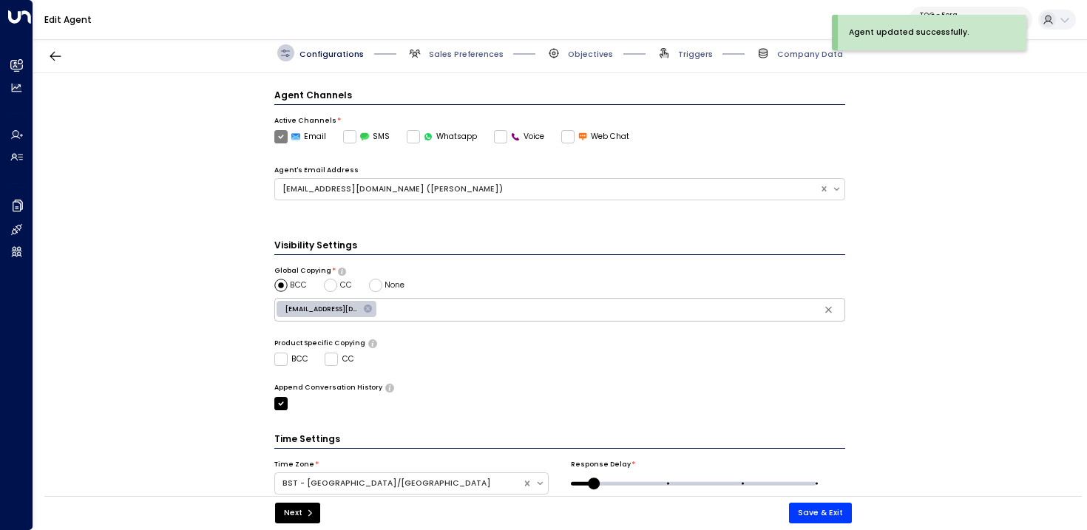
scroll to position [321, 0]
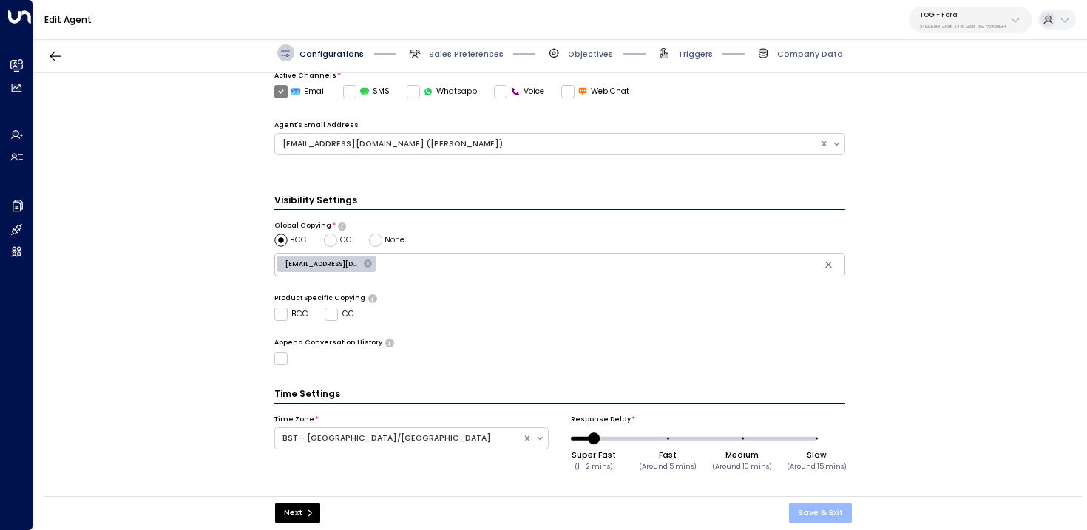
click at [806, 514] on button "Save & Exit" at bounding box center [820, 513] width 63 height 21
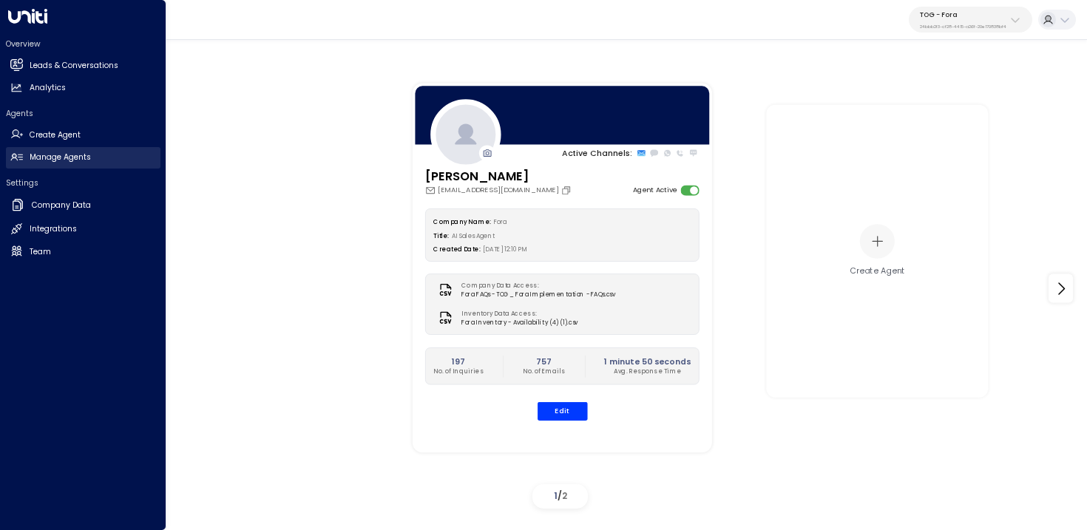
click at [57, 157] on h2 "Manage Agents" at bounding box center [60, 158] width 61 height 12
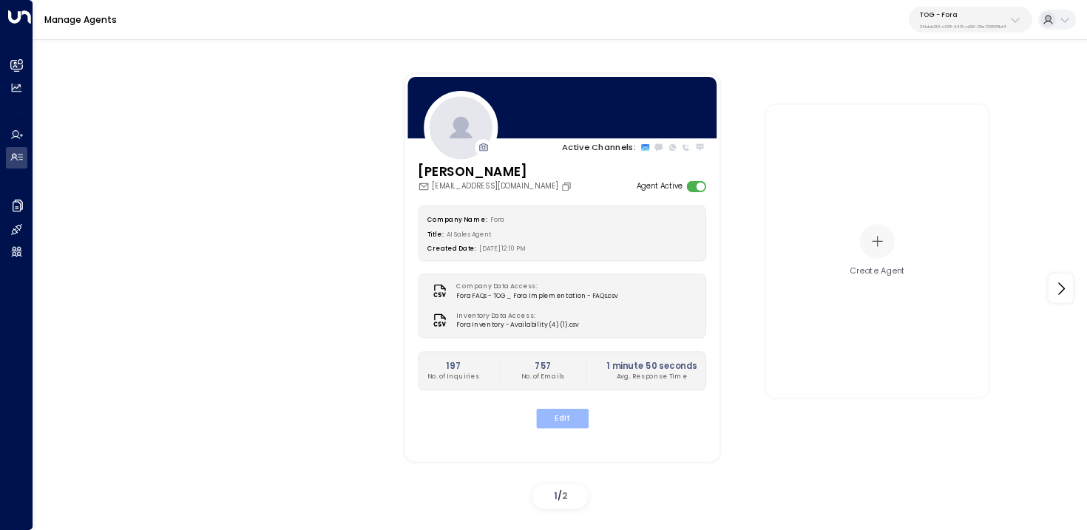
click at [576, 416] on button "Edit" at bounding box center [562, 418] width 53 height 19
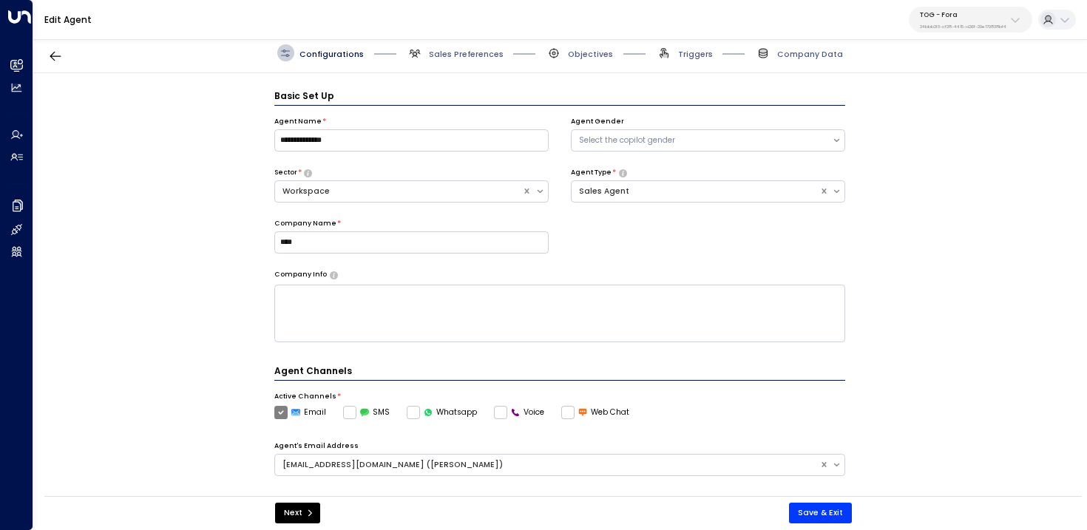
scroll to position [16, 0]
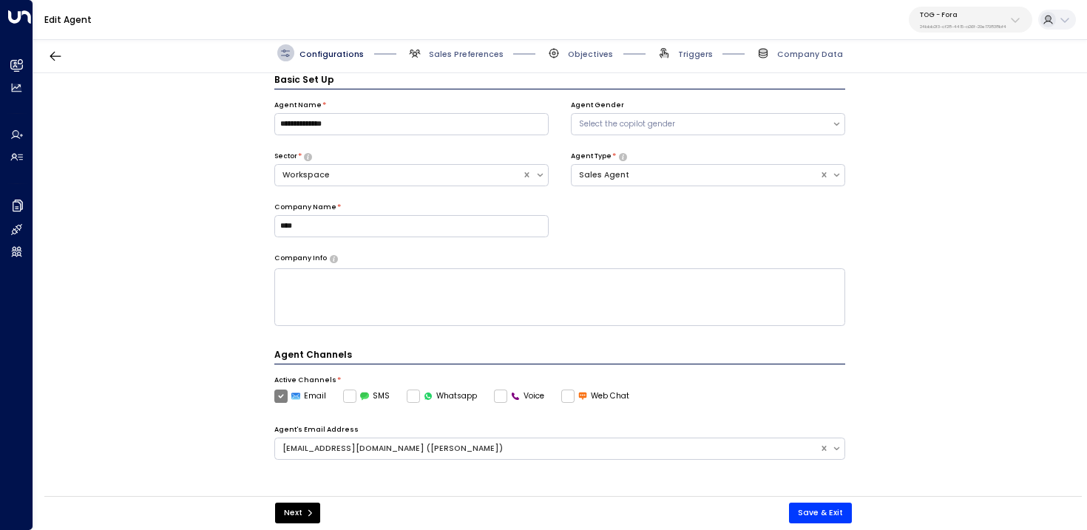
click at [679, 57] on span "Triggers" at bounding box center [684, 52] width 57 height 17
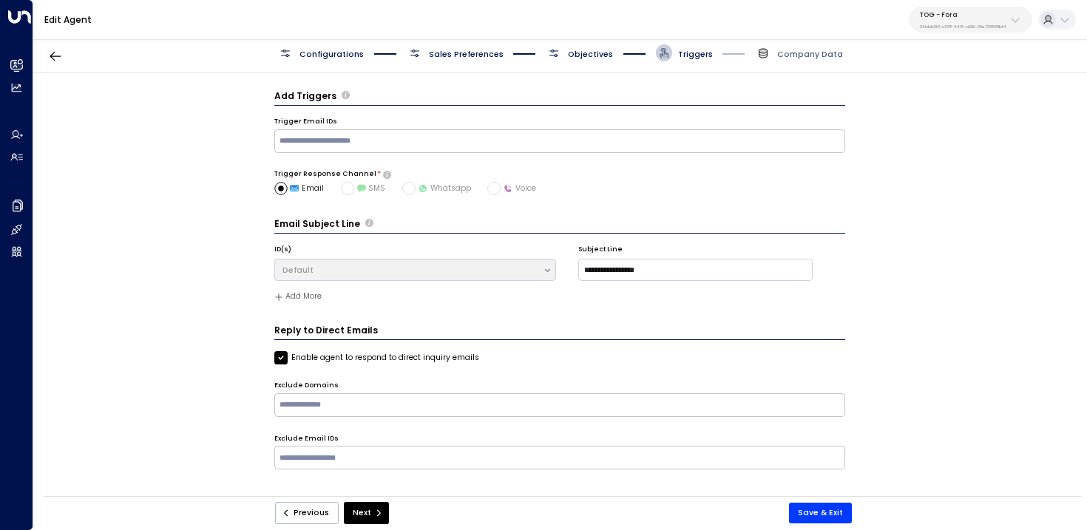
scroll to position [0, 0]
click at [566, 63] on div "Configurations Sales Preferences Objectives Triggers Company Data" at bounding box center [560, 53] width 1054 height 40
click at [564, 58] on span "Objectives" at bounding box center [579, 52] width 67 height 17
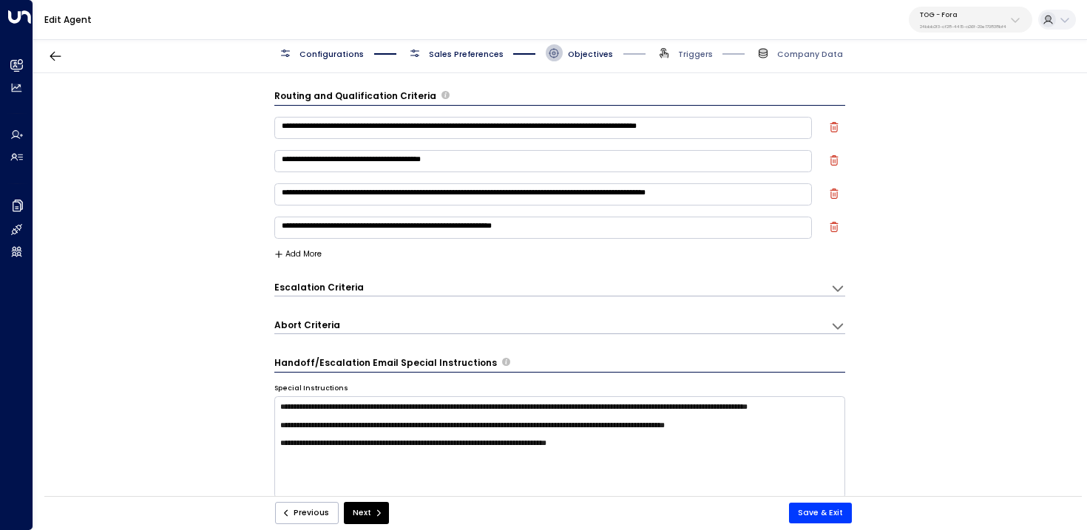
scroll to position [16, 0]
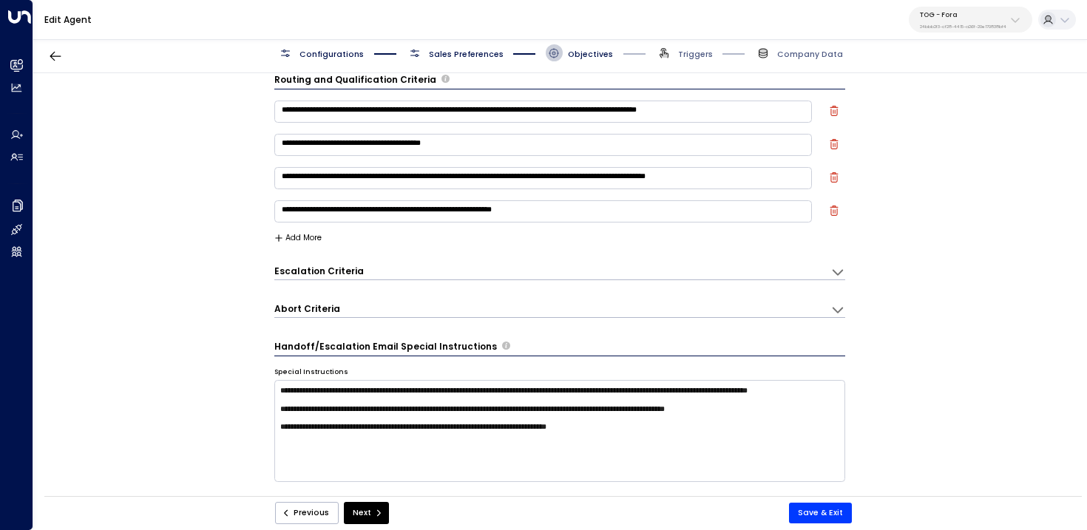
click at [456, 267] on div "Escalation Criteria Reset" at bounding box center [546, 271] width 545 height 13
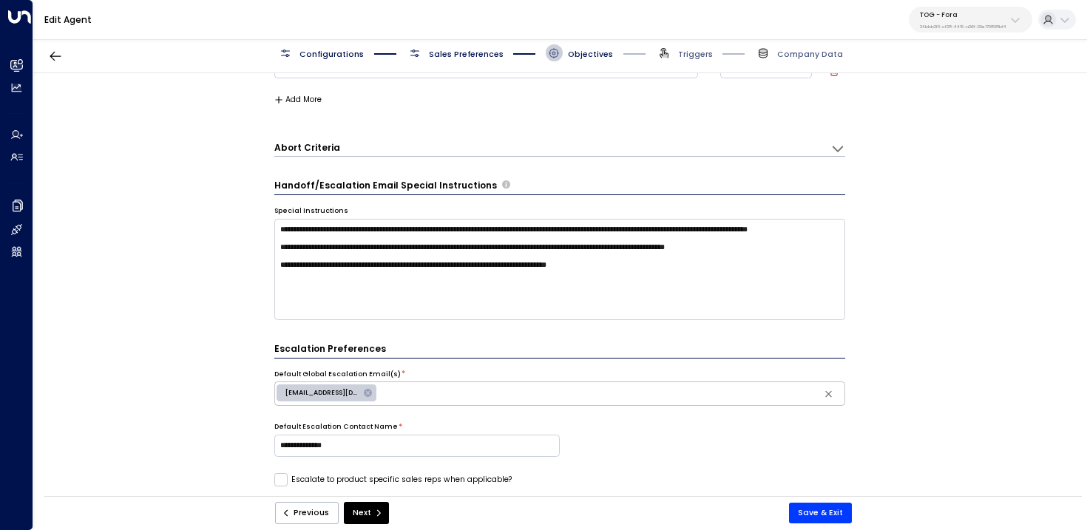
scroll to position [587, 0]
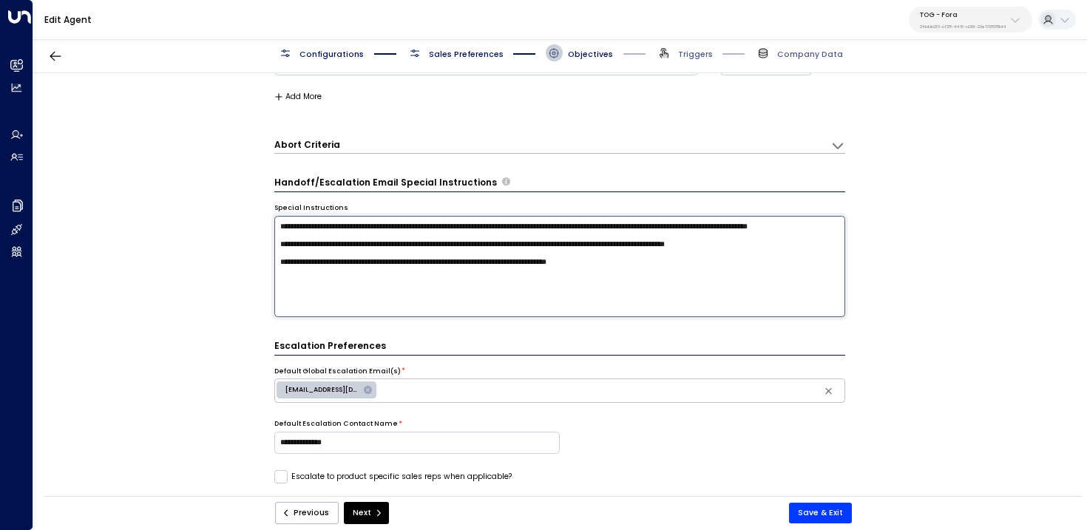
drag, startPoint x: 394, startPoint y: 239, endPoint x: 221, endPoint y: 226, distance: 172.9
click at [221, 226] on div "**********" at bounding box center [559, 288] width 1053 height 431
click at [971, 27] on p "24bbb2f3-cf28-4415-a26f-20e170838bf4" at bounding box center [963, 27] width 87 height 6
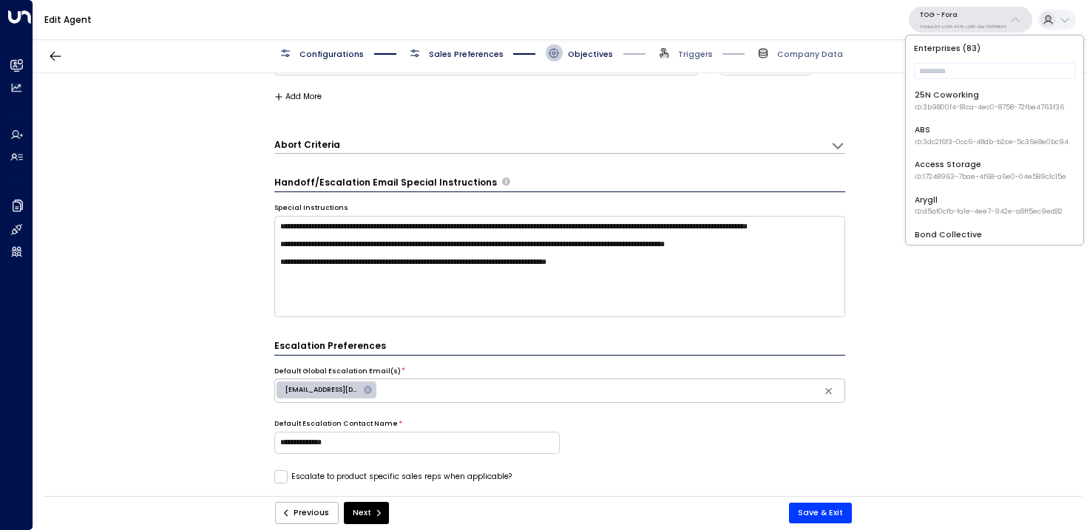
click at [224, 245] on div "**********" at bounding box center [559, 288] width 1053 height 431
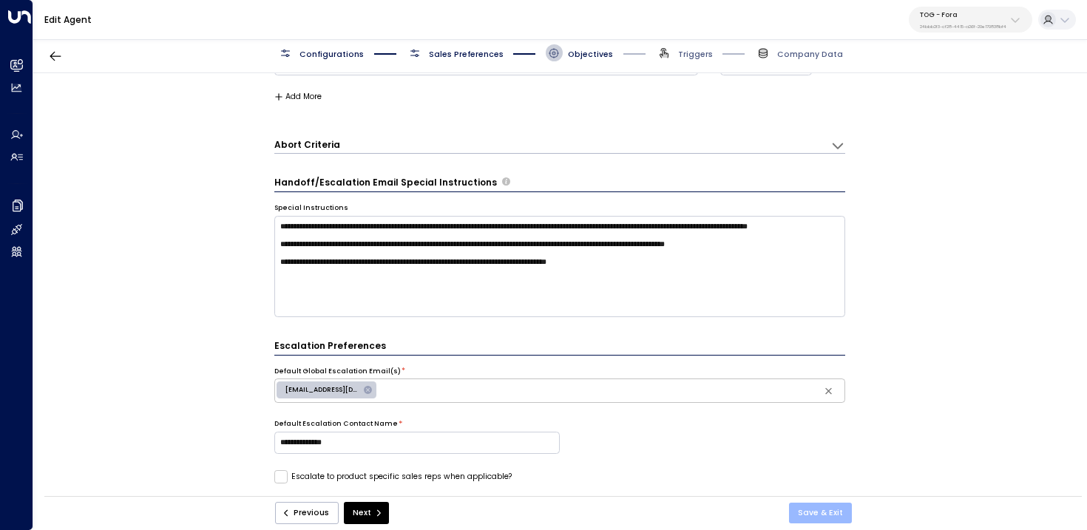
click at [828, 510] on button "Save & Exit" at bounding box center [820, 513] width 63 height 21
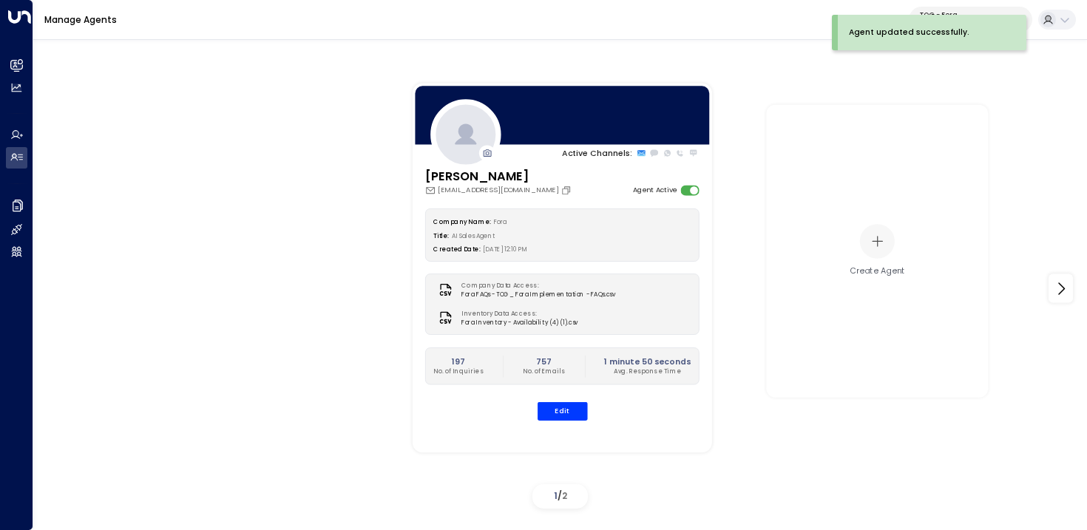
click at [957, 19] on div "Agent updated successfully." at bounding box center [932, 33] width 189 height 36
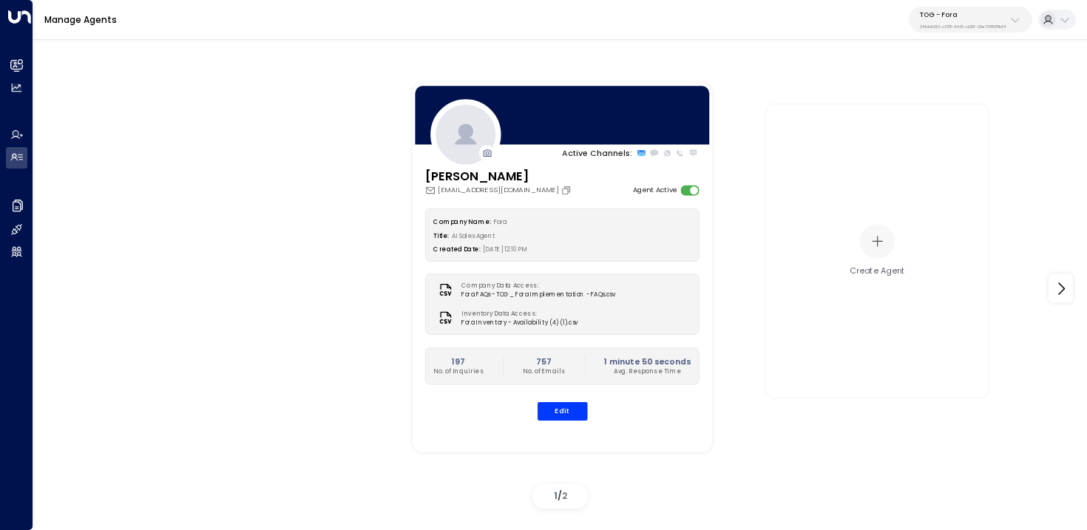
click at [976, 16] on p "TOG - Fora" at bounding box center [963, 14] width 87 height 9
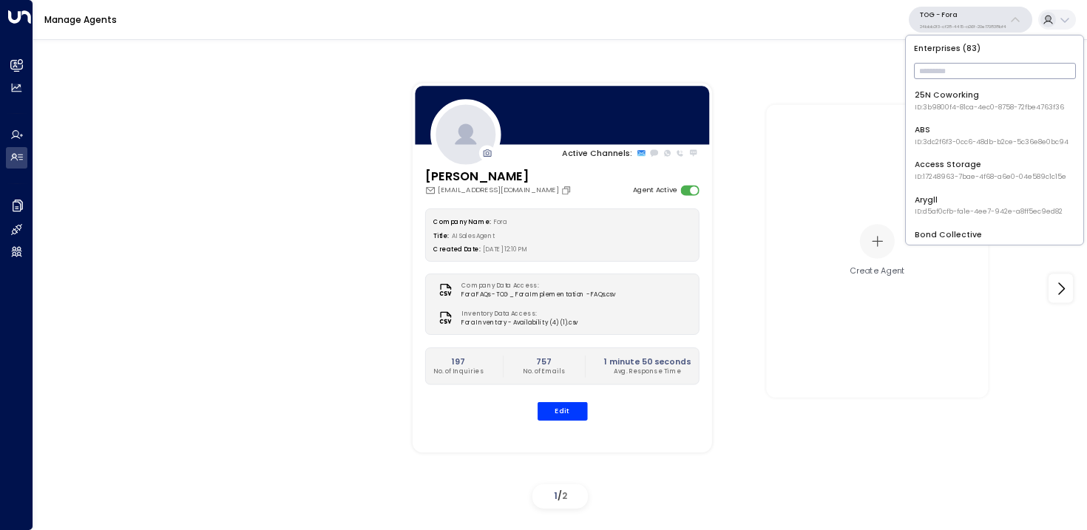
click at [971, 68] on input "text" at bounding box center [995, 71] width 162 height 24
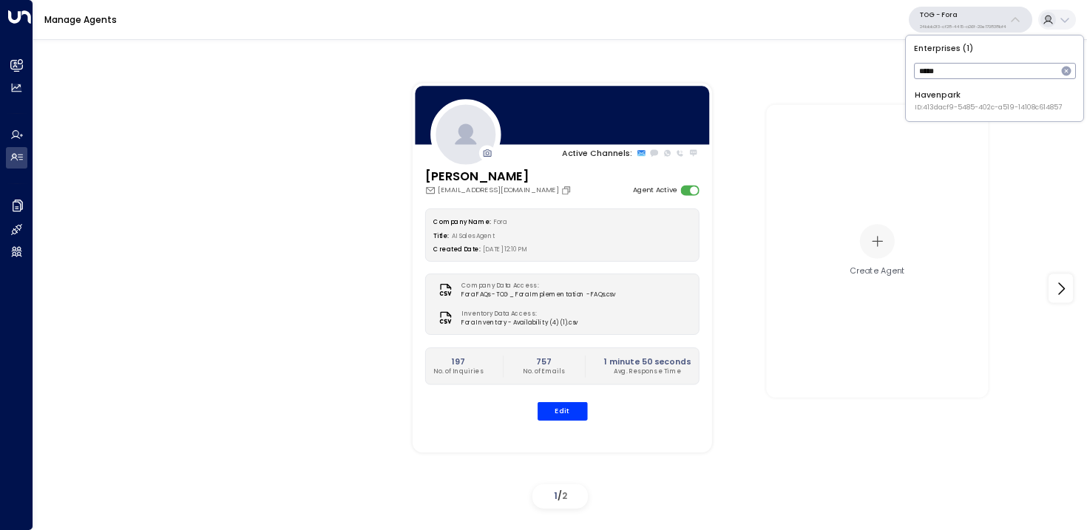
type input "*****"
click at [970, 98] on div "Havenpark ID: 413dacf9-5485-402c-a519-14108c614857" at bounding box center [988, 101] width 147 height 23
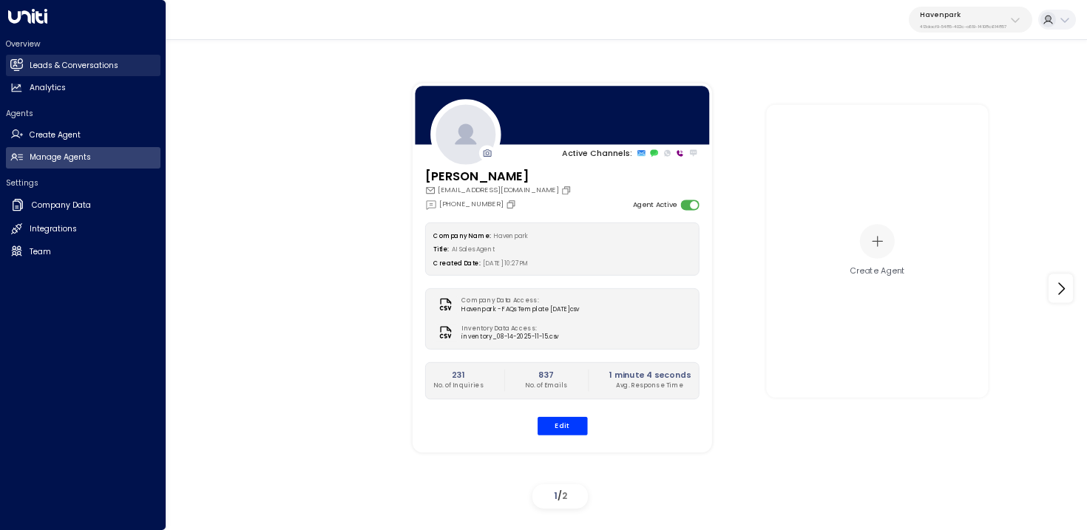
click at [23, 72] on link "Leads & Conversations Leads & Conversations" at bounding box center [83, 65] width 155 height 21
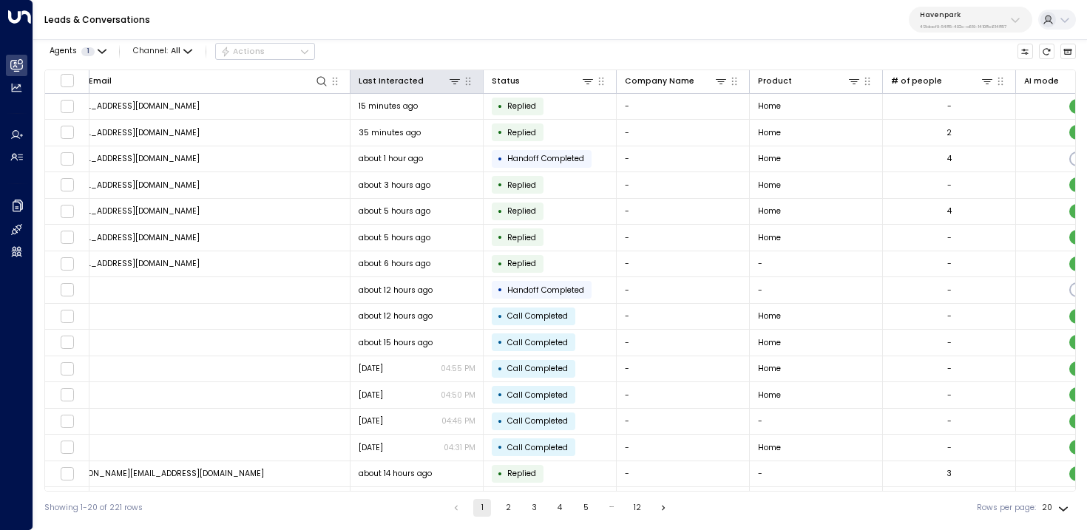
scroll to position [0, 112]
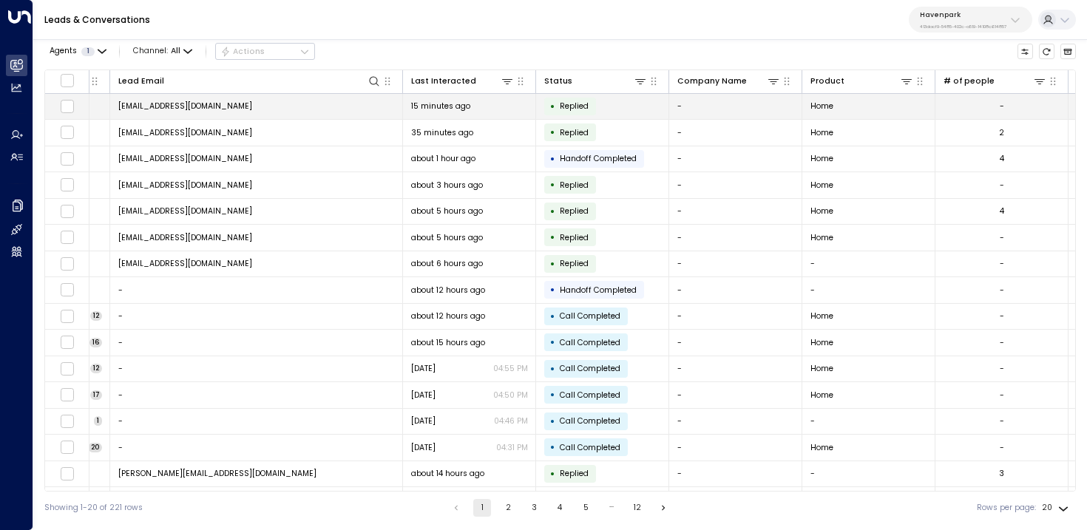
click at [335, 100] on td "zanyayoung0505@gmail.com" at bounding box center [256, 107] width 293 height 26
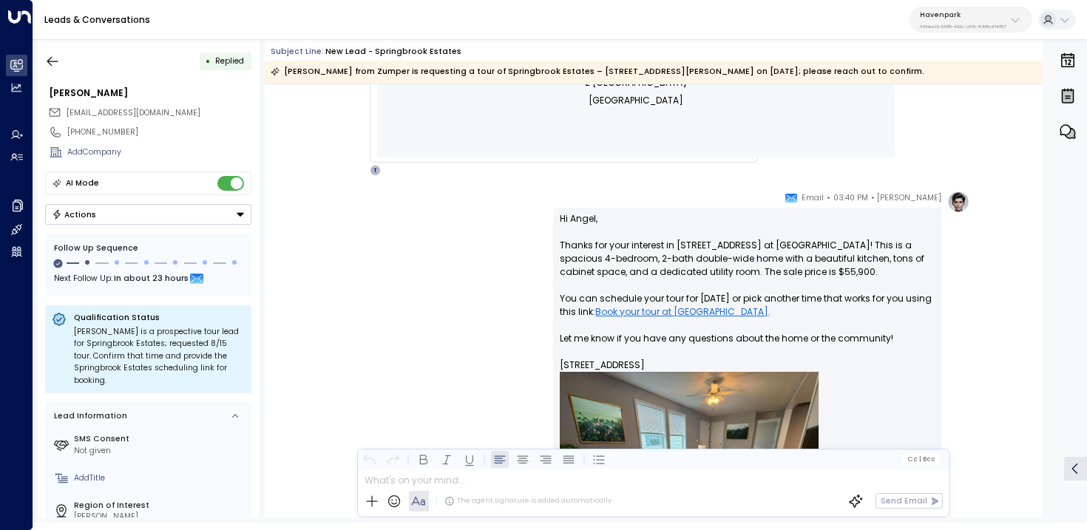
scroll to position [638, 0]
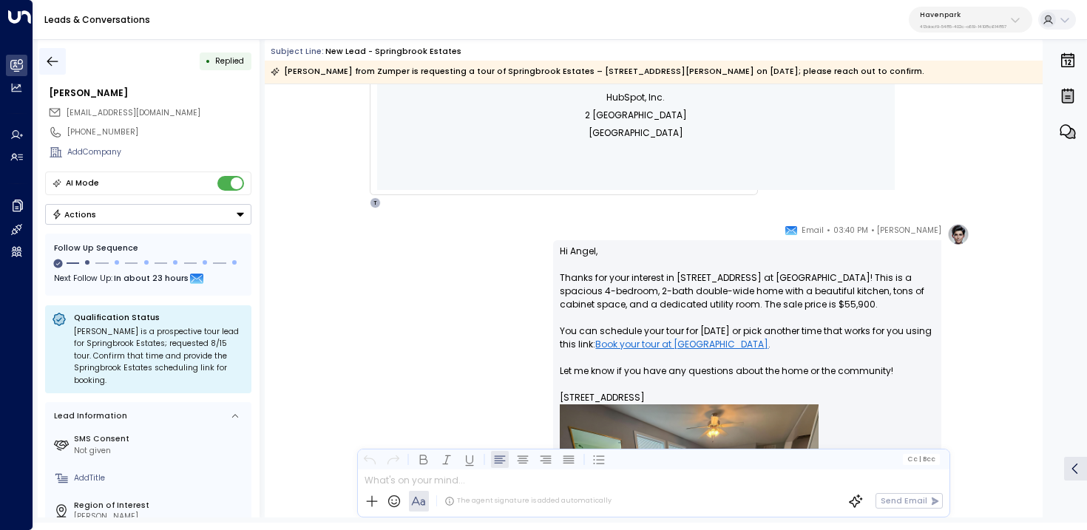
click at [58, 71] on button "button" at bounding box center [52, 61] width 27 height 27
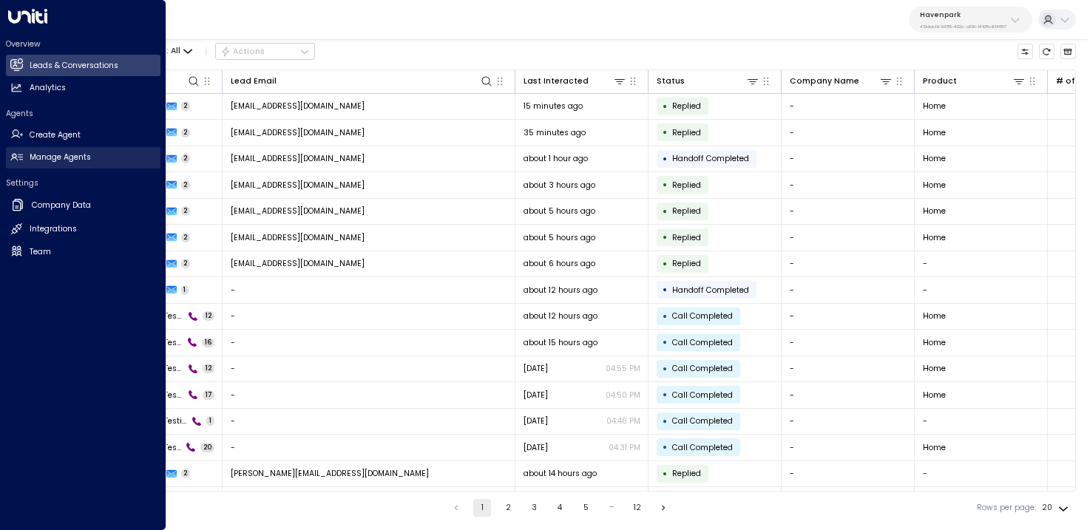
click at [26, 154] on link "Manage Agents Manage Agents" at bounding box center [83, 157] width 155 height 21
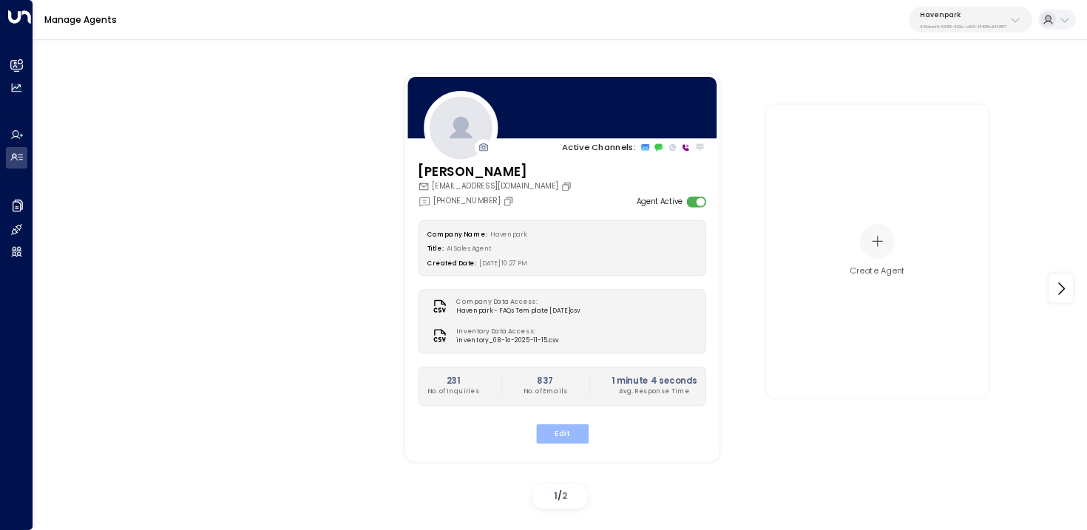
click at [562, 432] on button "Edit" at bounding box center [562, 434] width 53 height 19
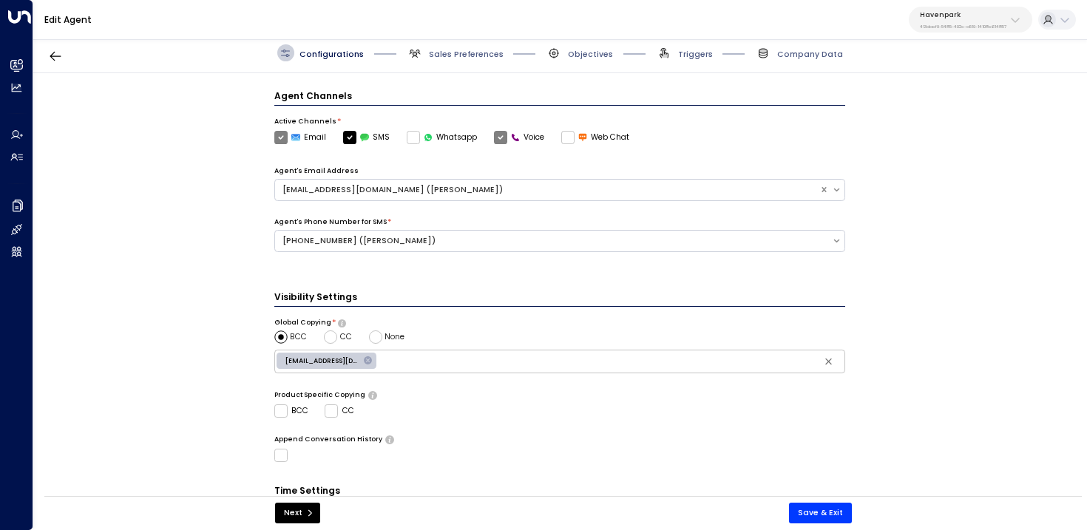
scroll to position [419, 0]
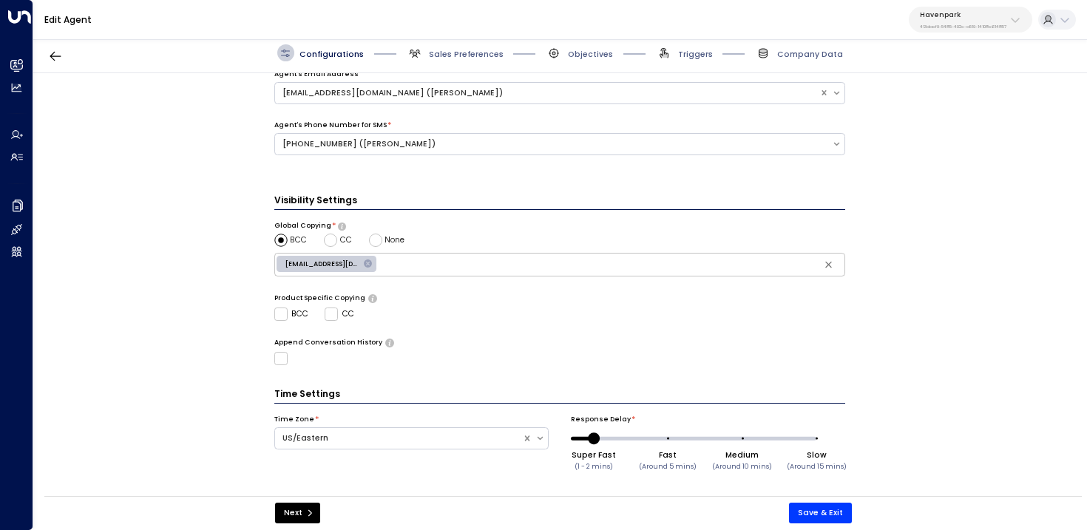
click at [422, 47] on span "Sales Preferences" at bounding box center [455, 52] width 97 height 17
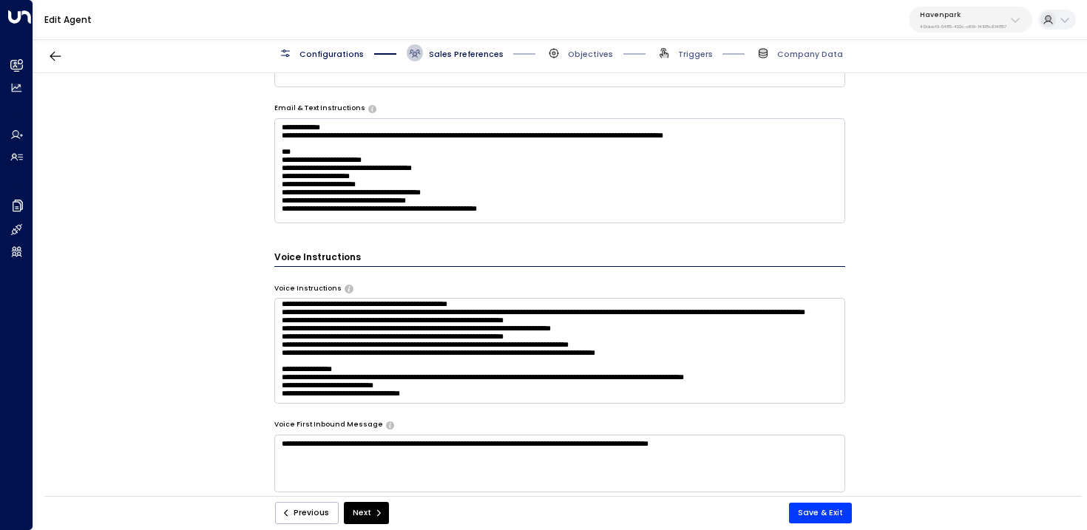
scroll to position [1150, 0]
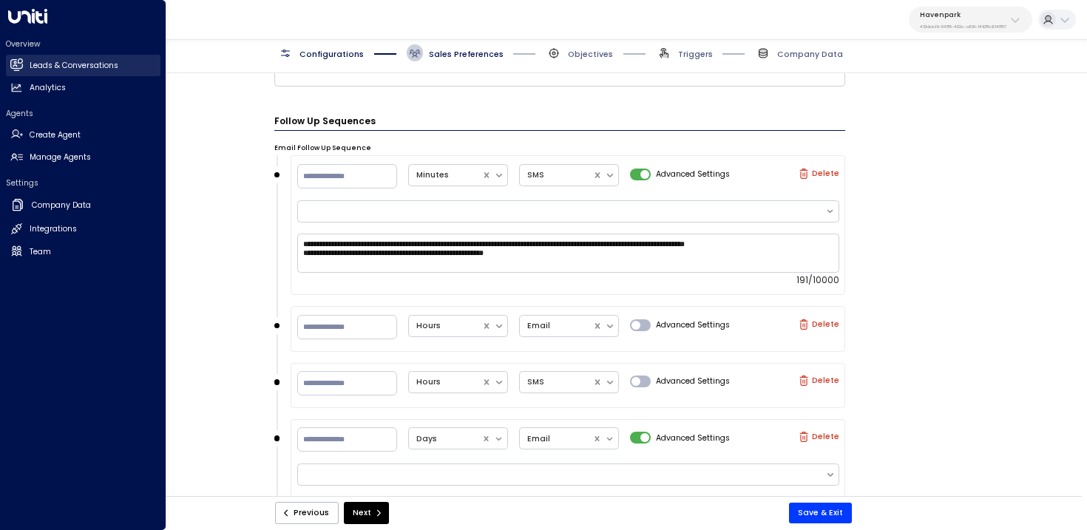
click at [23, 64] on link "Leads & Conversations Leads & Conversations" at bounding box center [83, 65] width 155 height 21
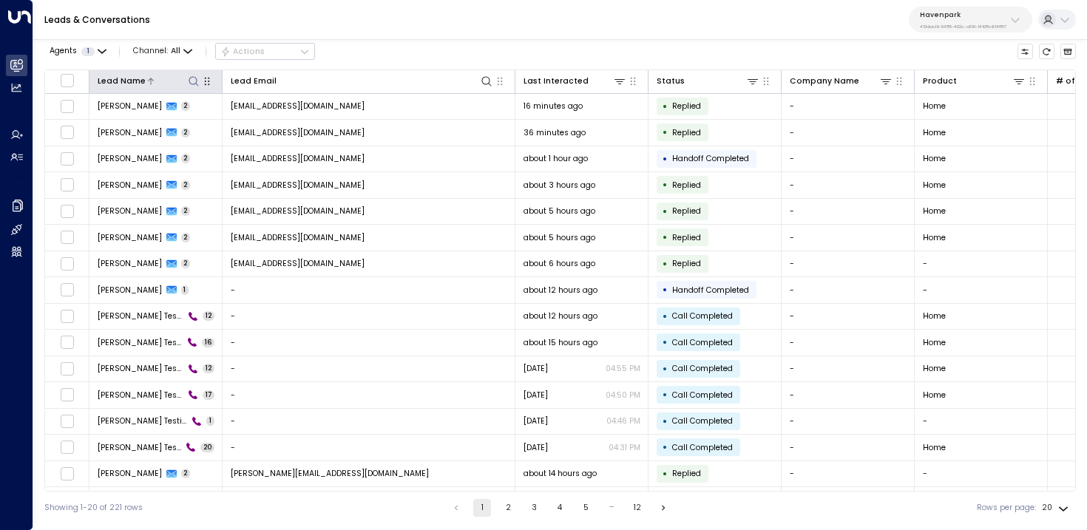
click at [190, 81] on icon at bounding box center [194, 81] width 12 height 12
type input "******"
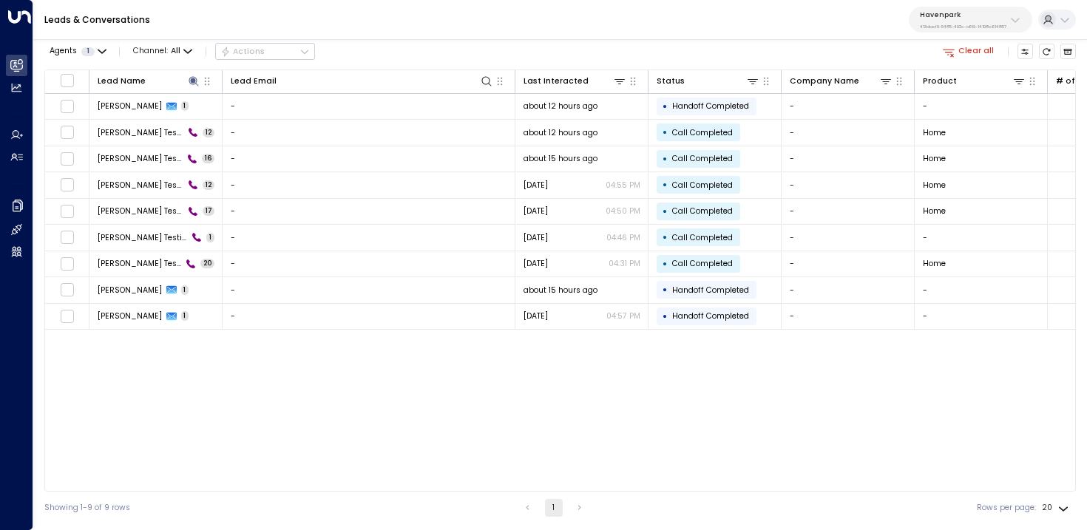
click at [383, 53] on div "Agents 1 Channel: All Actions Clear all" at bounding box center [560, 51] width 1032 height 25
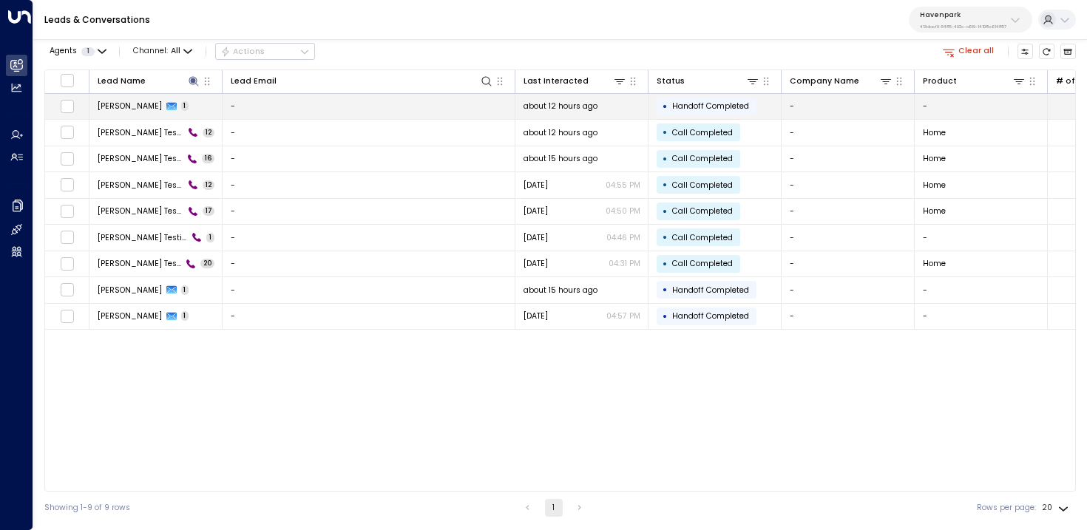
click at [269, 94] on td "-" at bounding box center [369, 107] width 293 height 26
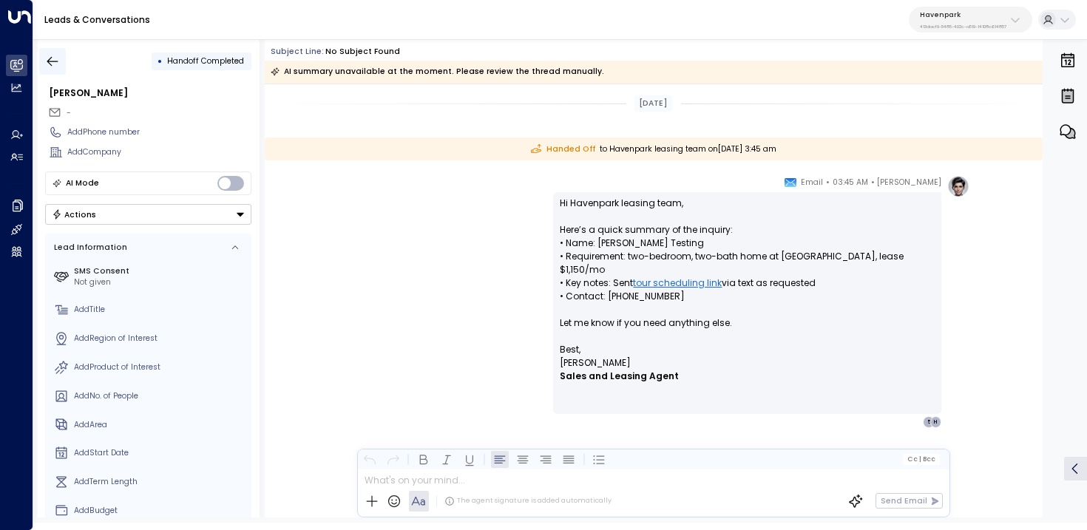
click at [52, 58] on icon "button" at bounding box center [52, 61] width 15 height 15
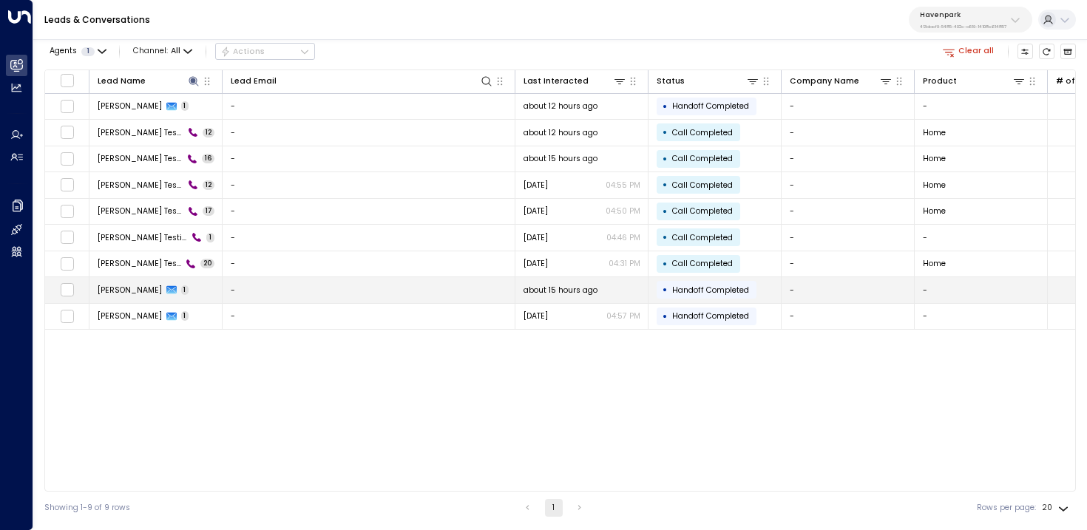
click at [164, 295] on td "Kerric 1" at bounding box center [156, 290] width 133 height 26
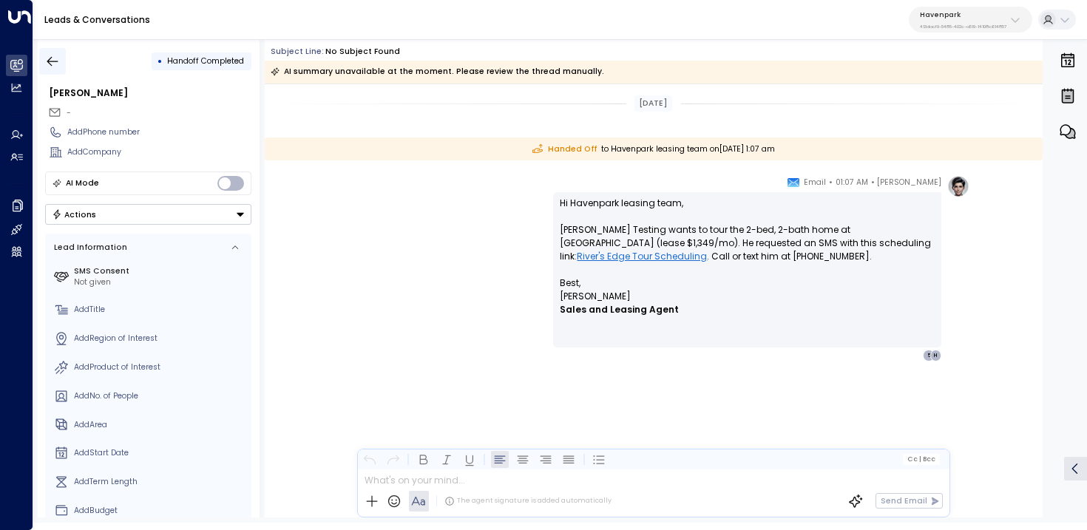
click at [53, 64] on icon "button" at bounding box center [52, 61] width 15 height 15
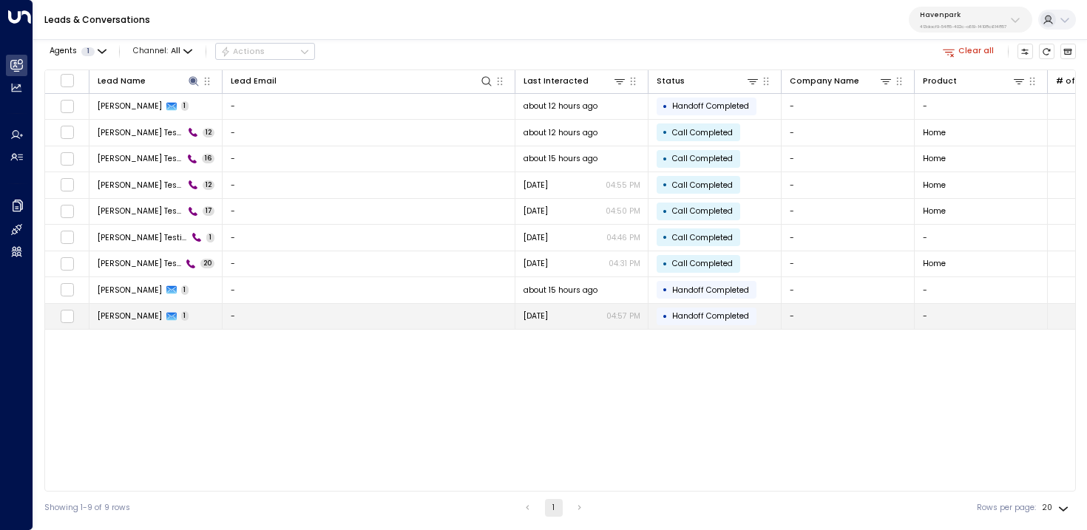
click at [188, 314] on td "Kerric 1" at bounding box center [156, 317] width 133 height 26
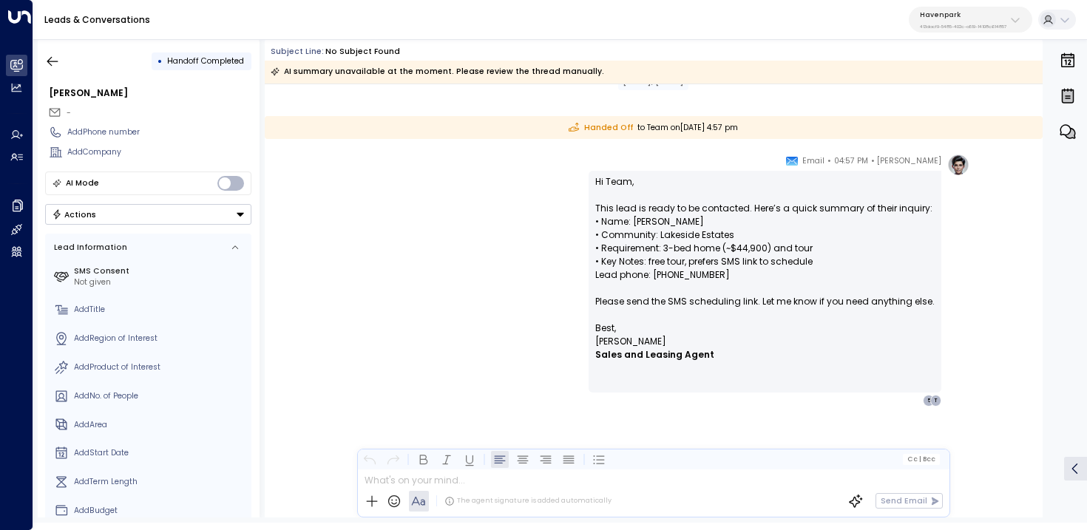
scroll to position [21, 0]
click at [51, 70] on button "button" at bounding box center [52, 61] width 27 height 27
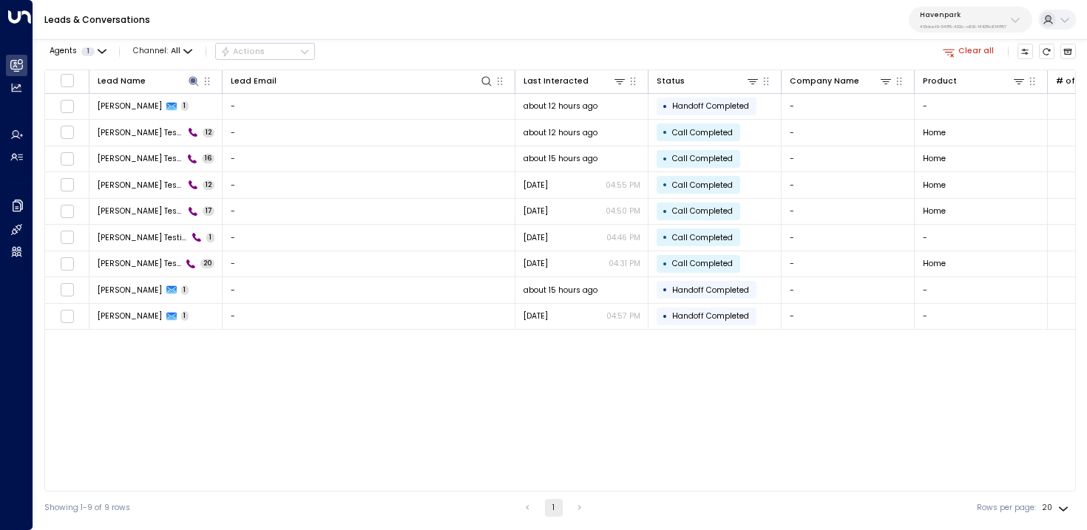
click at [935, 27] on p "413dacf9-5485-402c-a519-14108c614857" at bounding box center [963, 27] width 87 height 6
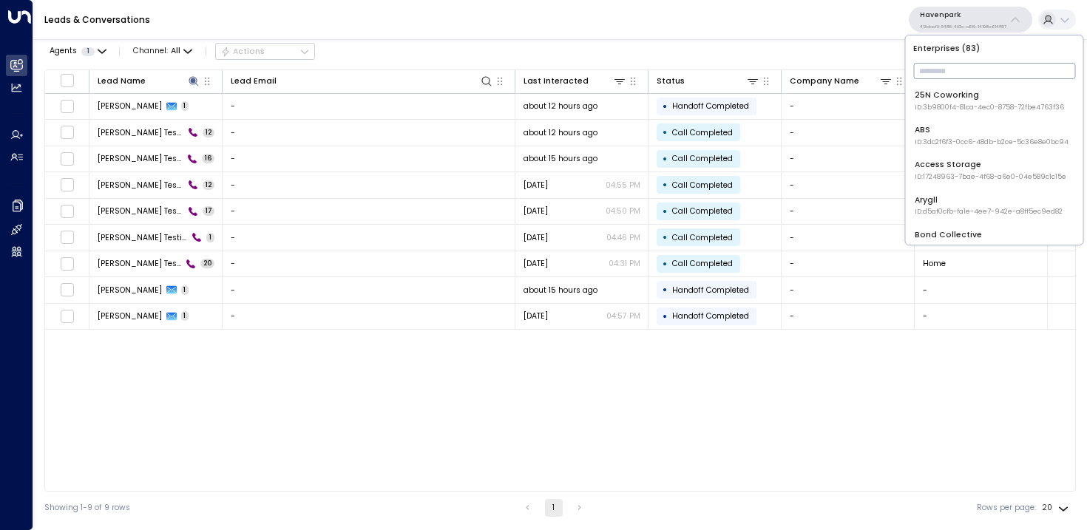
click at [935, 70] on input "text" at bounding box center [995, 71] width 162 height 24
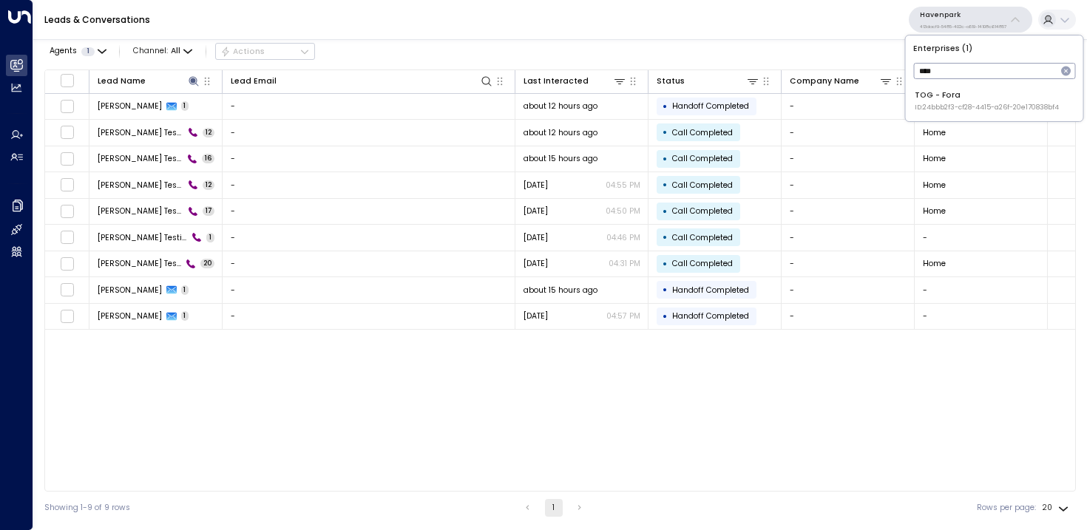
type input "****"
click at [922, 112] on span "ID: 24bbb2f3-cf28-4415-a26f-20e170838bf4" at bounding box center [987, 108] width 144 height 10
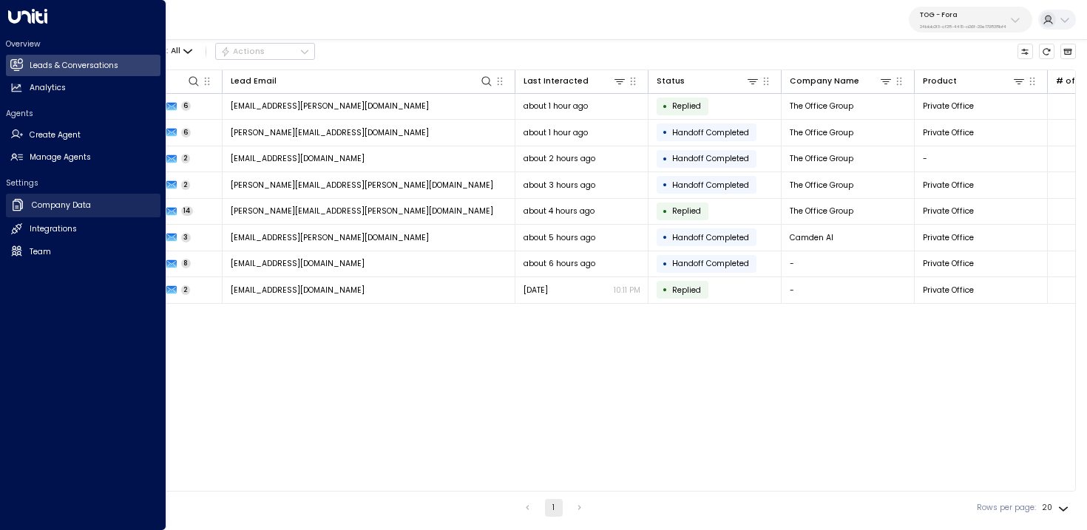
click at [26, 209] on link "Company Data Company Data" at bounding box center [83, 206] width 155 height 24
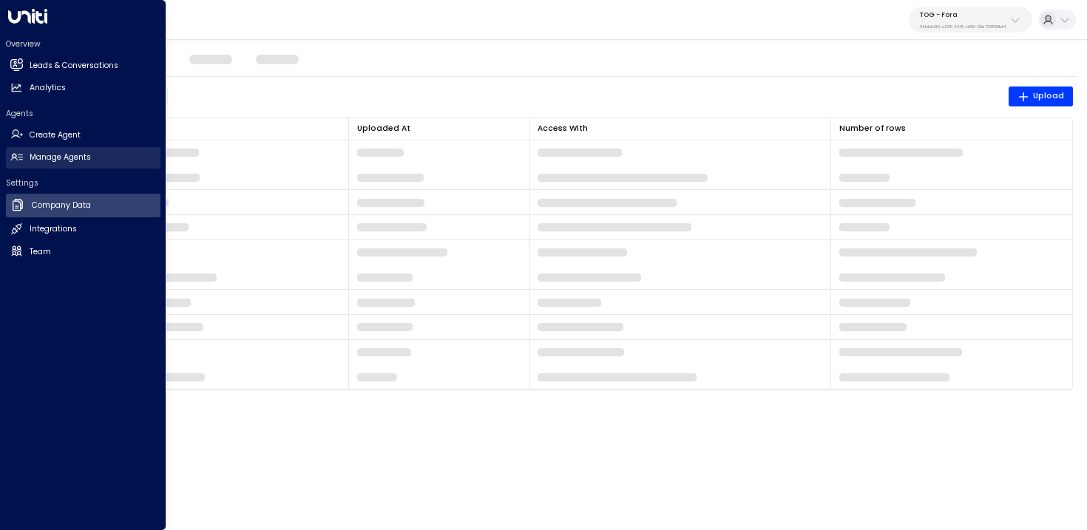
click at [79, 147] on link "Manage Agents Manage Agents" at bounding box center [83, 157] width 155 height 21
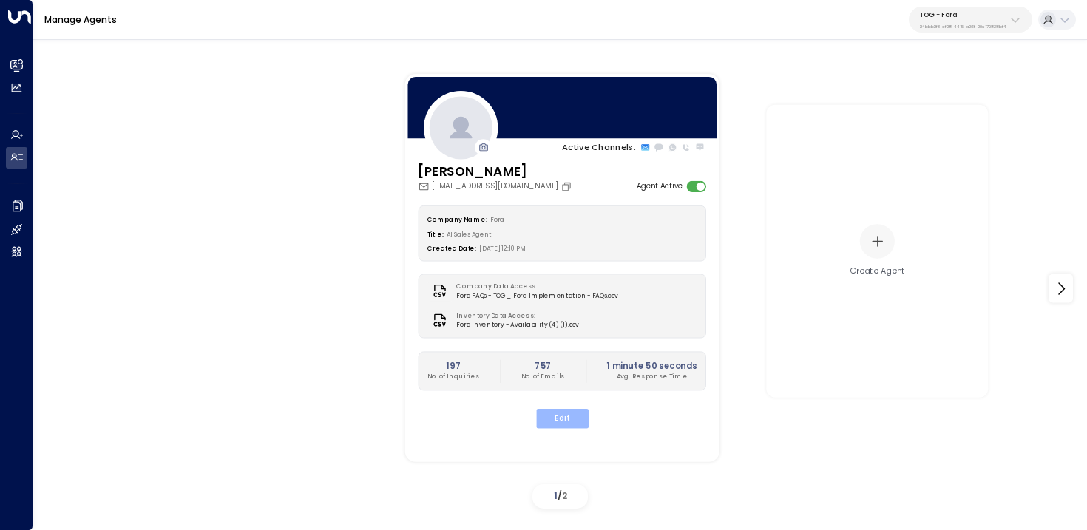
click at [559, 414] on button "Edit" at bounding box center [562, 418] width 53 height 19
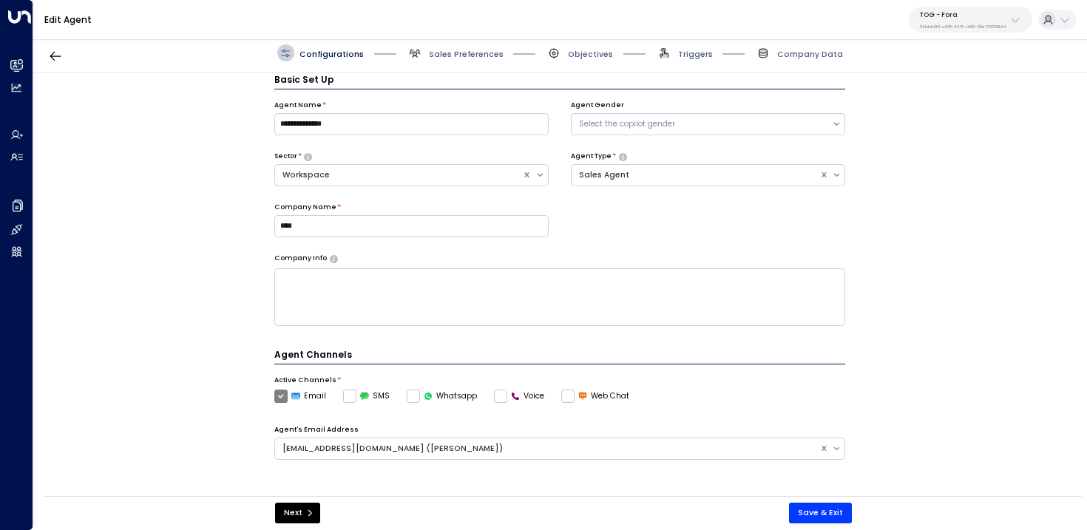
scroll to position [321, 0]
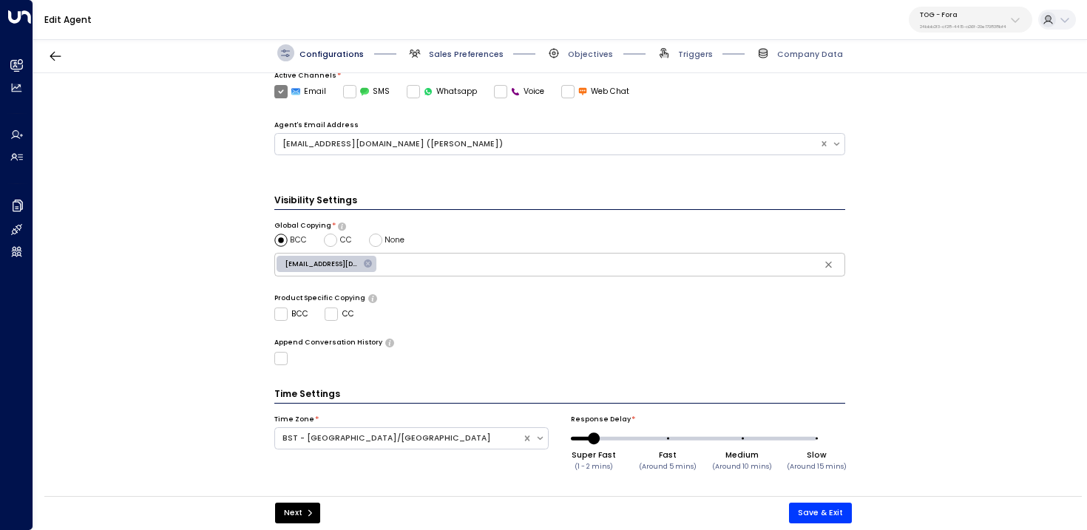
click at [471, 55] on span "Sales Preferences" at bounding box center [466, 54] width 75 height 11
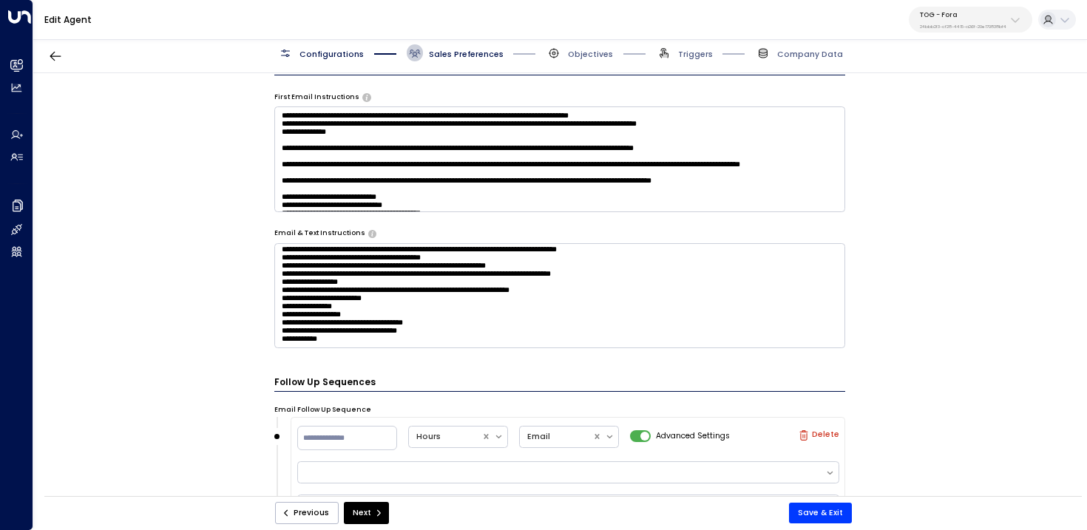
scroll to position [834, 0]
click at [572, 324] on textarea at bounding box center [560, 295] width 572 height 105
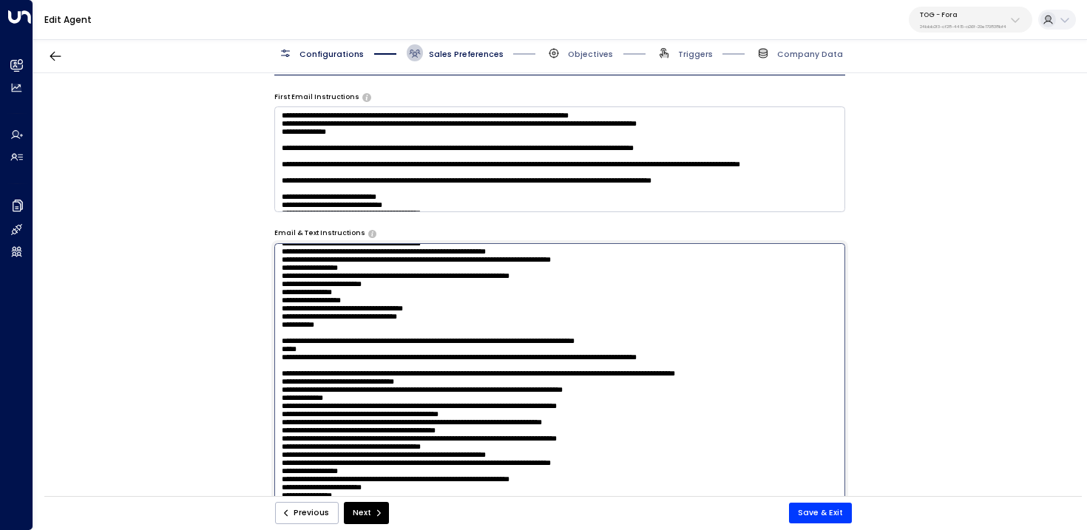
click at [757, 327] on textarea at bounding box center [560, 390] width 572 height 294
type textarea "**********"
click at [834, 507] on button "Save & Exit" at bounding box center [820, 513] width 63 height 21
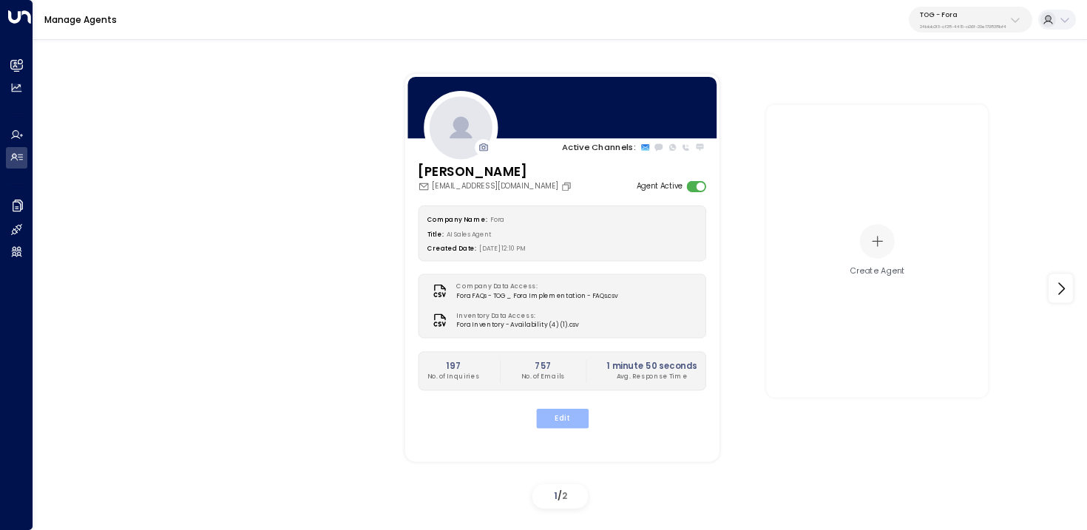
click at [574, 419] on button "Edit" at bounding box center [562, 418] width 53 height 19
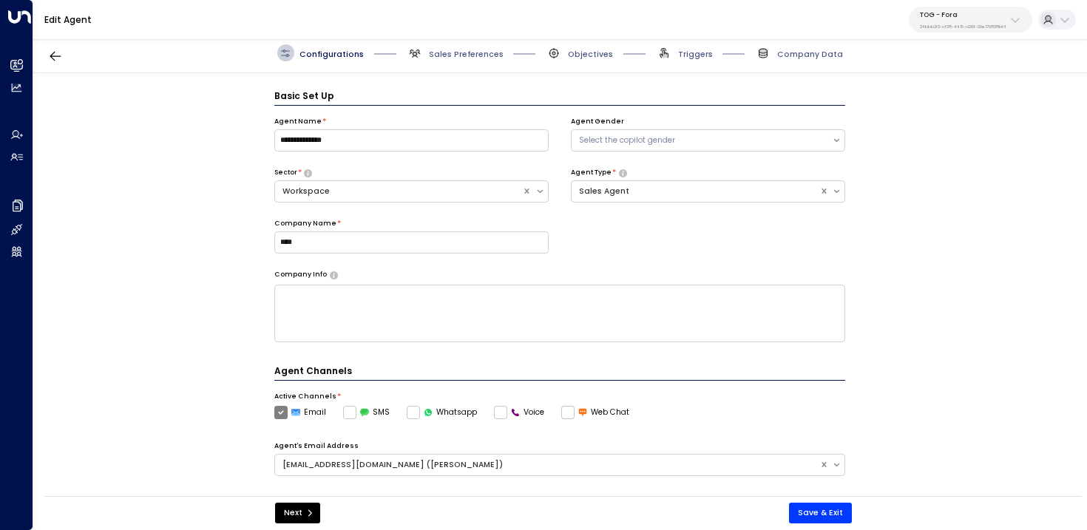
scroll to position [16, 0]
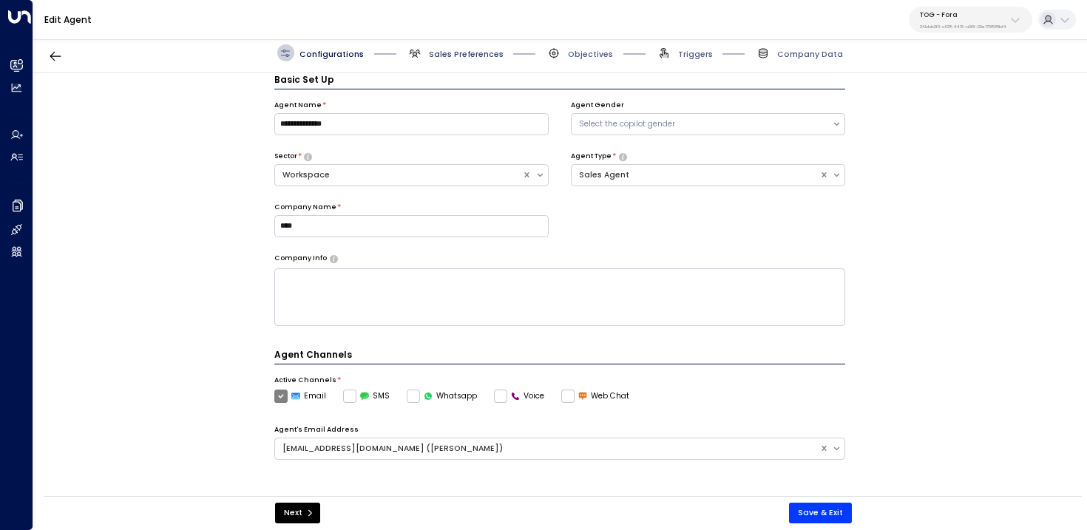
click at [477, 50] on span "Sales Preferences" at bounding box center [466, 54] width 75 height 11
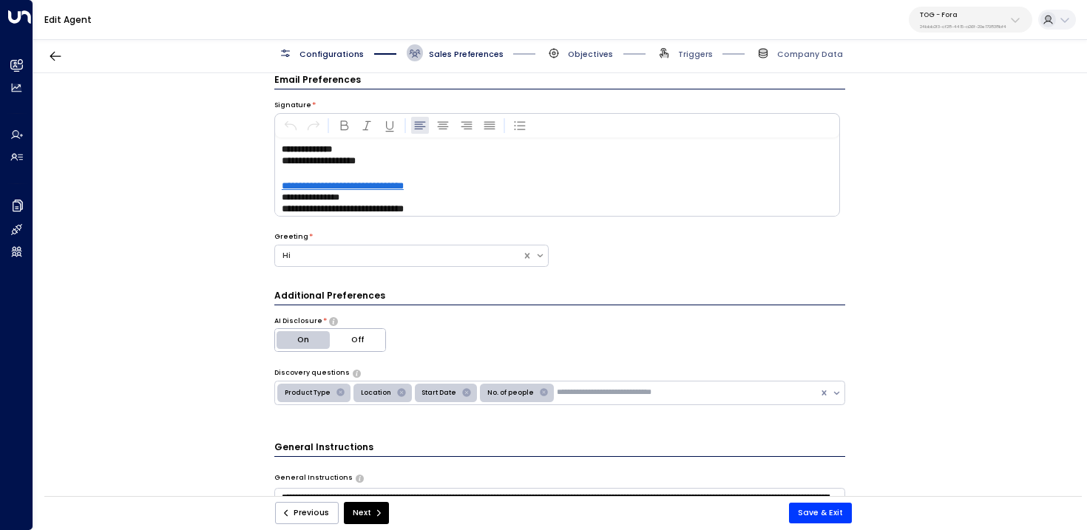
click at [596, 51] on span "Objectives" at bounding box center [590, 54] width 45 height 11
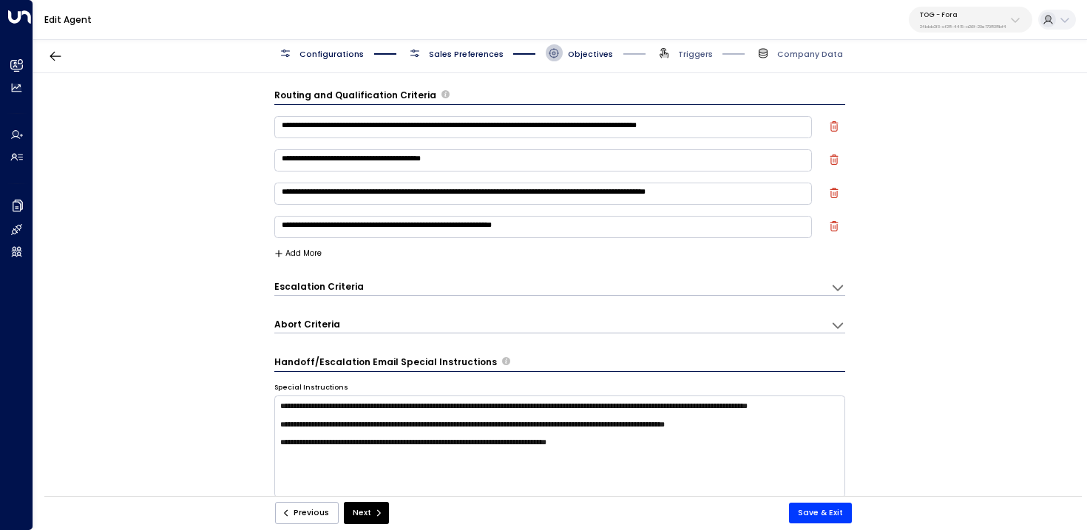
scroll to position [0, 0]
click at [295, 283] on h3 "Escalation Criteria" at bounding box center [319, 287] width 90 height 13
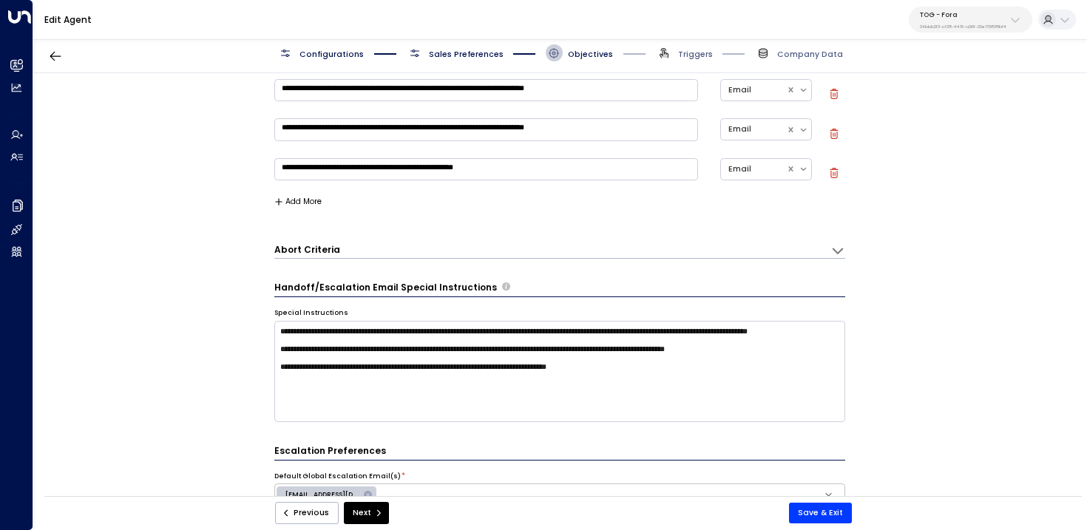
scroll to position [508, 0]
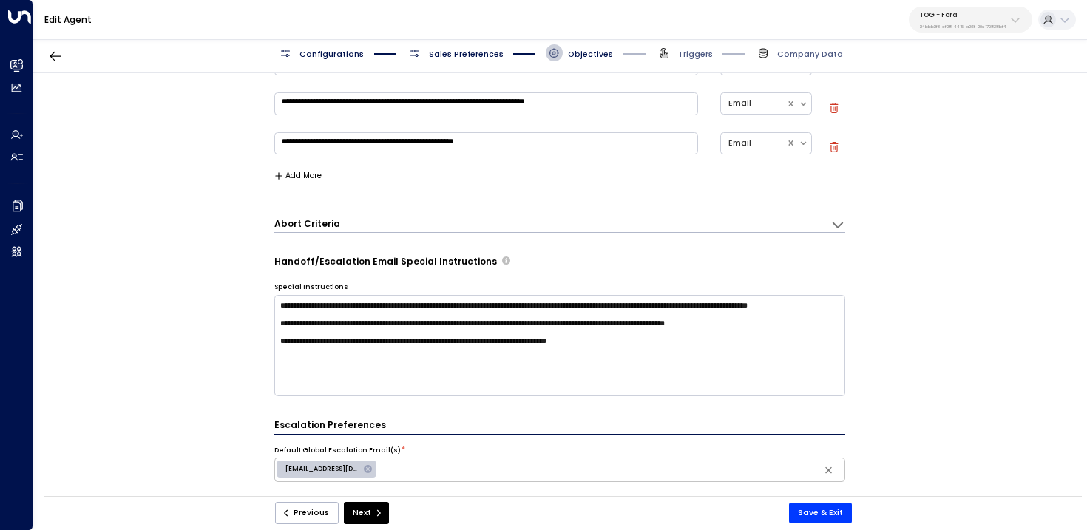
click at [300, 60] on span "Configurations" at bounding box center [320, 52] width 87 height 17
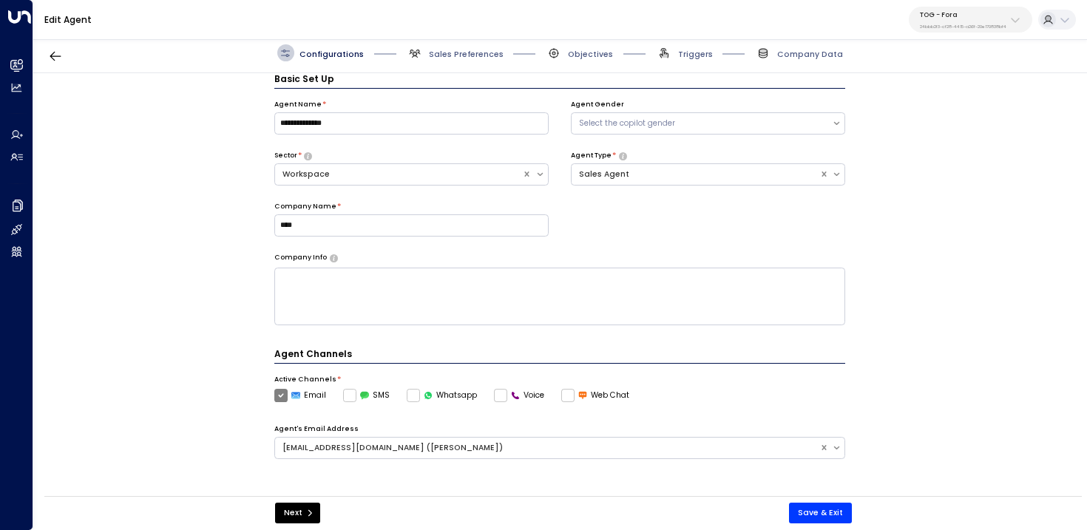
scroll to position [16, 0]
click at [836, 510] on button "Save & Exit" at bounding box center [820, 513] width 63 height 21
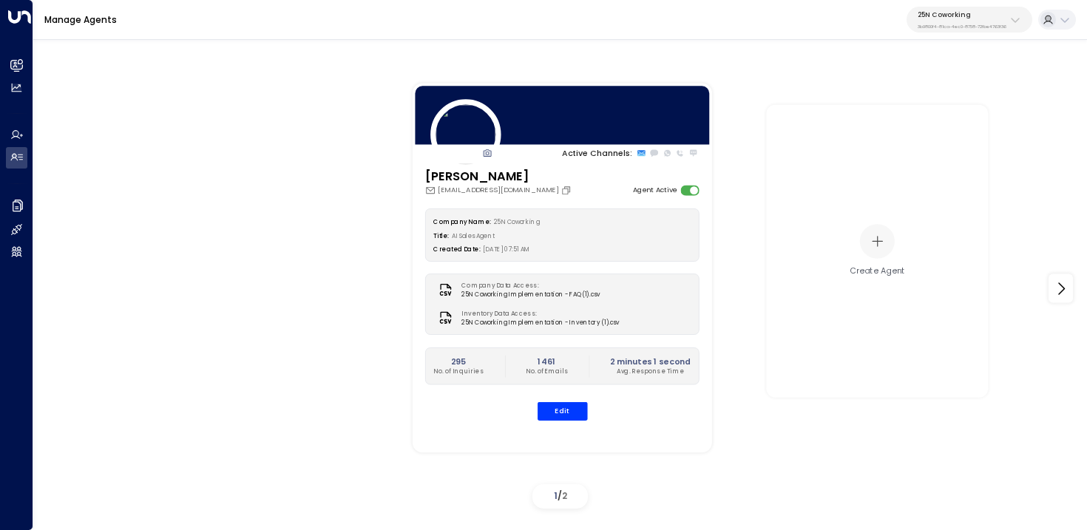
click at [962, 27] on p "3b9800f4-81ca-4ec0-8758-72fbe4763f36" at bounding box center [962, 27] width 89 height 6
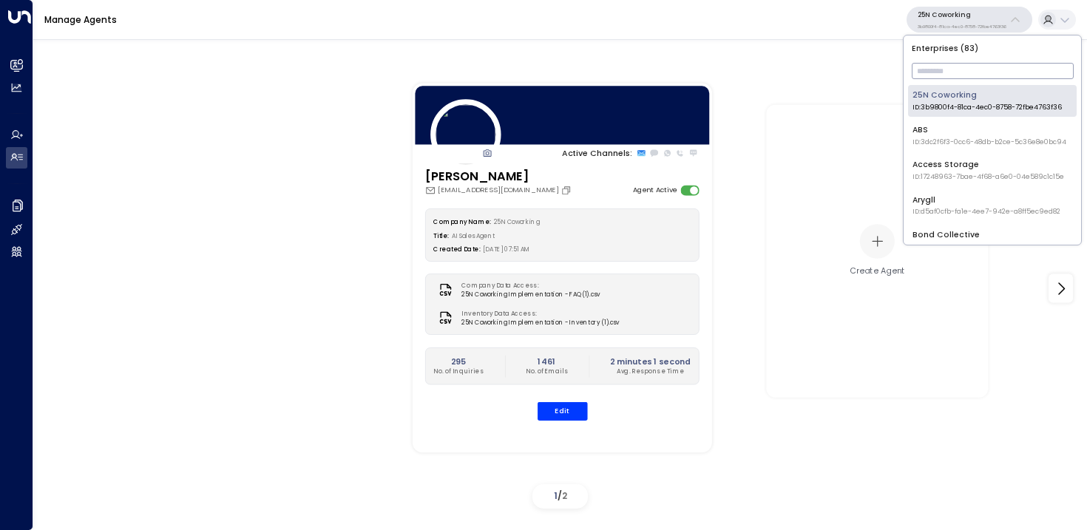
click at [937, 64] on input "text" at bounding box center [993, 71] width 162 height 24
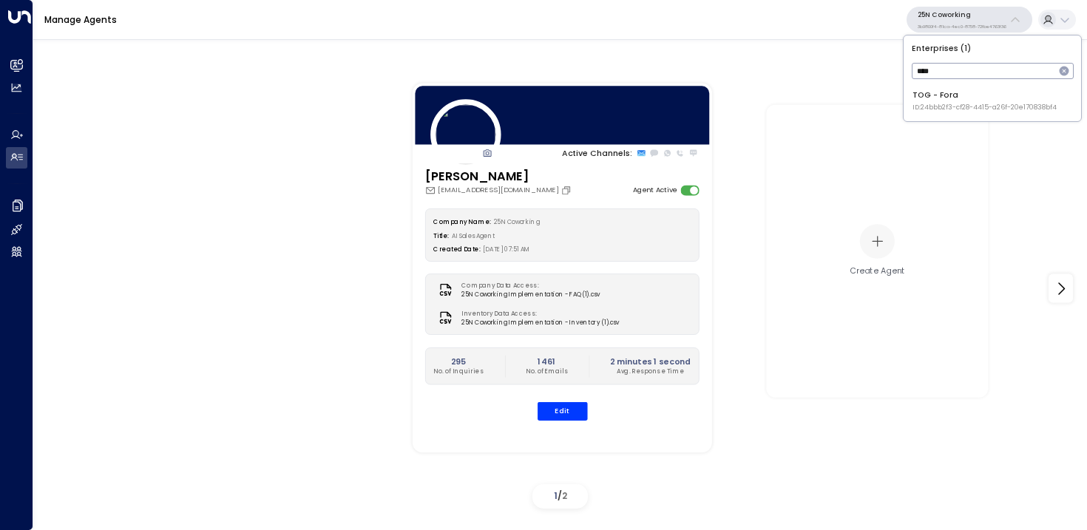
type input "****"
click at [955, 97] on div "TOG - Fora ID: 24bbb2f3-cf28-4415-a26f-20e170838bf4" at bounding box center [985, 101] width 144 height 23
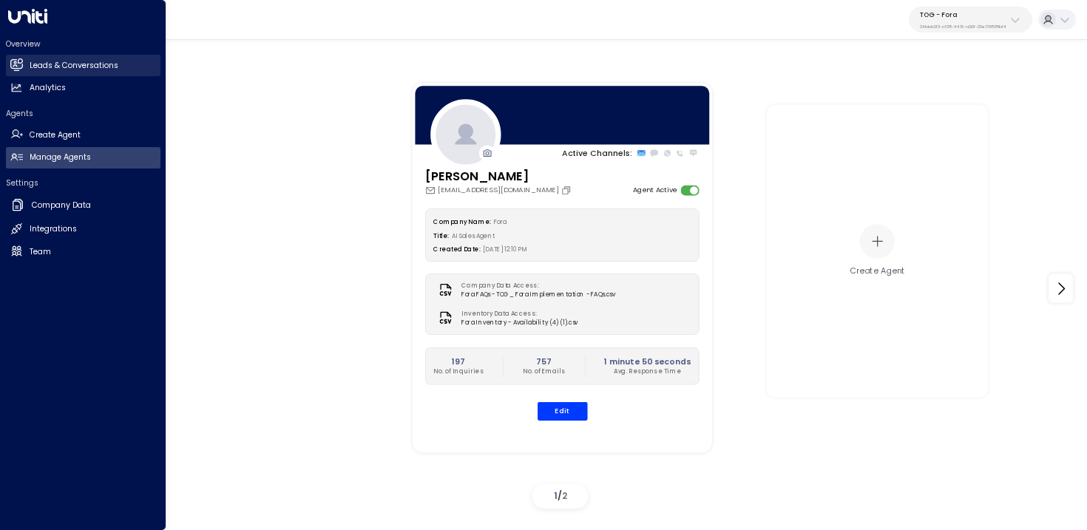
click at [14, 68] on icon at bounding box center [16, 64] width 12 height 9
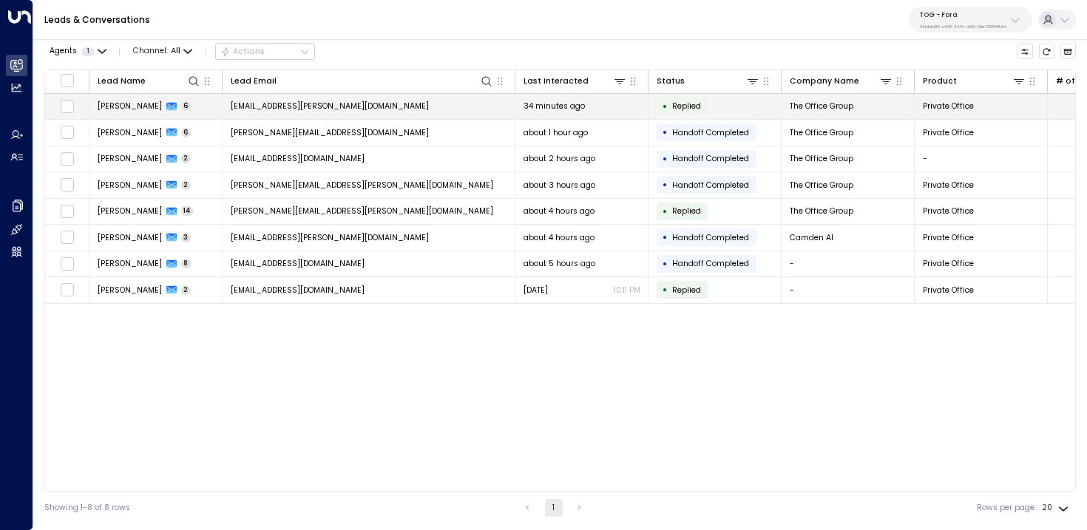
click at [162, 108] on span "[PERSON_NAME]" at bounding box center [130, 106] width 64 height 11
